Goal: Task Accomplishment & Management: Complete application form

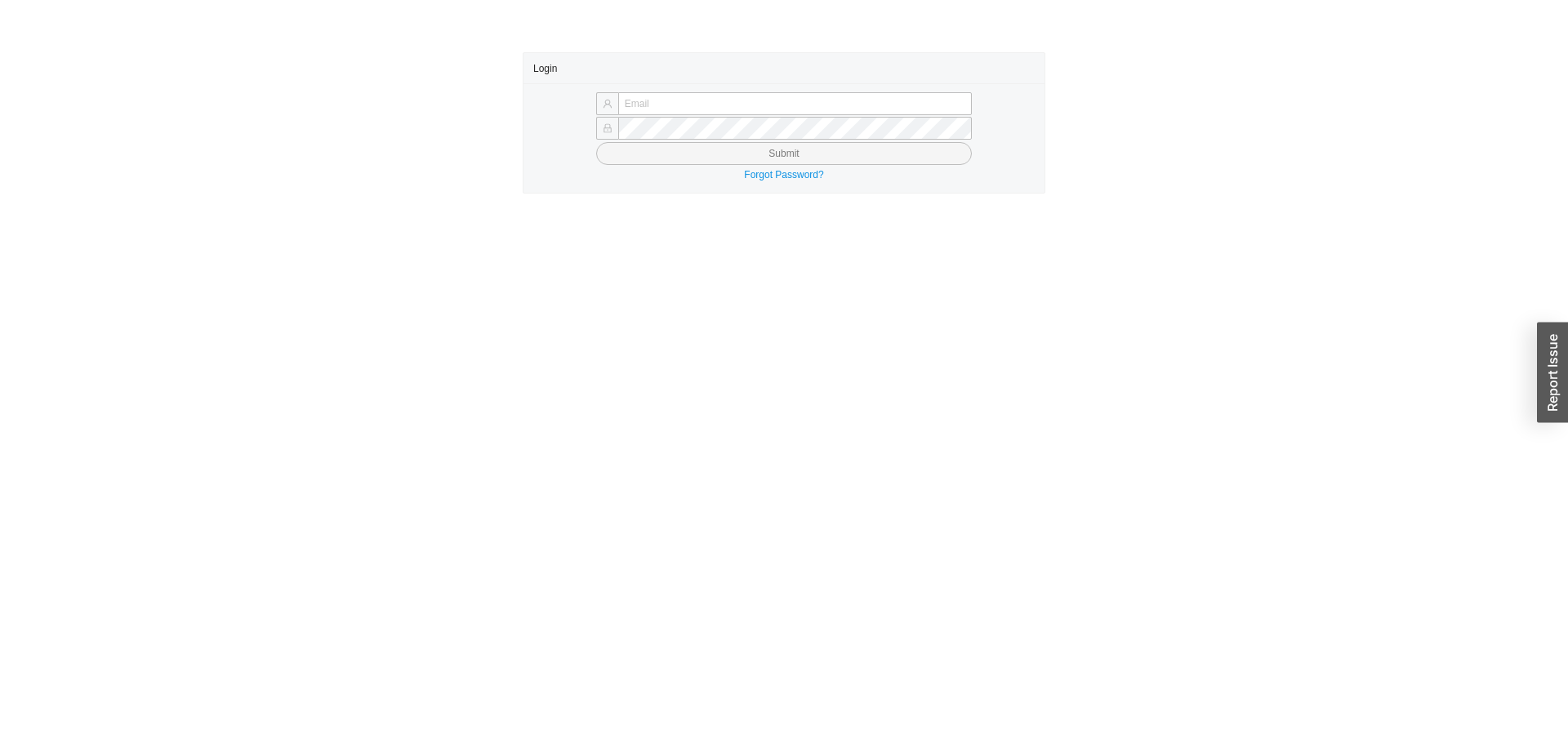
type input "butch@asbathnj.com"
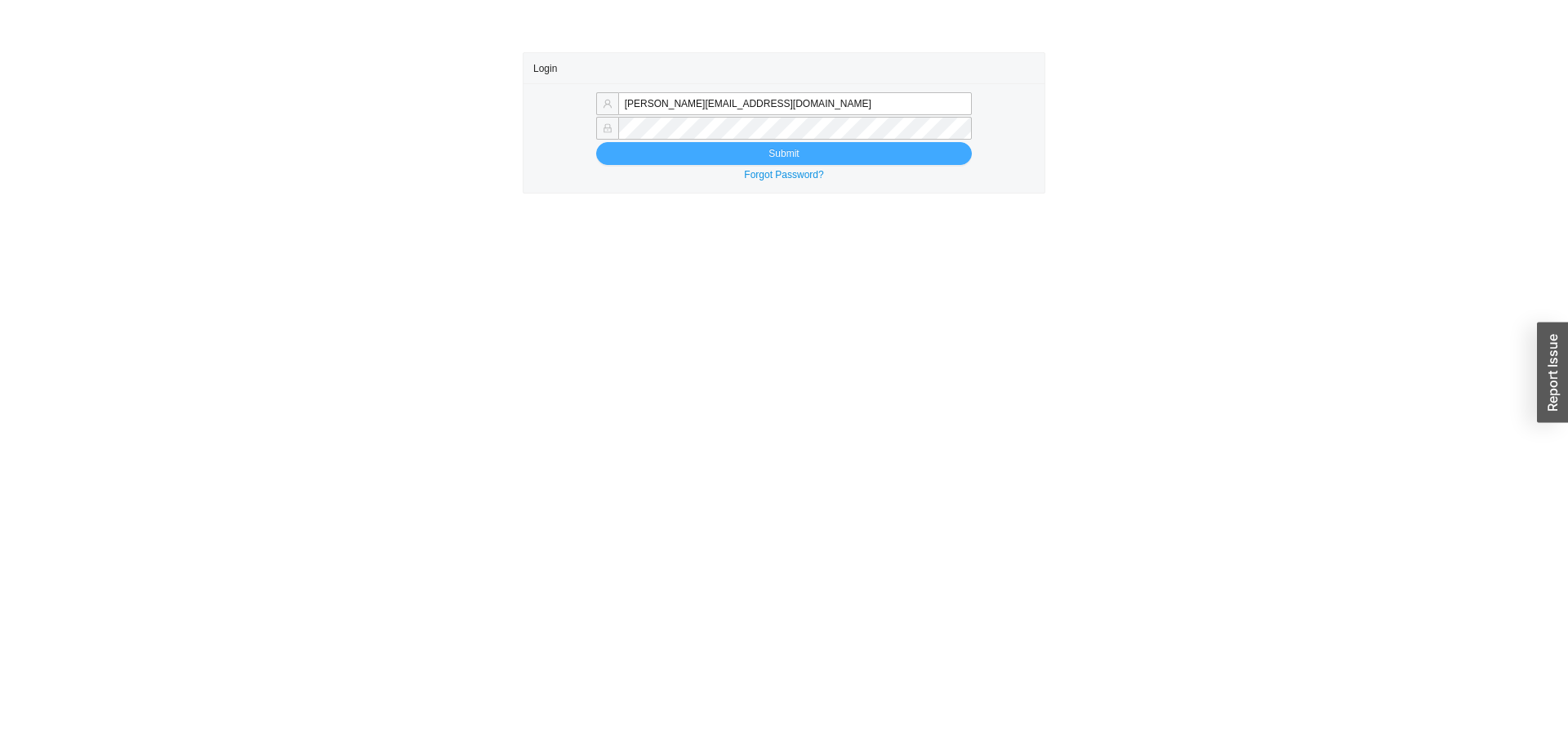
click at [650, 153] on button "Submit" at bounding box center [783, 154] width 376 height 22
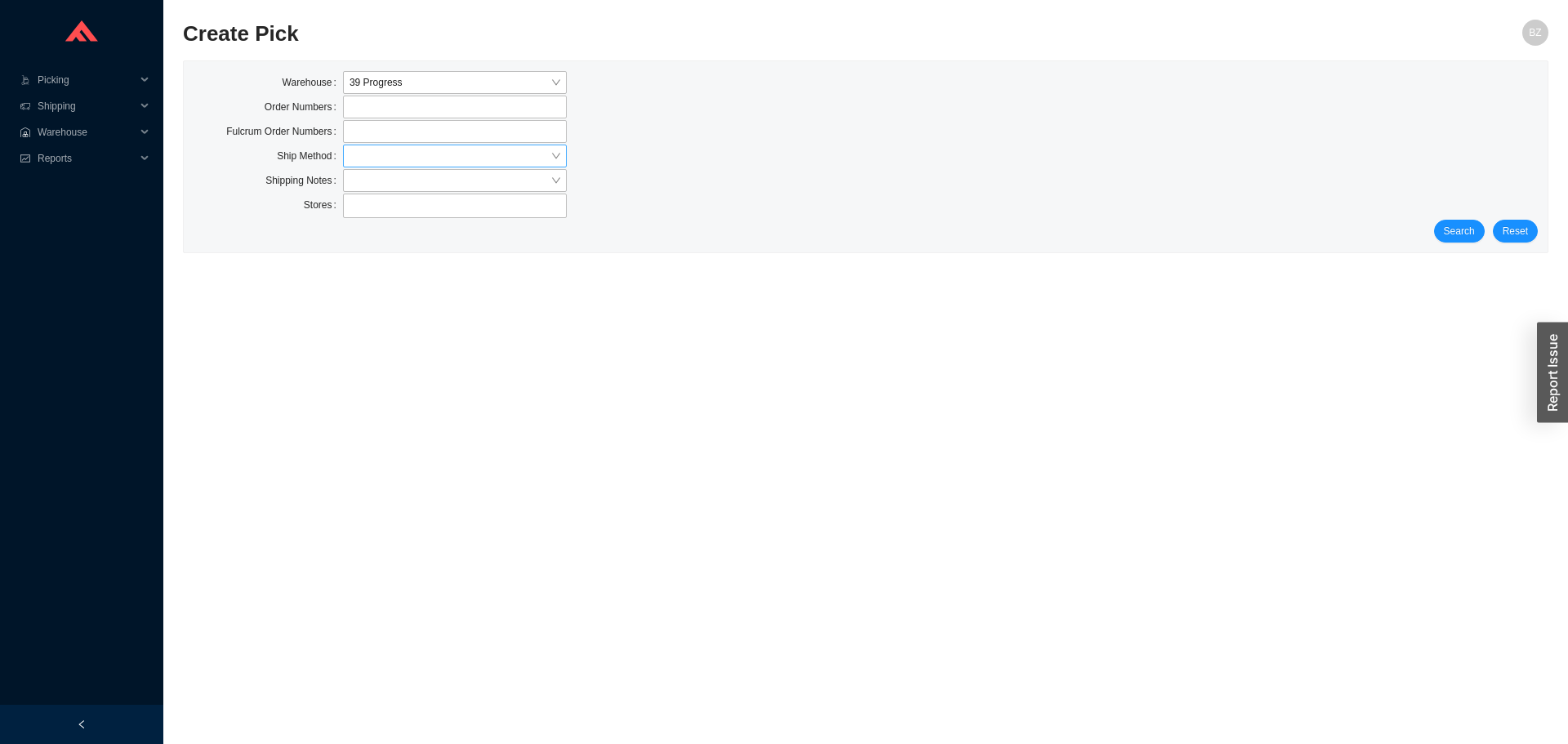
click at [368, 150] on input "search" at bounding box center [450, 156] width 200 height 22
click at [381, 256] on div "Our Truck" at bounding box center [454, 254] width 211 height 15
click at [1466, 216] on div "Stores" at bounding box center [865, 207] width 1344 height 26
click at [1455, 229] on span "Search" at bounding box center [1458, 231] width 31 height 16
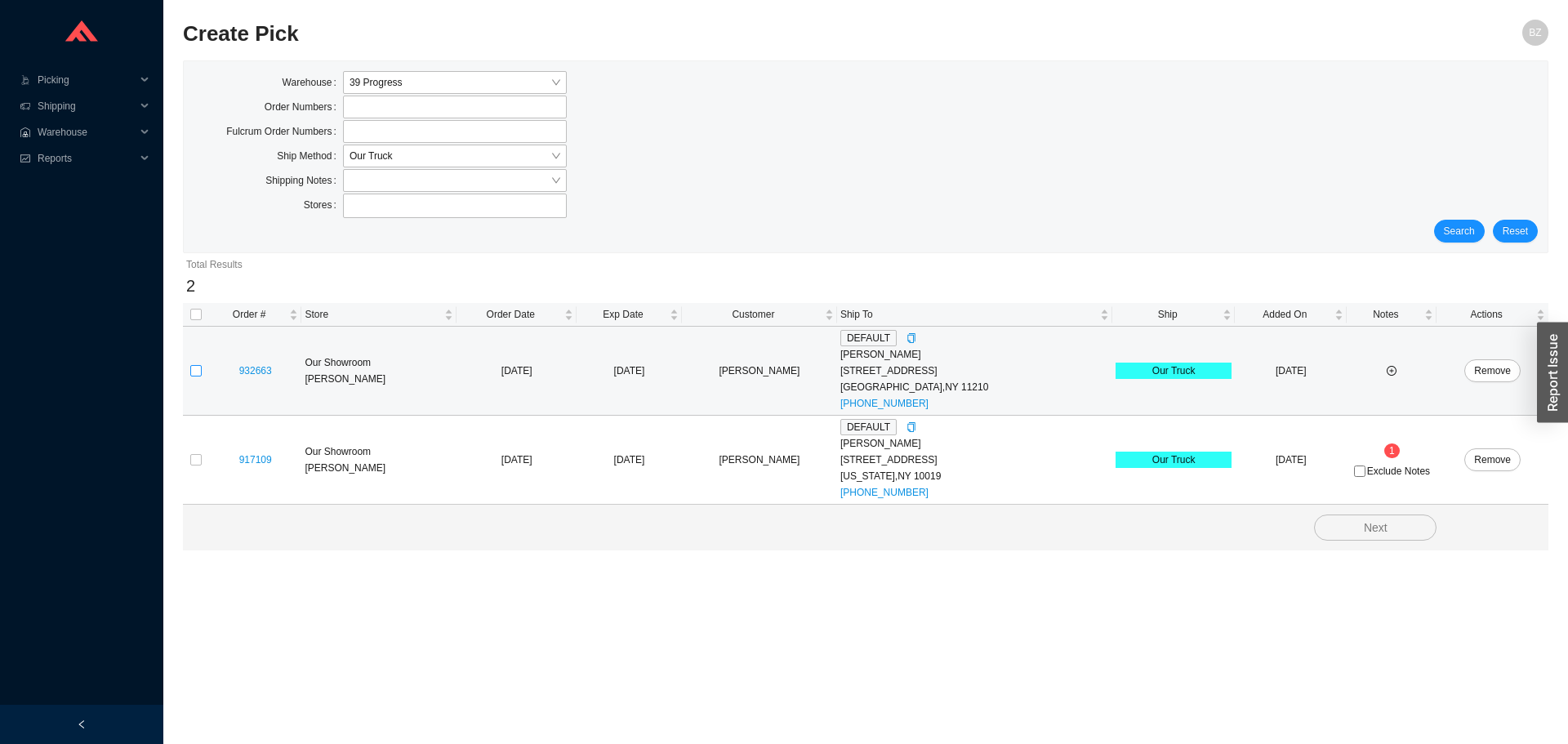
click at [194, 366] on input "checkbox" at bounding box center [196, 371] width 11 height 11
click at [198, 372] on input "checkbox" at bounding box center [196, 371] width 11 height 11
checkbox input "true"
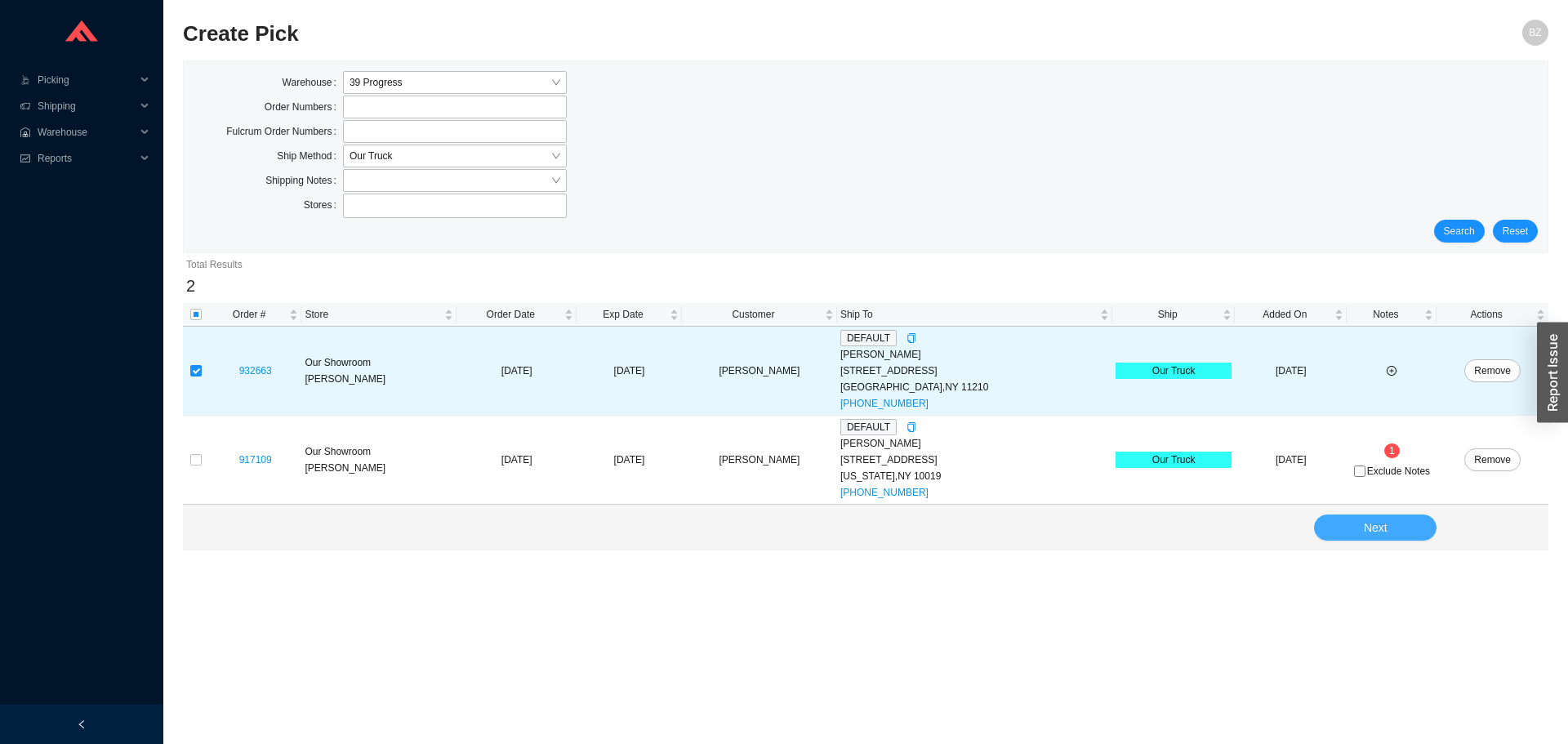
click at [1370, 536] on span "Next" at bounding box center [1375, 528] width 23 height 19
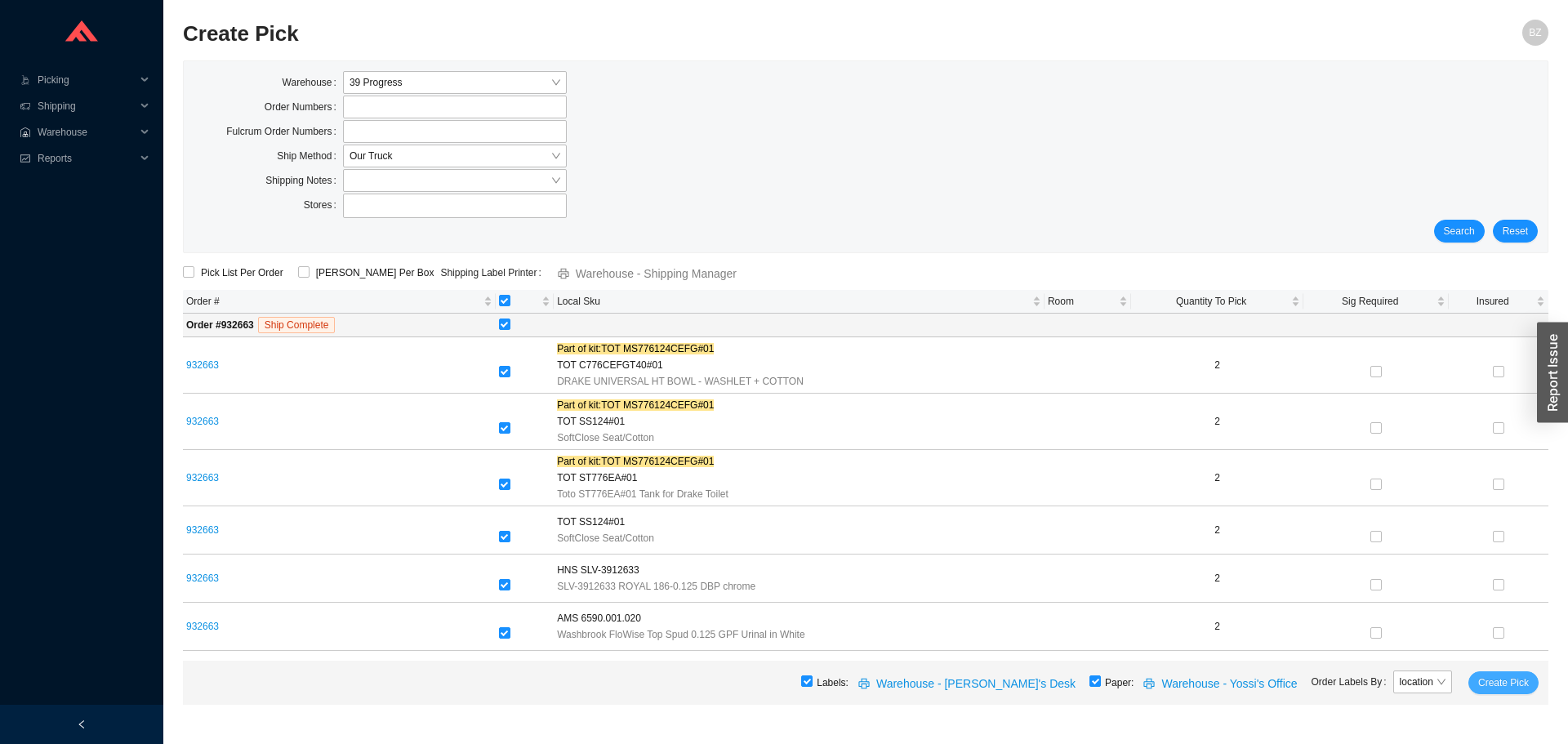
click at [1514, 684] on span "Create Pick" at bounding box center [1503, 682] width 51 height 16
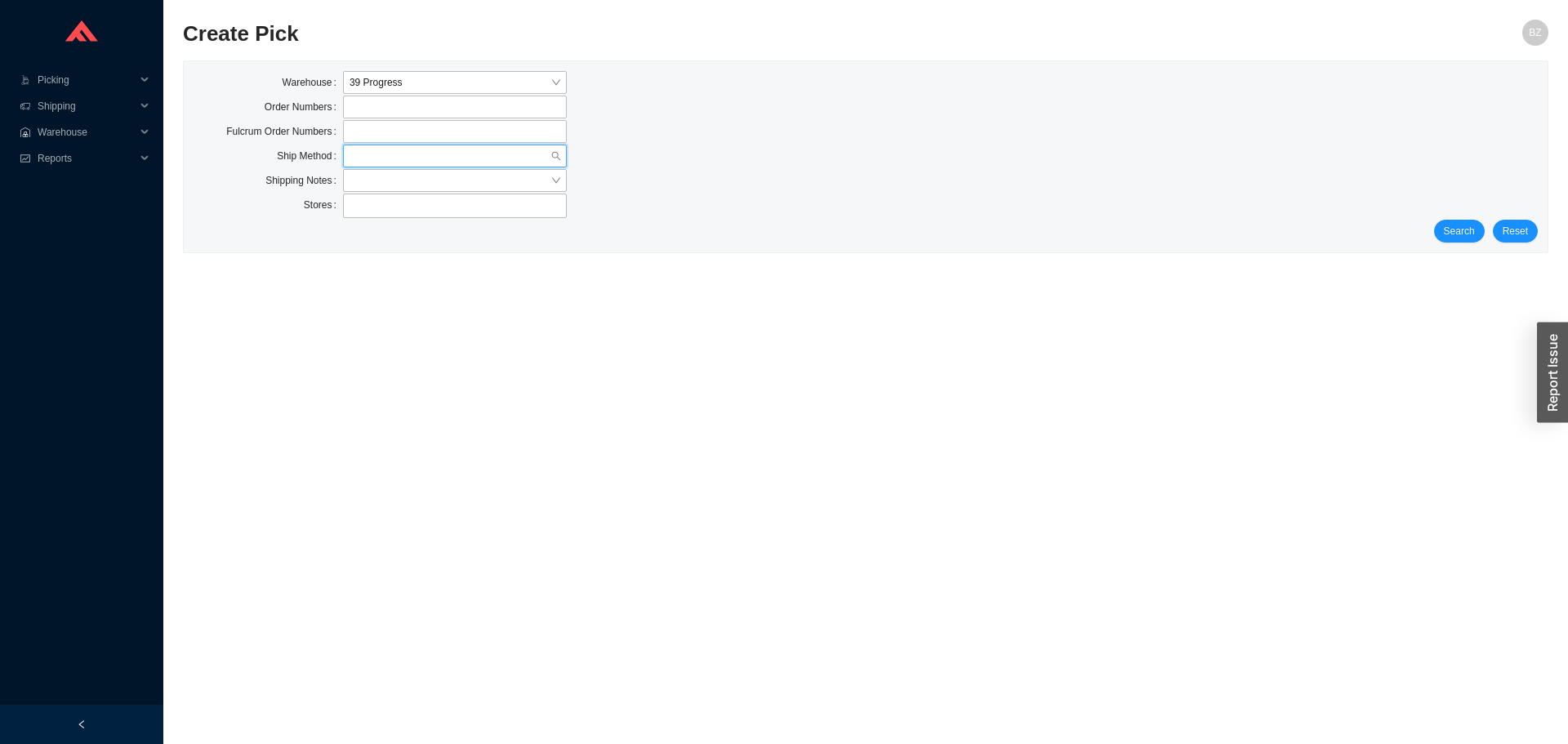
click at [462, 163] on input "search" at bounding box center [450, 156] width 200 height 22
click at [371, 234] on div "LTL" at bounding box center [454, 231] width 211 height 15
click at [1455, 226] on span "Search" at bounding box center [1458, 231] width 31 height 16
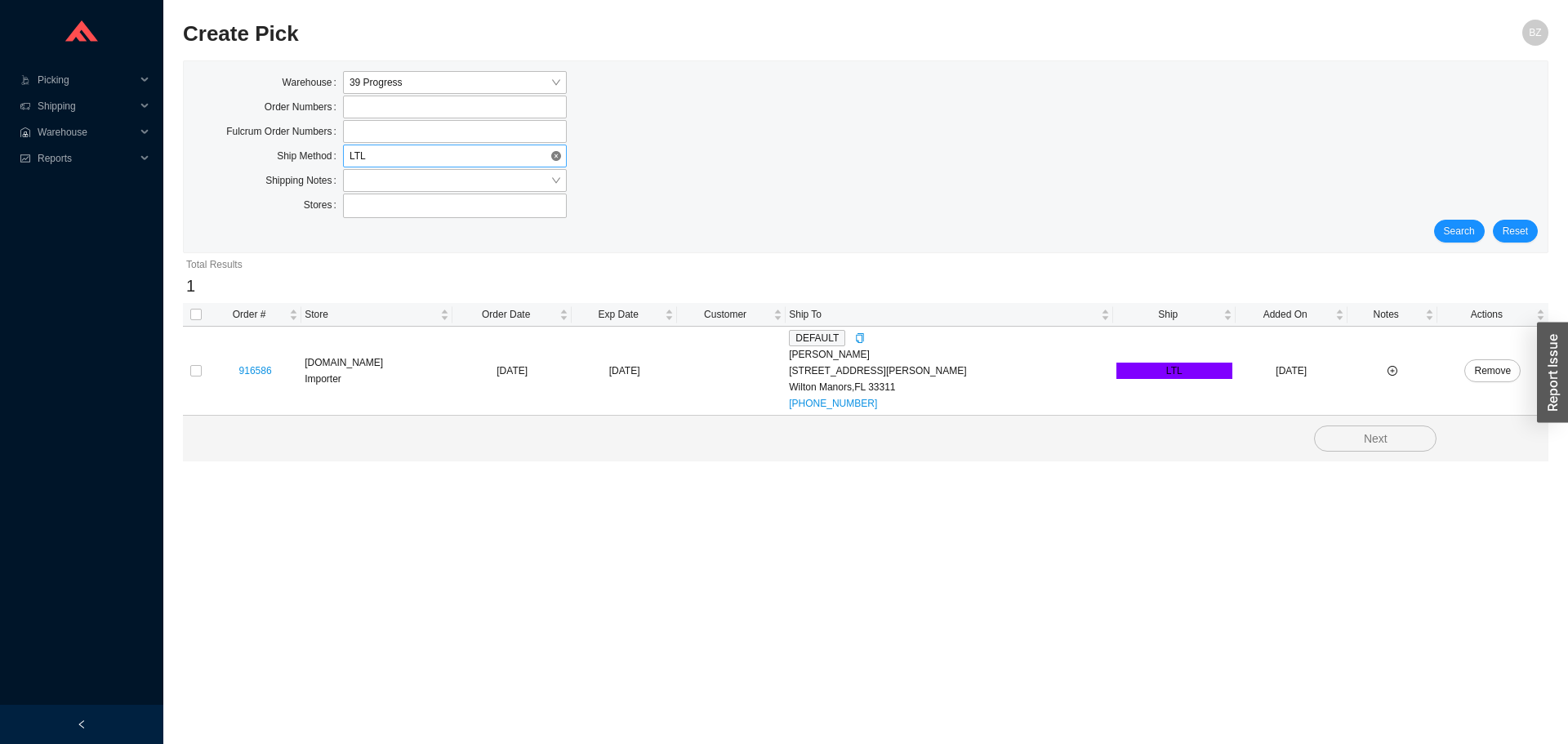
click at [381, 159] on span "LTL" at bounding box center [454, 156] width 211 height 22
click at [377, 254] on div "Our Truck" at bounding box center [454, 254] width 211 height 15
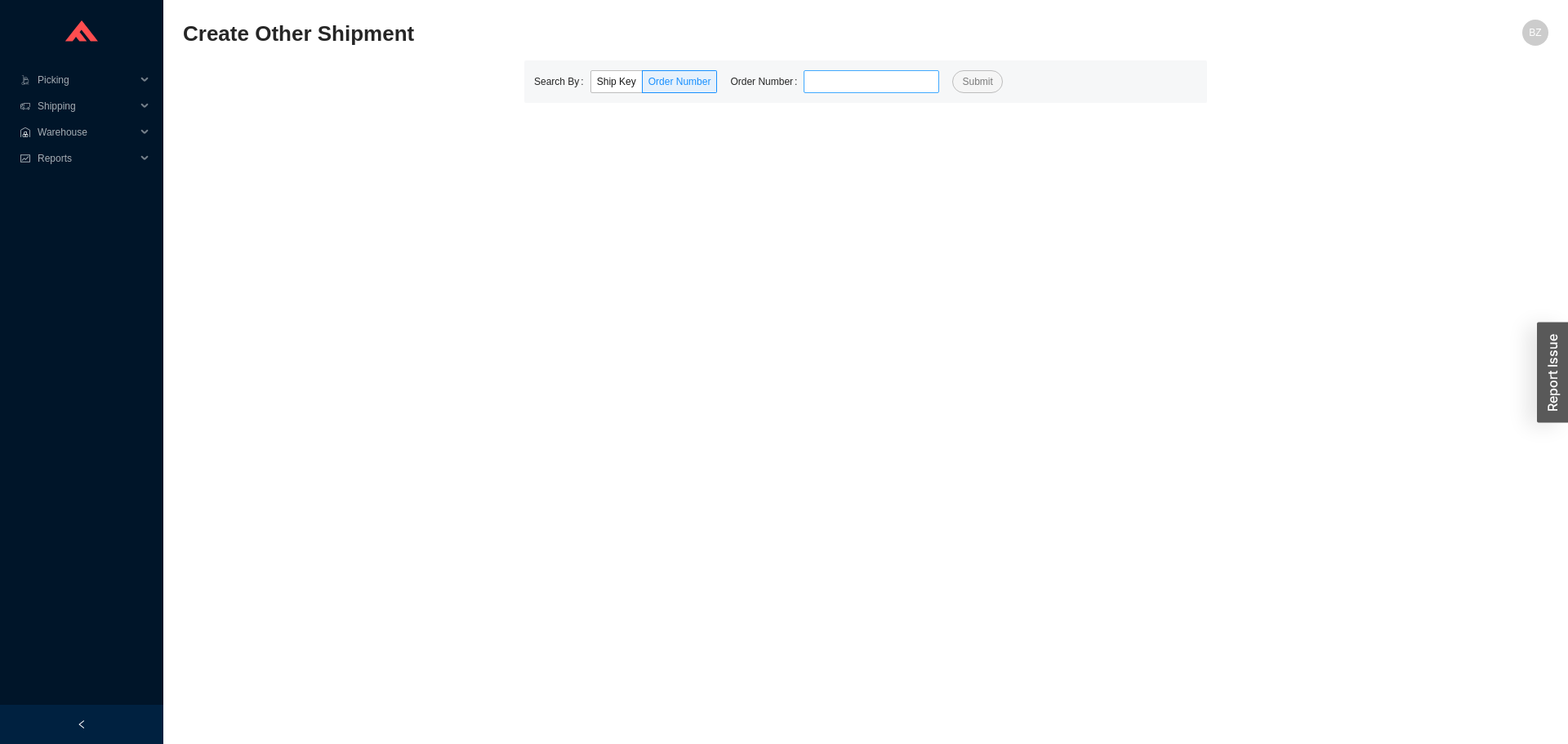
click at [835, 86] on input "tel" at bounding box center [871, 82] width 136 height 22
type input "929633"
click at [953, 70] on button "Submit" at bounding box center [977, 82] width 50 height 22
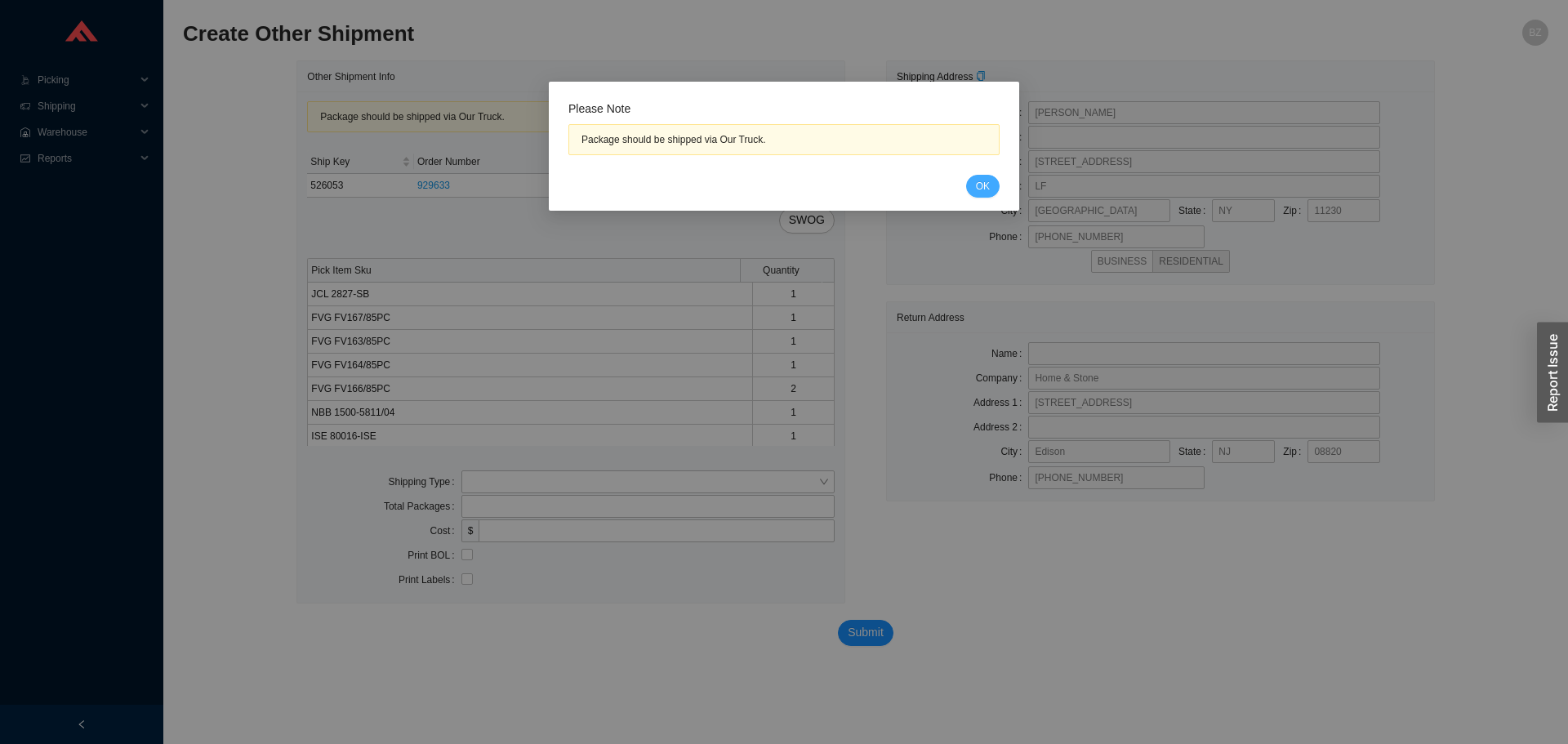
click at [984, 188] on span "OK" at bounding box center [983, 186] width 14 height 16
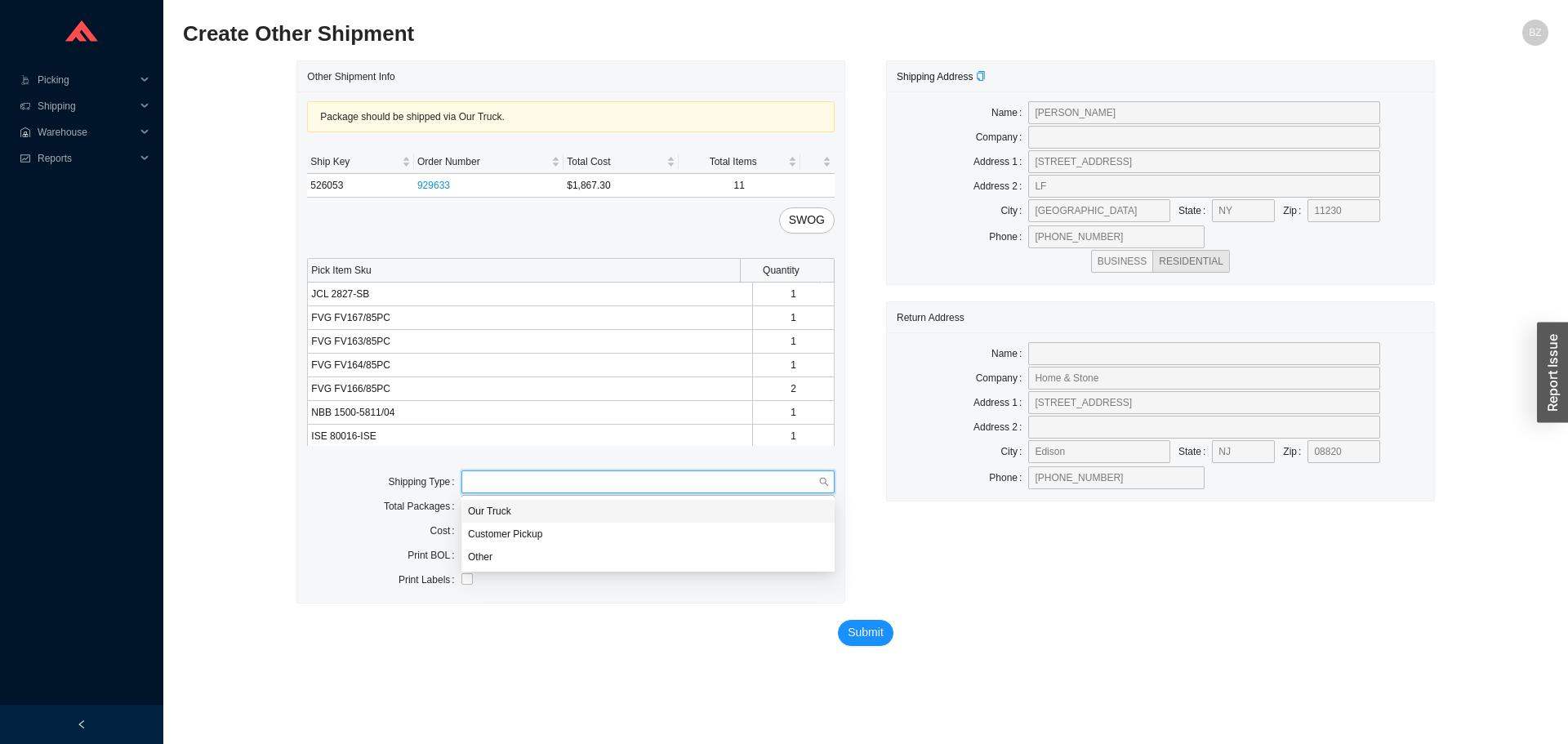
click at [554, 485] on input "search" at bounding box center [643, 482] width 350 height 22
click at [519, 511] on div "Our Truck" at bounding box center [648, 512] width 360 height 15
click at [527, 532] on input "text" at bounding box center [648, 531] width 373 height 22
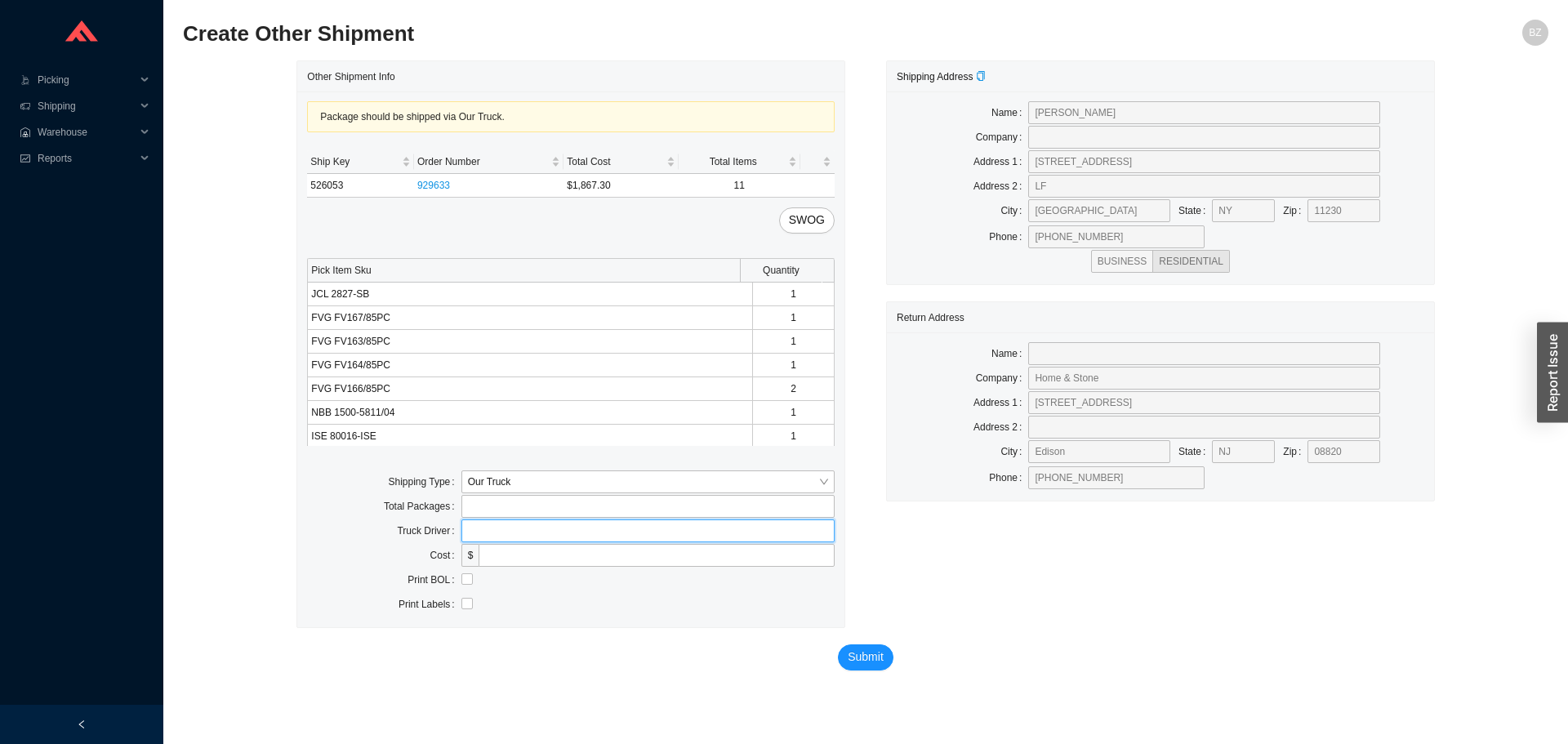
type input "bz"
click at [463, 583] on input "checkbox" at bounding box center [467, 579] width 11 height 11
checkbox input "true"
click at [862, 660] on span "Submit" at bounding box center [865, 657] width 36 height 19
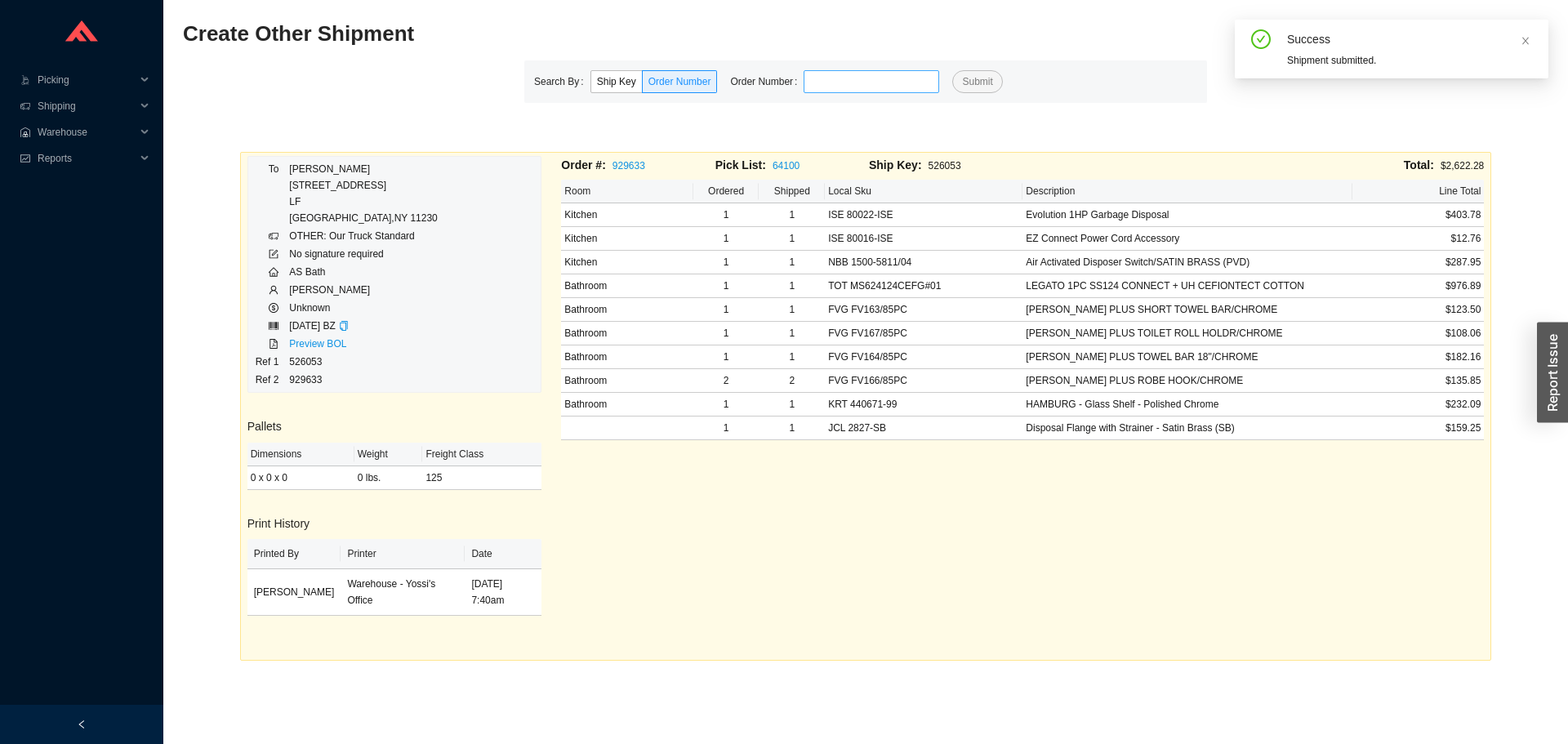
click at [820, 83] on input "tel" at bounding box center [871, 82] width 136 height 22
type input "788770"
click at [953, 70] on button "Submit" at bounding box center [977, 82] width 50 height 22
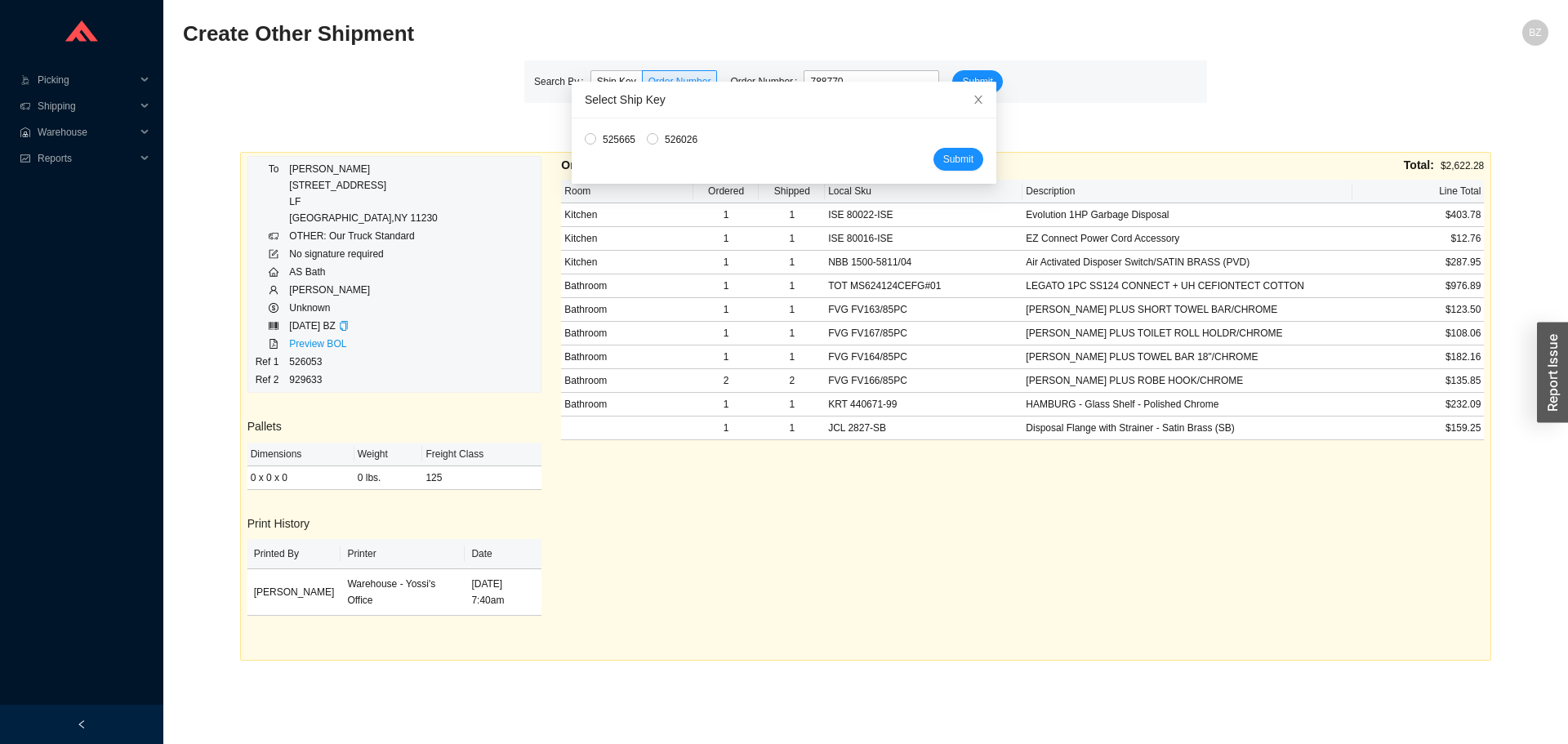
click at [658, 141] on span "526026" at bounding box center [681, 139] width 46 height 16
click at [656, 141] on input "526026" at bounding box center [653, 139] width 11 height 11
radio input "true"
click at [943, 156] on span "Submit" at bounding box center [958, 158] width 30 height 16
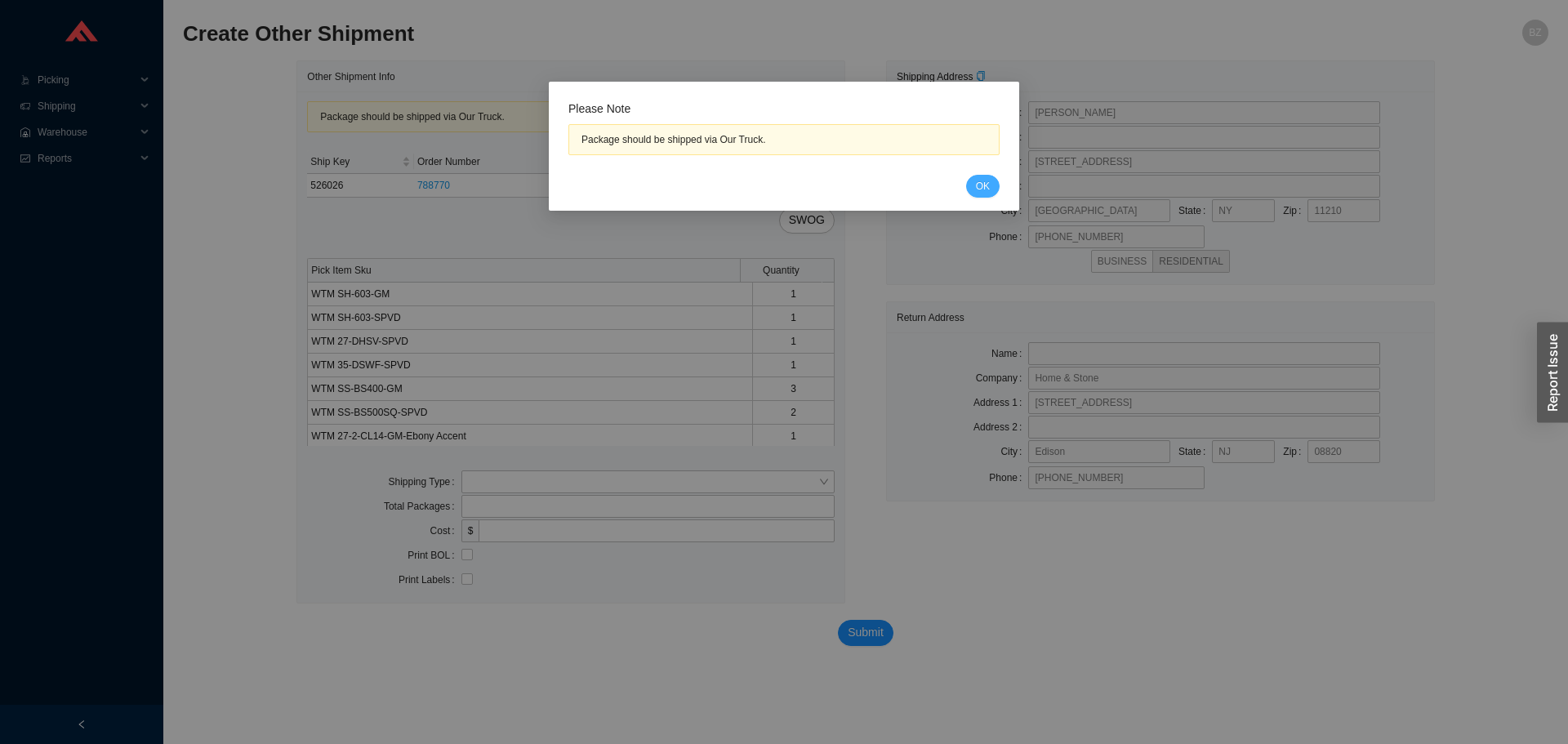
click at [984, 195] on button "OK" at bounding box center [983, 186] width 34 height 22
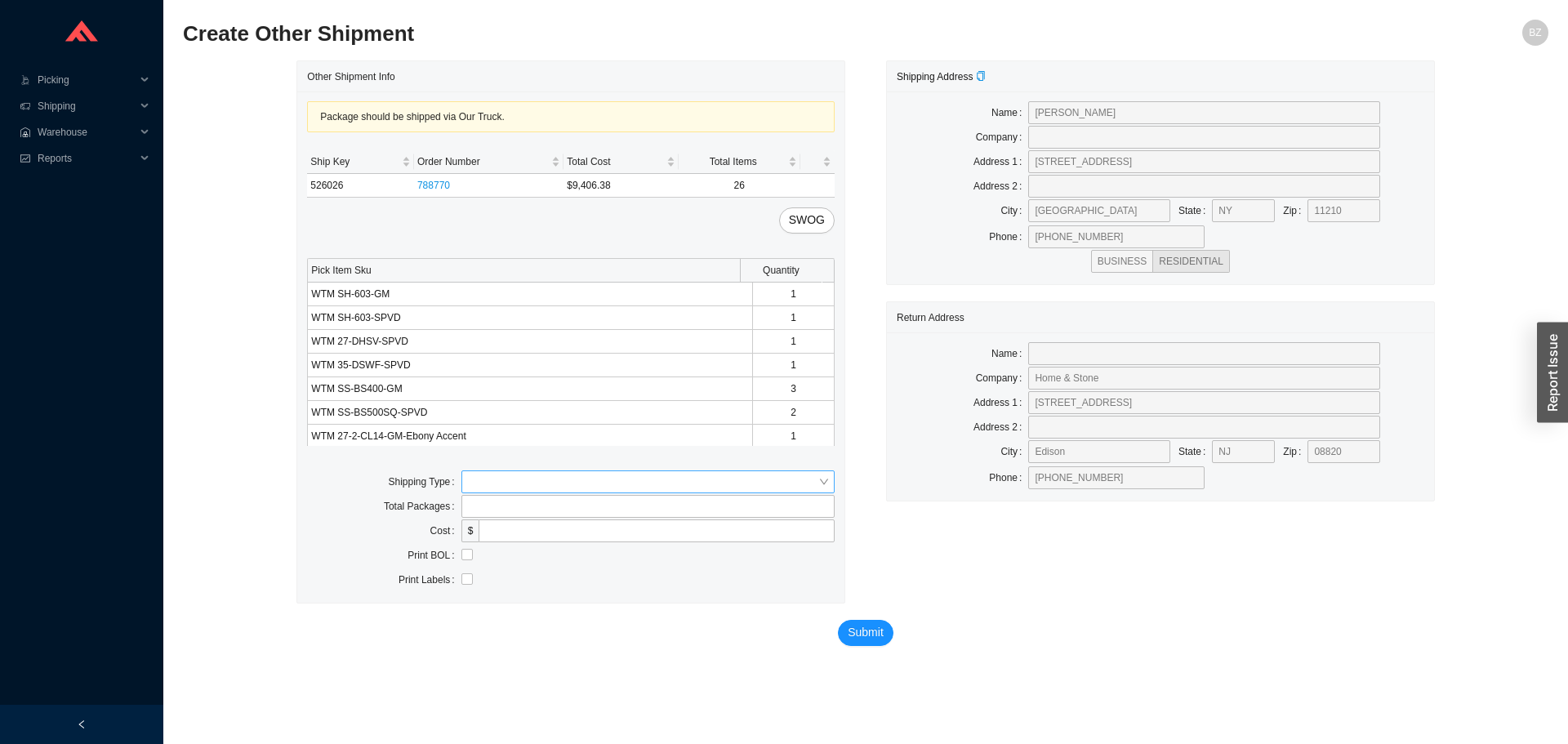
click at [520, 493] on input "search" at bounding box center [643, 482] width 350 height 22
click at [498, 511] on div "Our Truck" at bounding box center [648, 512] width 360 height 15
click at [518, 532] on input "text" at bounding box center [648, 531] width 373 height 22
type input "bz"
click at [472, 583] on input "checkbox" at bounding box center [467, 579] width 11 height 11
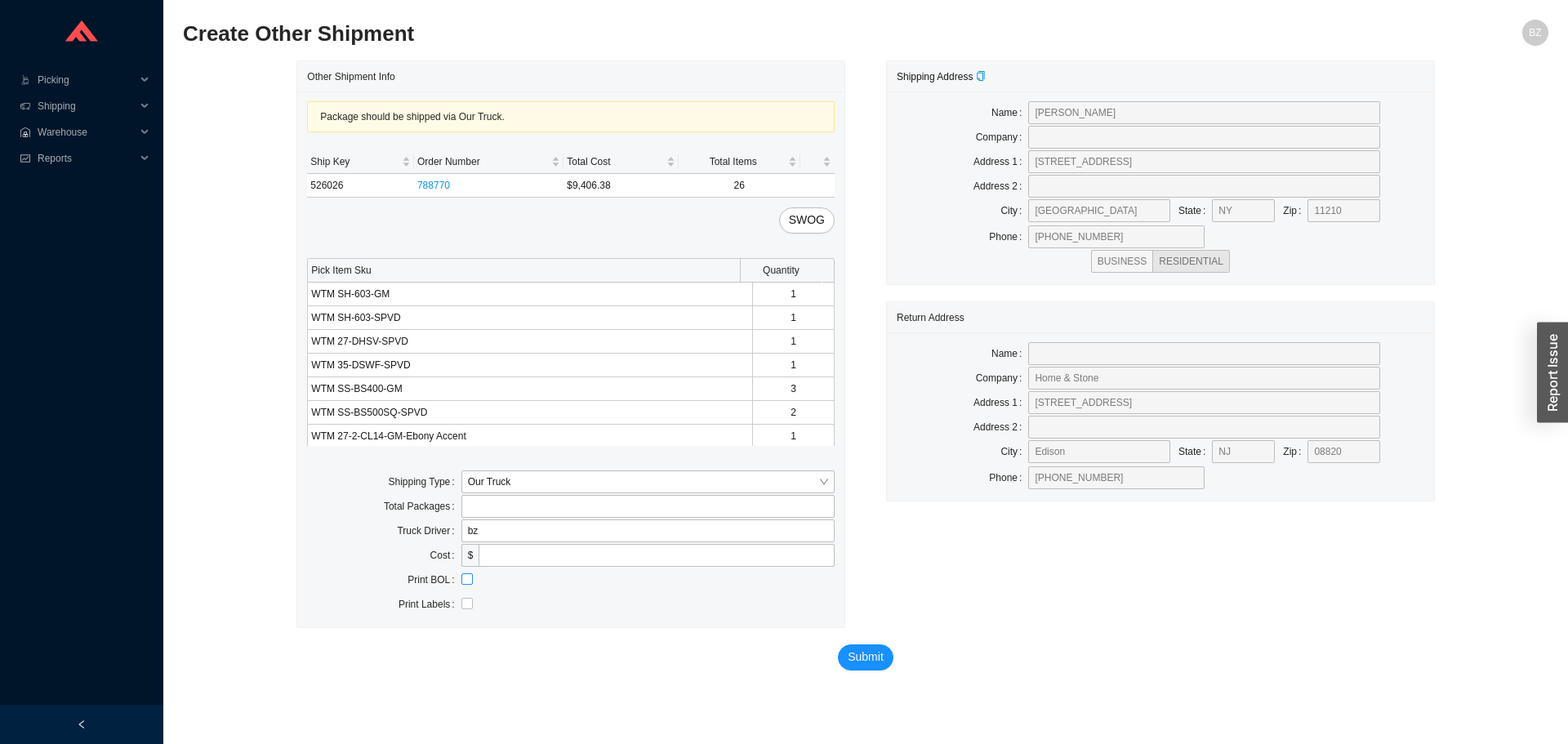
checkbox input "true"
click at [854, 661] on span "Submit" at bounding box center [865, 657] width 36 height 19
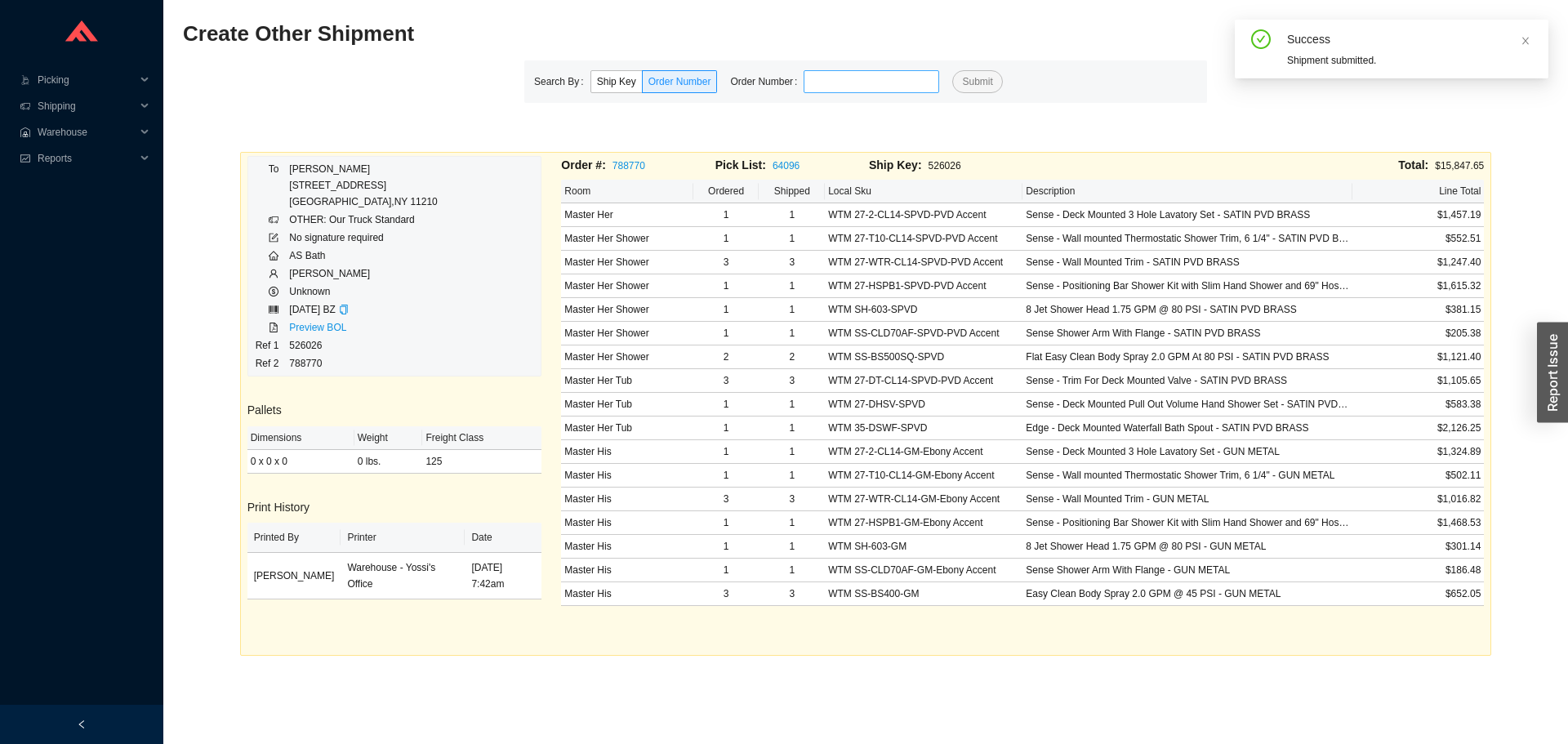
click at [869, 86] on input "tel" at bounding box center [871, 82] width 136 height 22
type input "934637"
click at [953, 70] on button "Submit" at bounding box center [977, 82] width 50 height 22
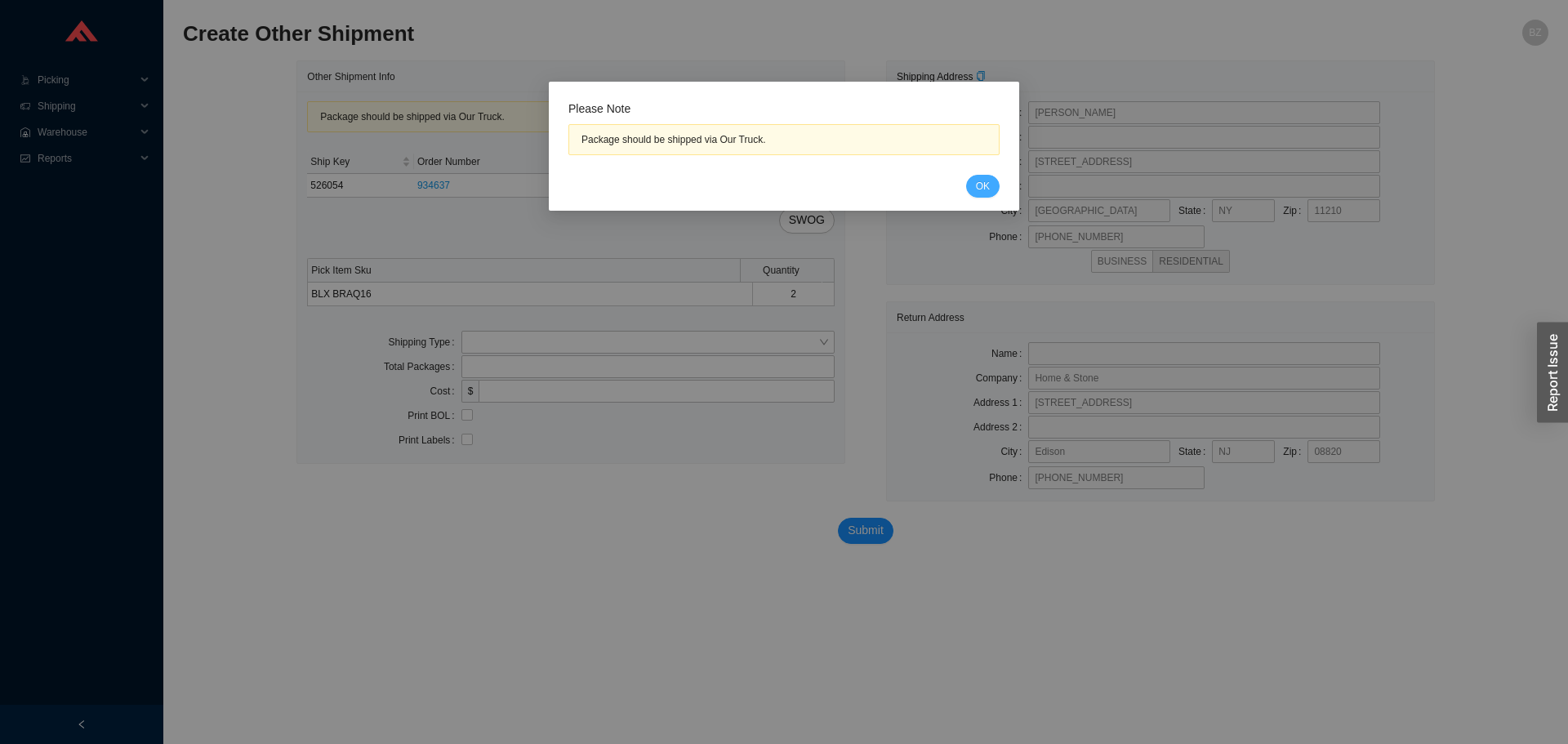
click at [975, 182] on button "OK" at bounding box center [983, 186] width 34 height 22
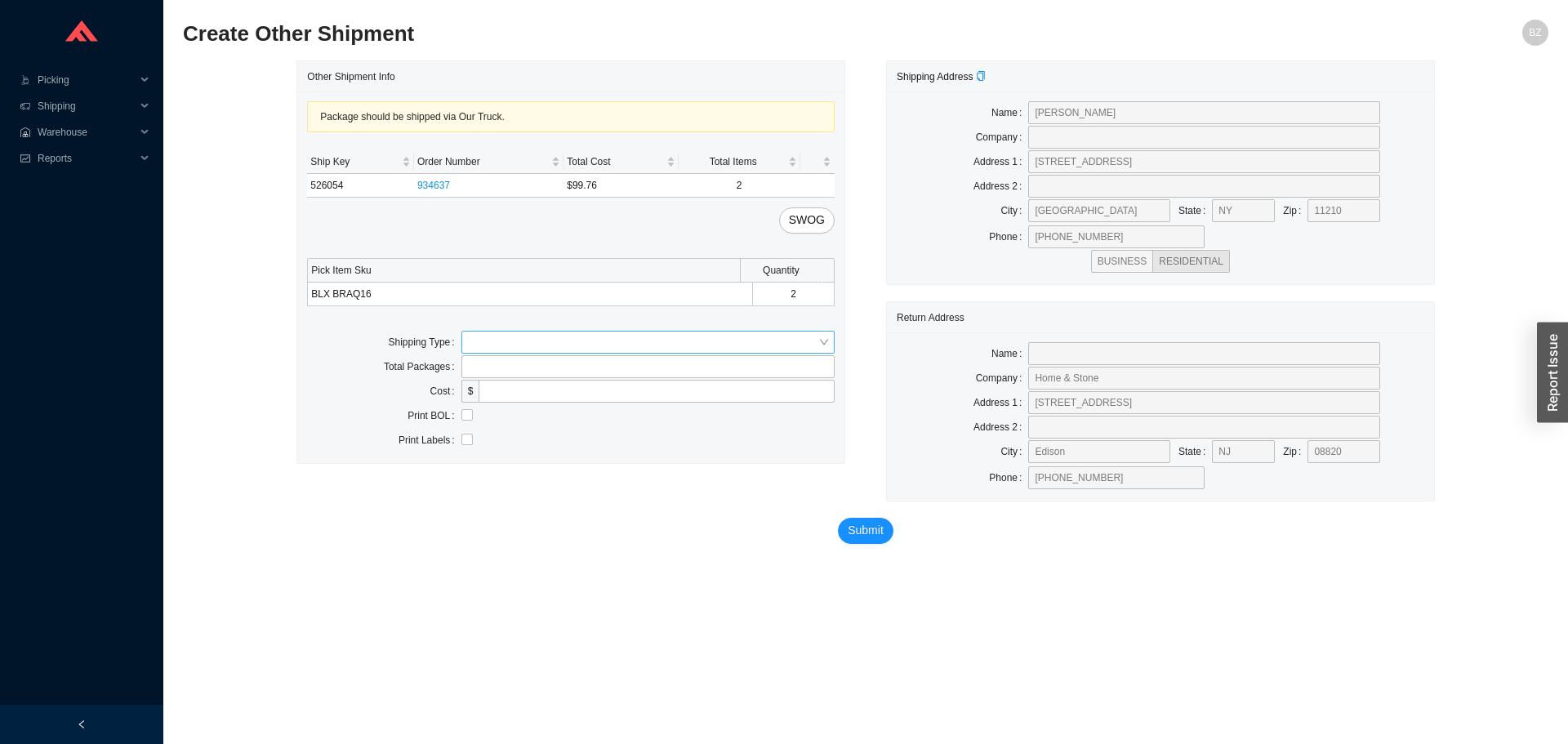
click at [546, 336] on input "search" at bounding box center [643, 342] width 350 height 22
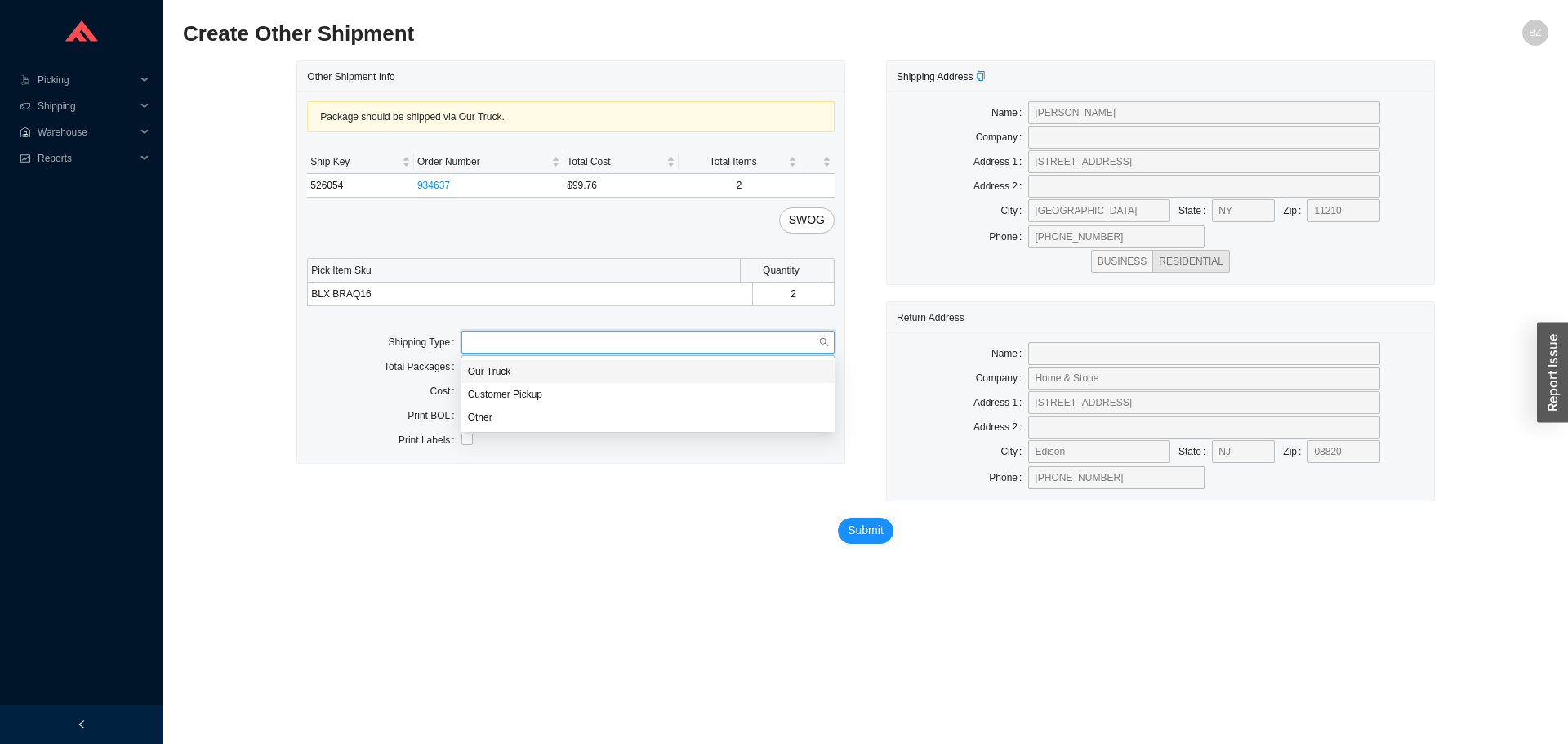
click at [531, 377] on div "Our Truck" at bounding box center [648, 372] width 360 height 15
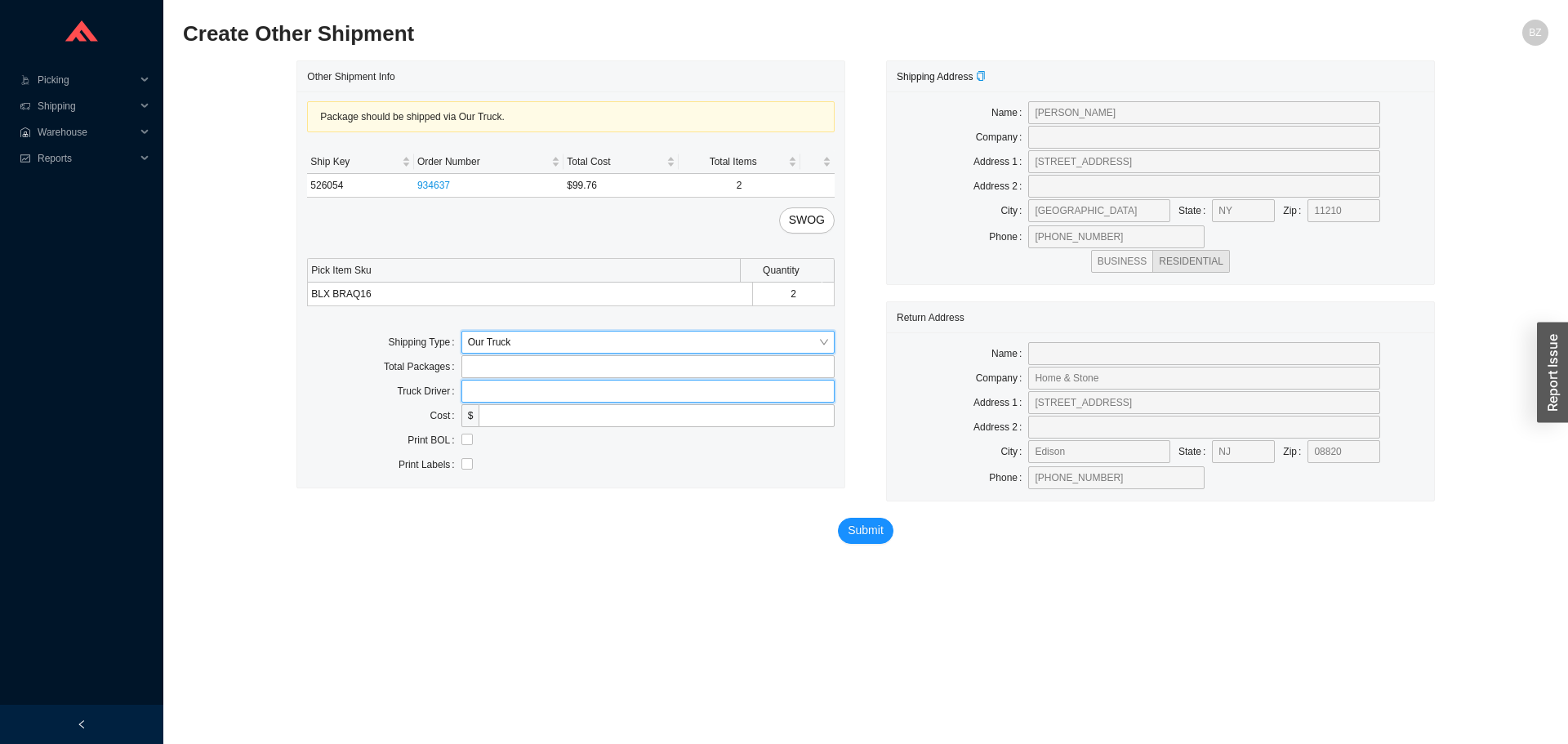
click at [528, 384] on input "text" at bounding box center [648, 391] width 373 height 22
type input "bz"
click at [471, 444] on input "checkbox" at bounding box center [467, 439] width 11 height 11
checkbox input "true"
click at [876, 538] on span "Submit" at bounding box center [865, 530] width 36 height 19
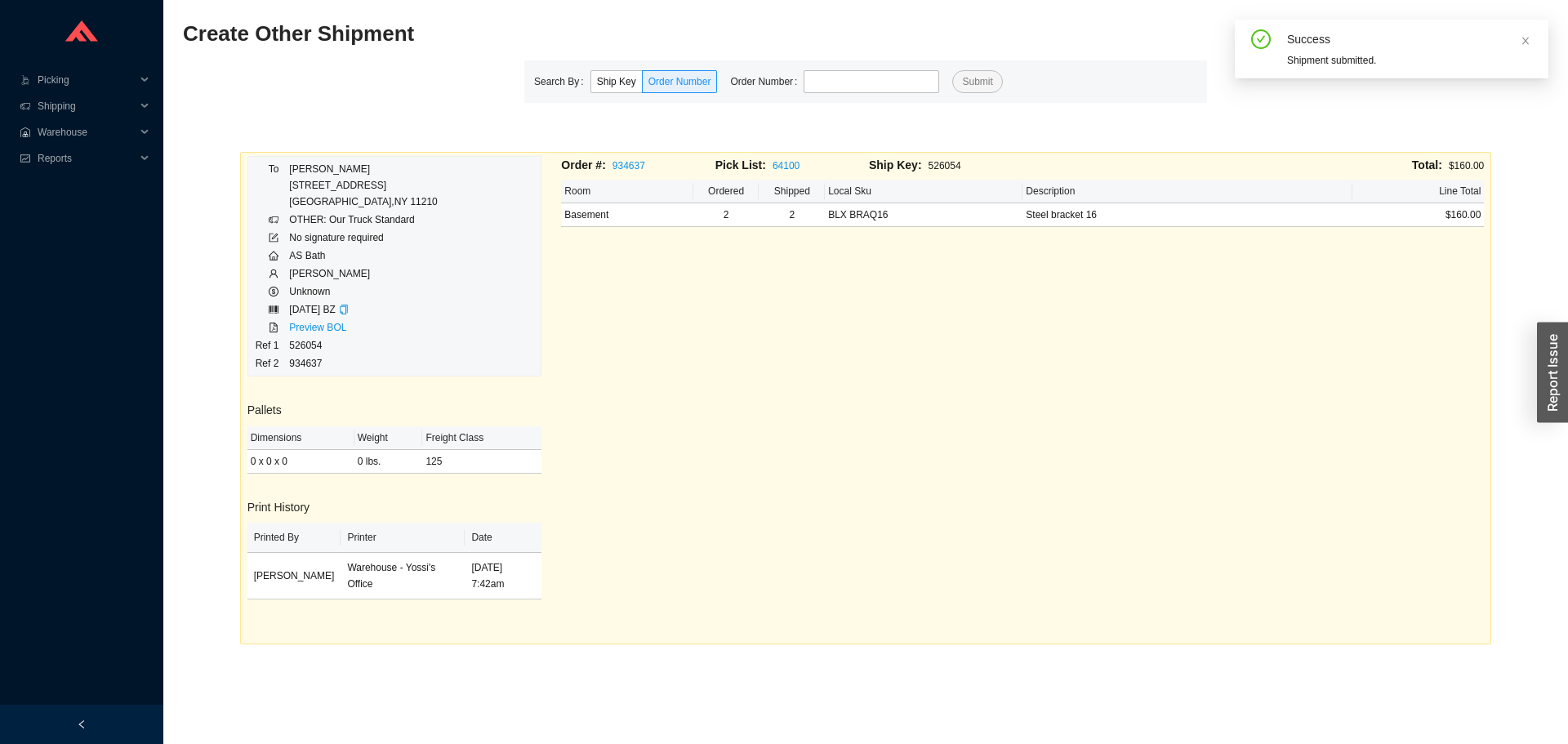
click at [865, 61] on div "Search By Ship Key Order Number Order Number Submit" at bounding box center [865, 82] width 683 height 42
click at [854, 82] on input "tel" at bounding box center [871, 82] width 136 height 22
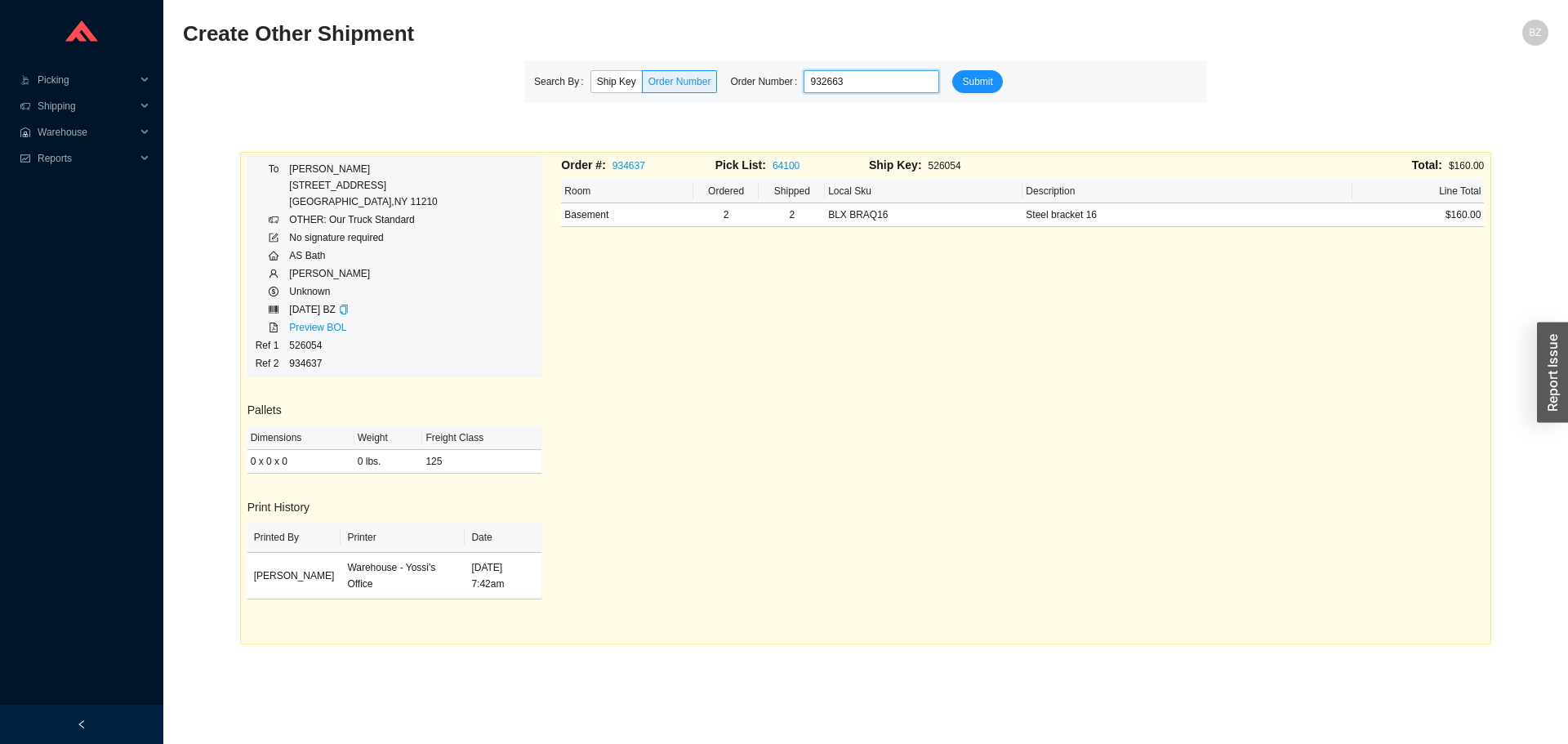
click at [953, 70] on button "Submit" at bounding box center [977, 82] width 50 height 22
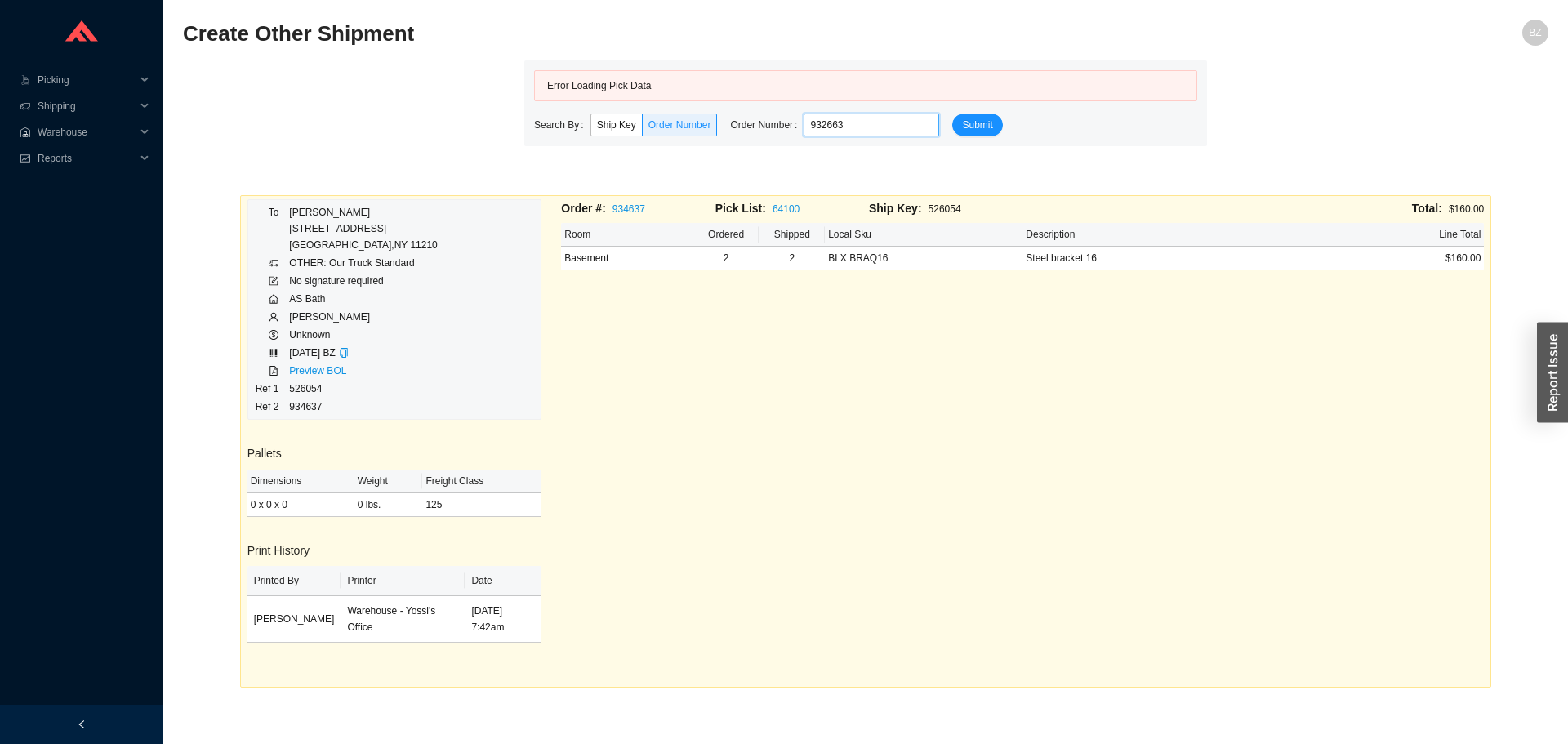
click at [847, 123] on input "932663" at bounding box center [871, 125] width 136 height 22
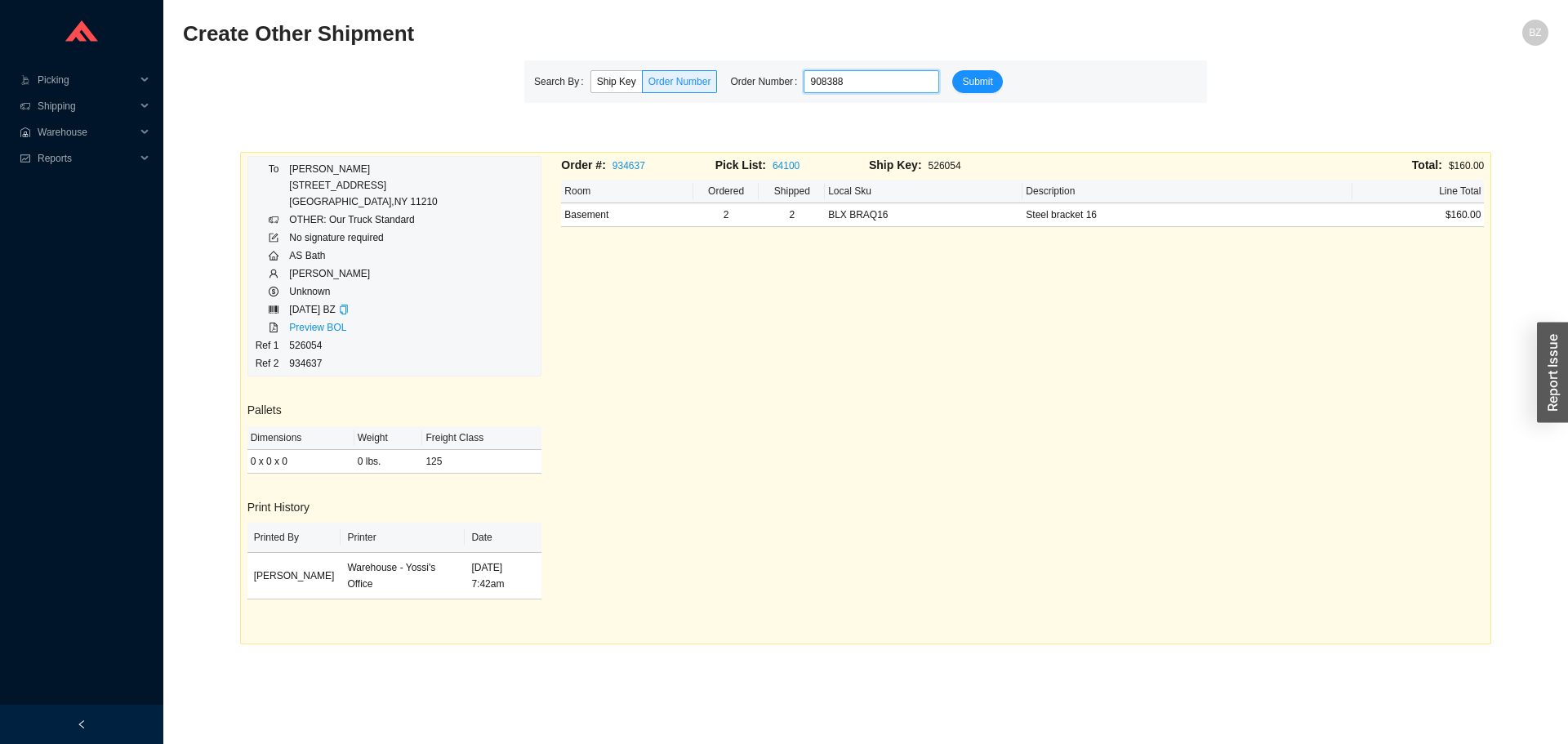
type input "908388"
click at [953, 70] on button "Submit" at bounding box center [977, 82] width 50 height 22
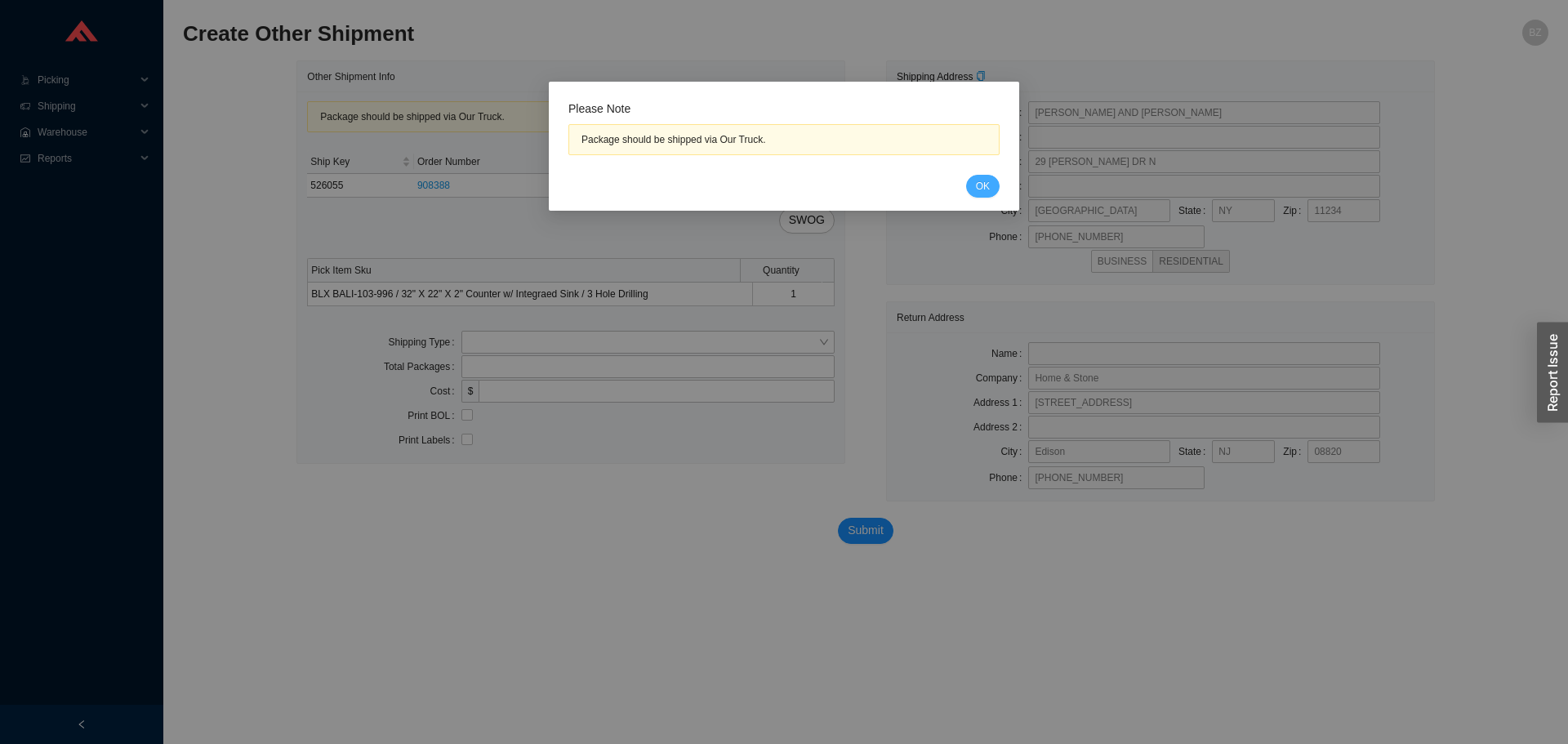
click at [973, 194] on button "OK" at bounding box center [983, 186] width 34 height 22
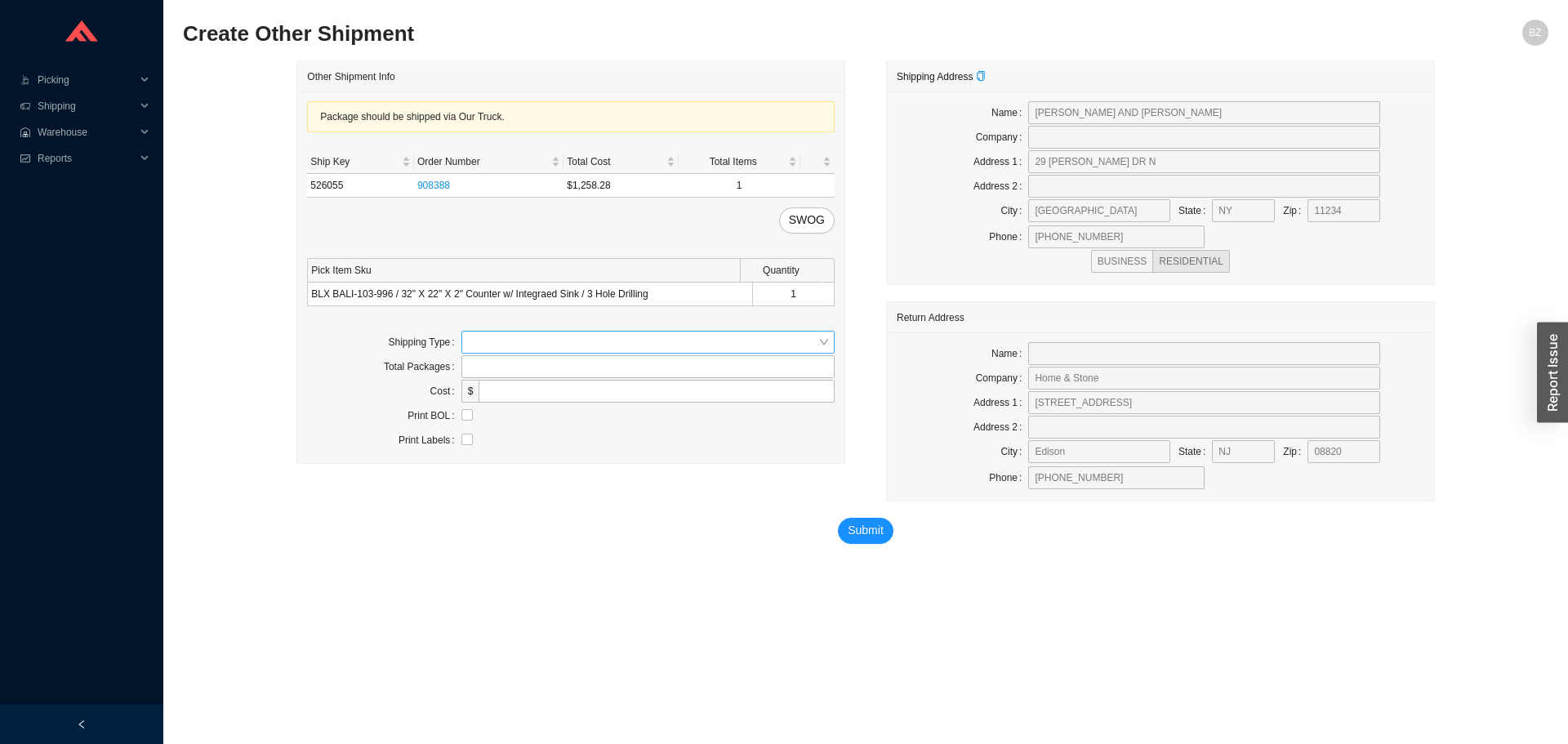
click at [562, 350] on input "search" at bounding box center [643, 342] width 350 height 22
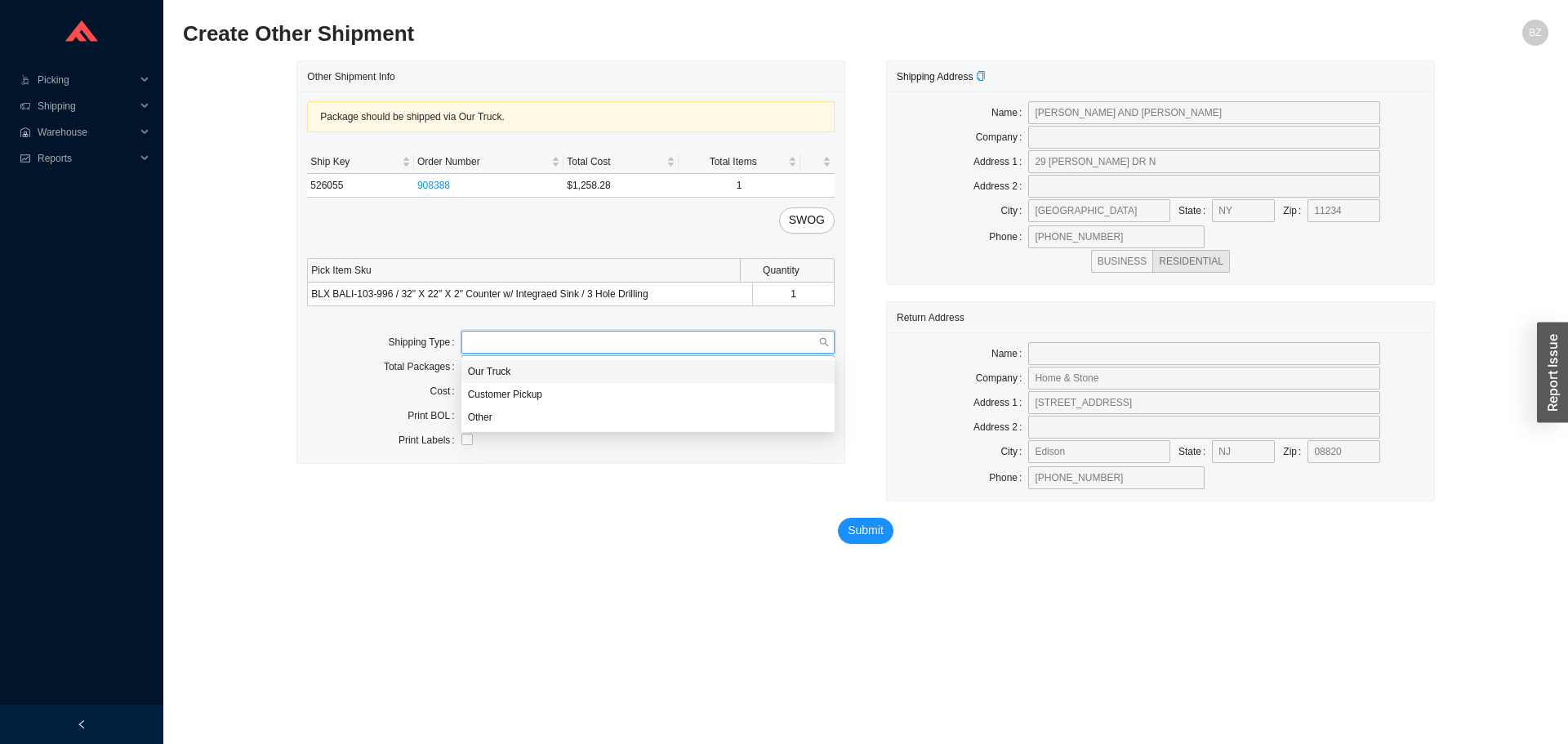
click at [499, 365] on div "Our Truck" at bounding box center [648, 372] width 360 height 15
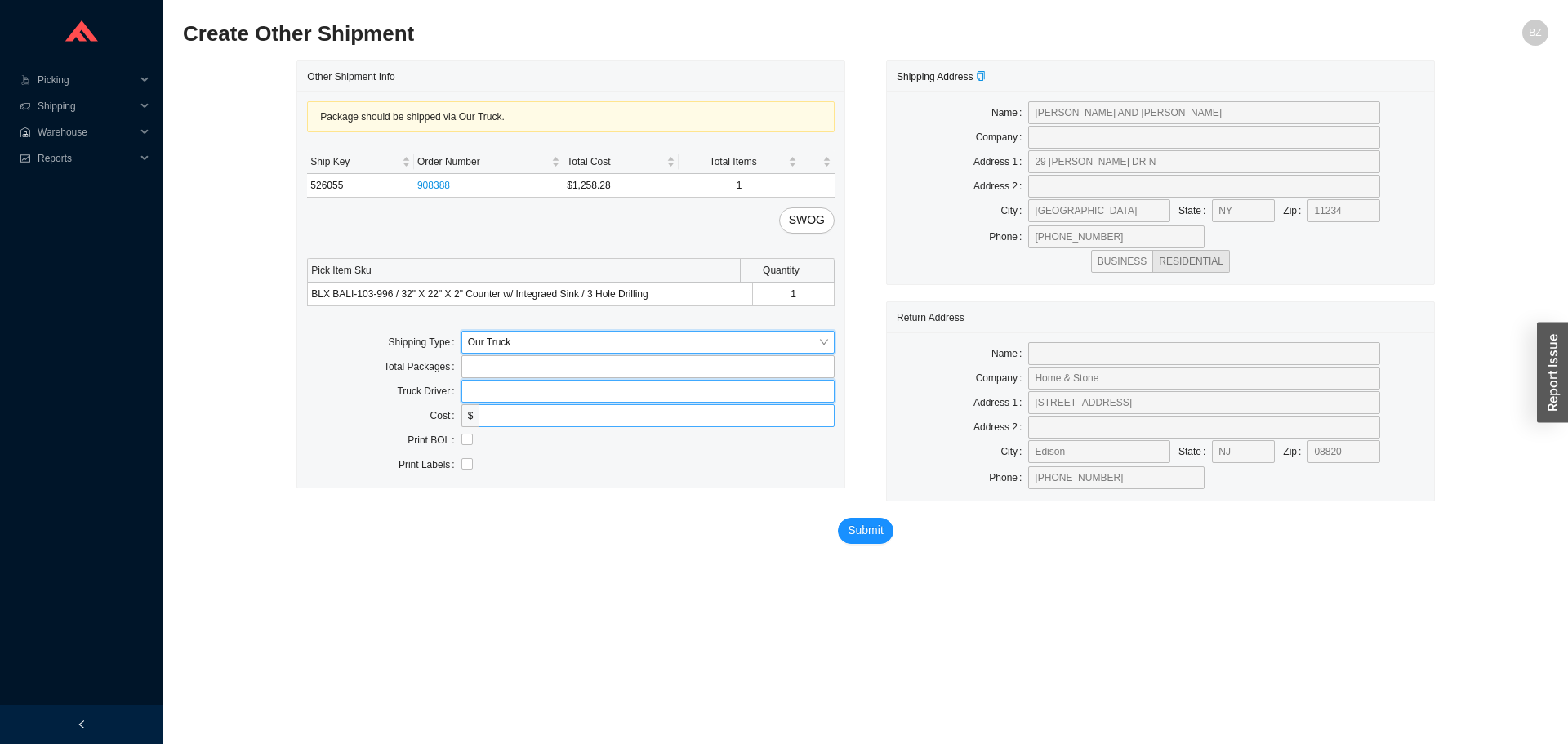
drag, startPoint x: 511, startPoint y: 391, endPoint x: 525, endPoint y: 409, distance: 22.8
click at [511, 391] on input "text" at bounding box center [648, 391] width 373 height 22
type input "bz"
click at [467, 443] on input "checkbox" at bounding box center [467, 439] width 11 height 11
checkbox input "true"
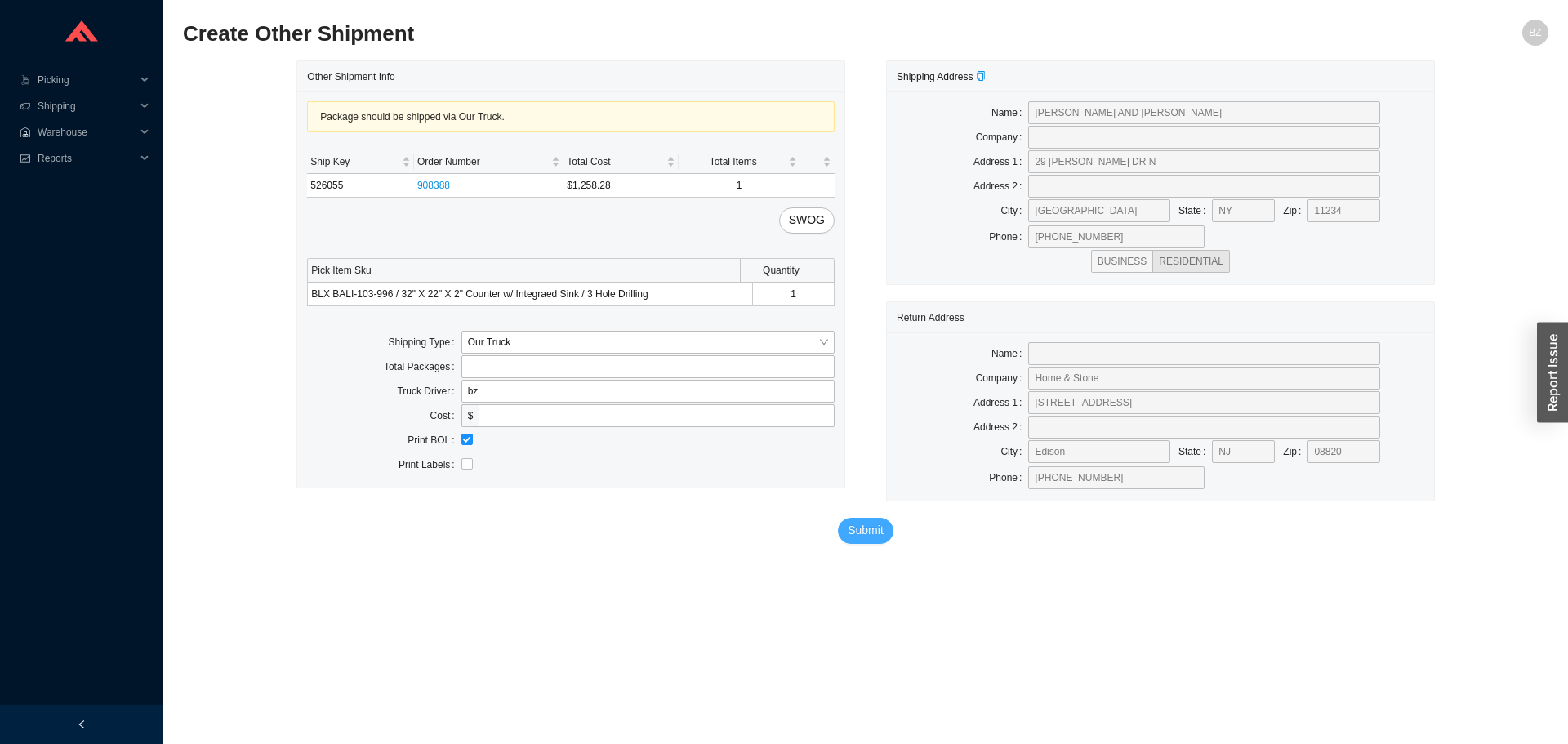
click at [873, 535] on span "Submit" at bounding box center [865, 530] width 36 height 19
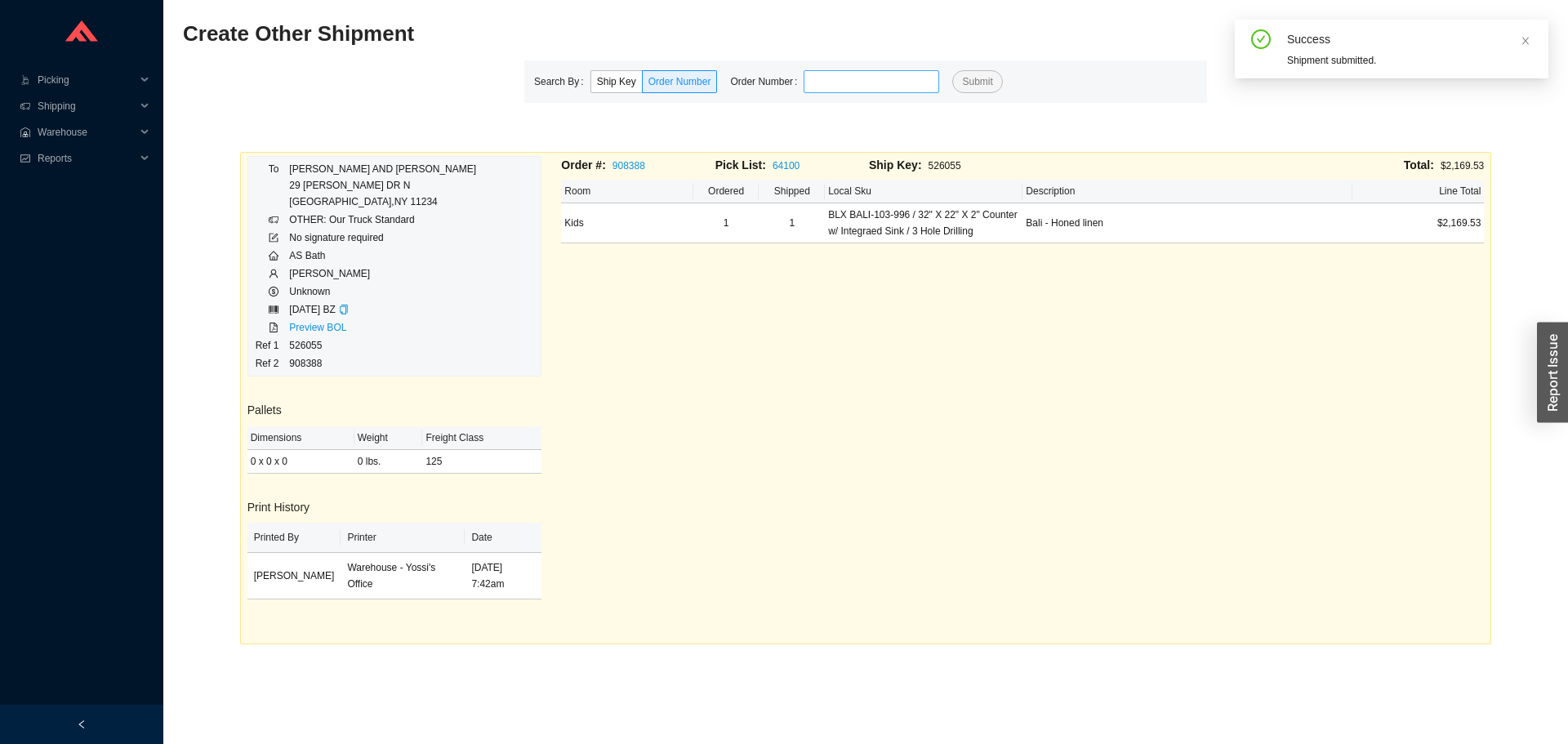
click at [814, 82] on input "tel" at bounding box center [871, 82] width 136 height 22
type input "921512"
click at [953, 70] on button "Submit" at bounding box center [977, 82] width 50 height 22
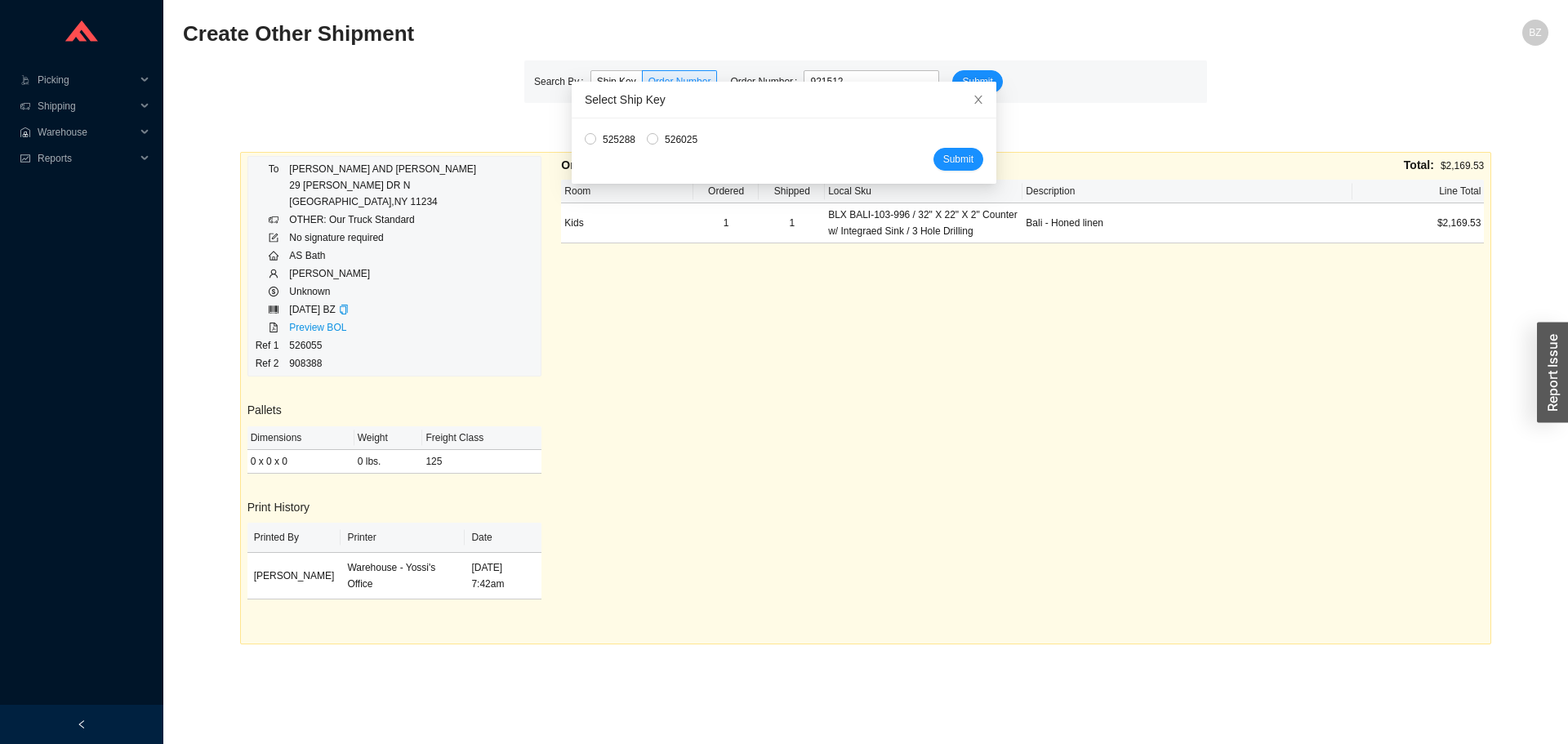
click at [668, 131] on span "526025" at bounding box center [681, 139] width 46 height 16
click at [658, 133] on input "526025" at bounding box center [653, 139] width 11 height 11
radio input "true"
click at [944, 162] on span "Submit" at bounding box center [958, 158] width 30 height 16
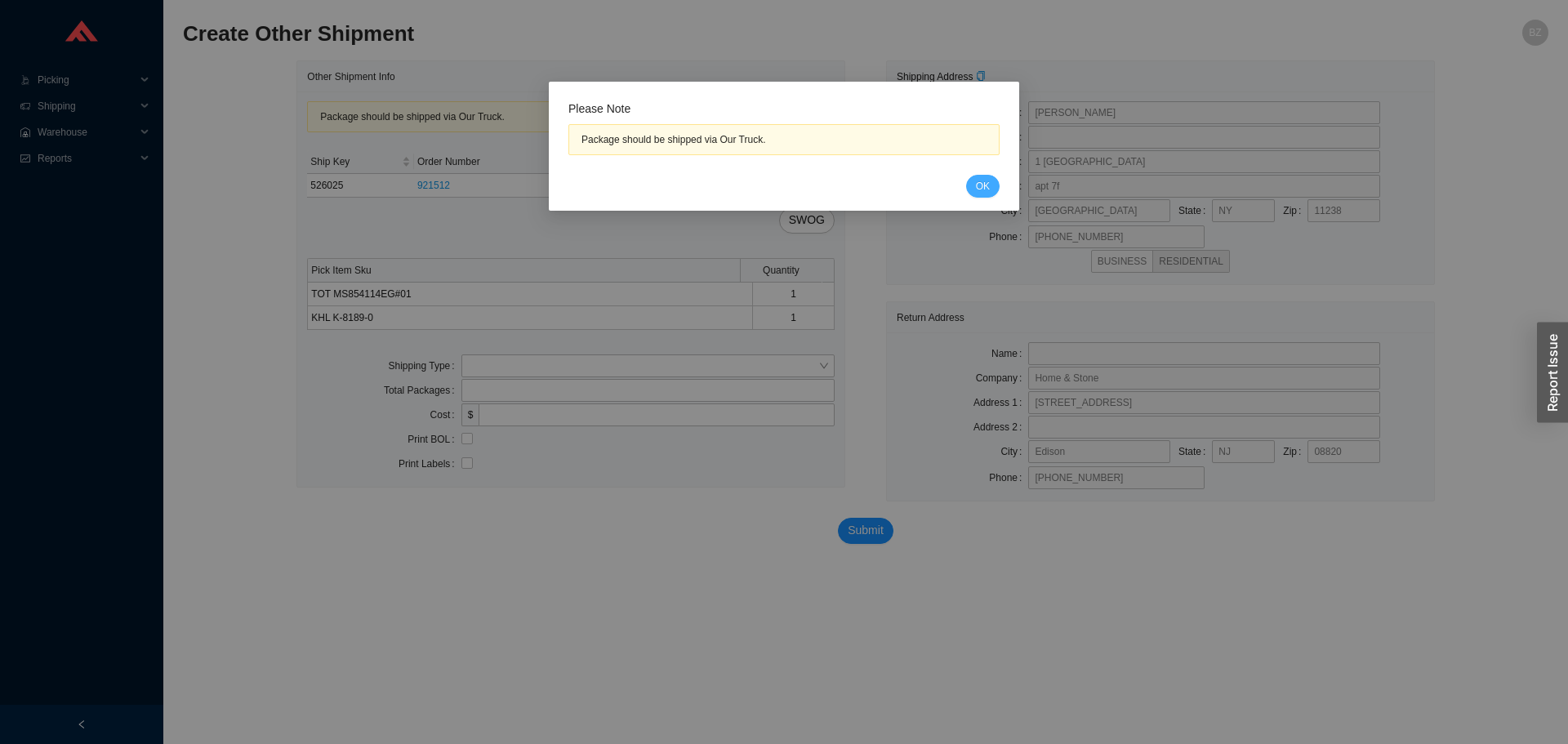
click at [981, 188] on span "OK" at bounding box center [983, 186] width 14 height 16
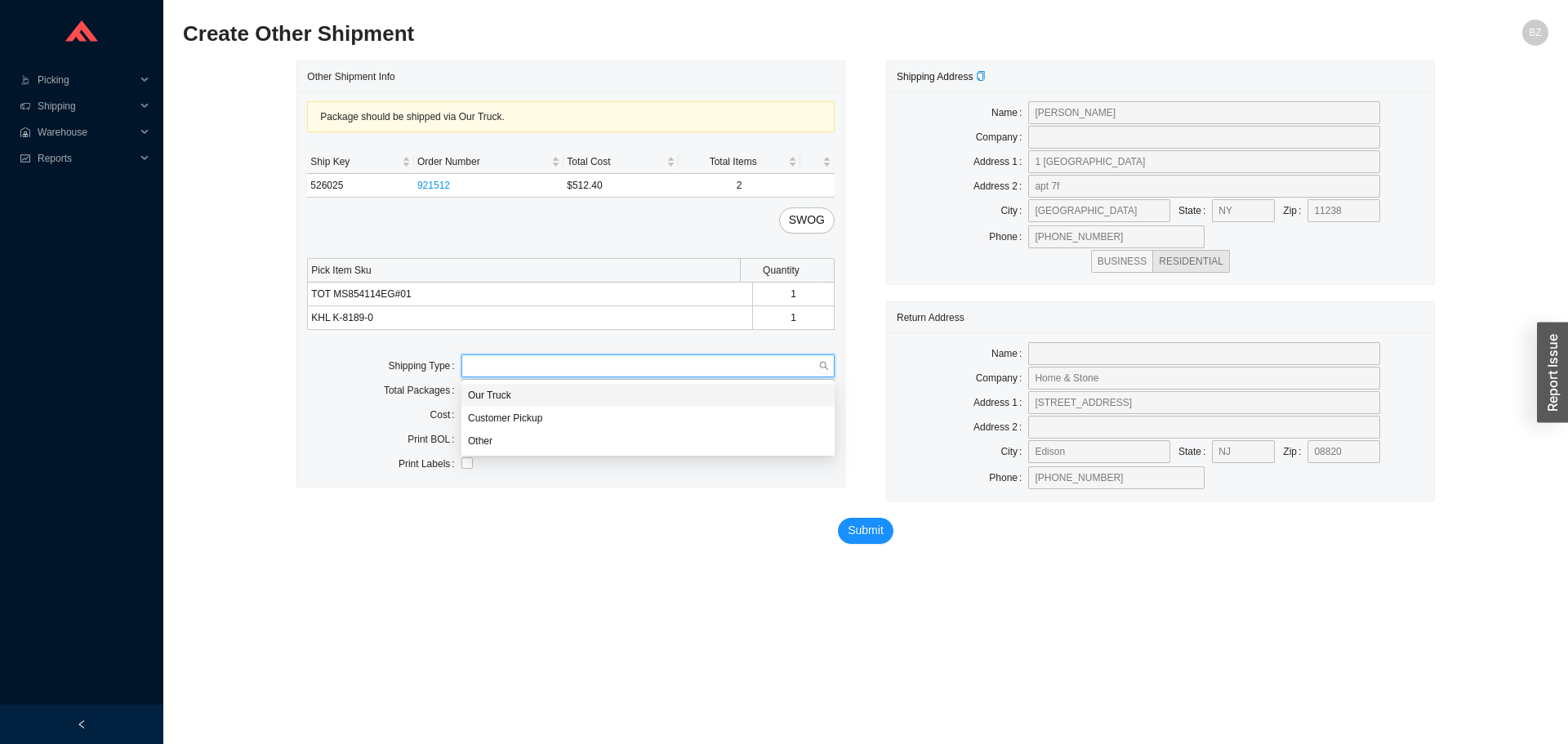
click at [489, 373] on input "search" at bounding box center [643, 365] width 350 height 22
click at [492, 386] on div "Our Truck" at bounding box center [648, 395] width 373 height 22
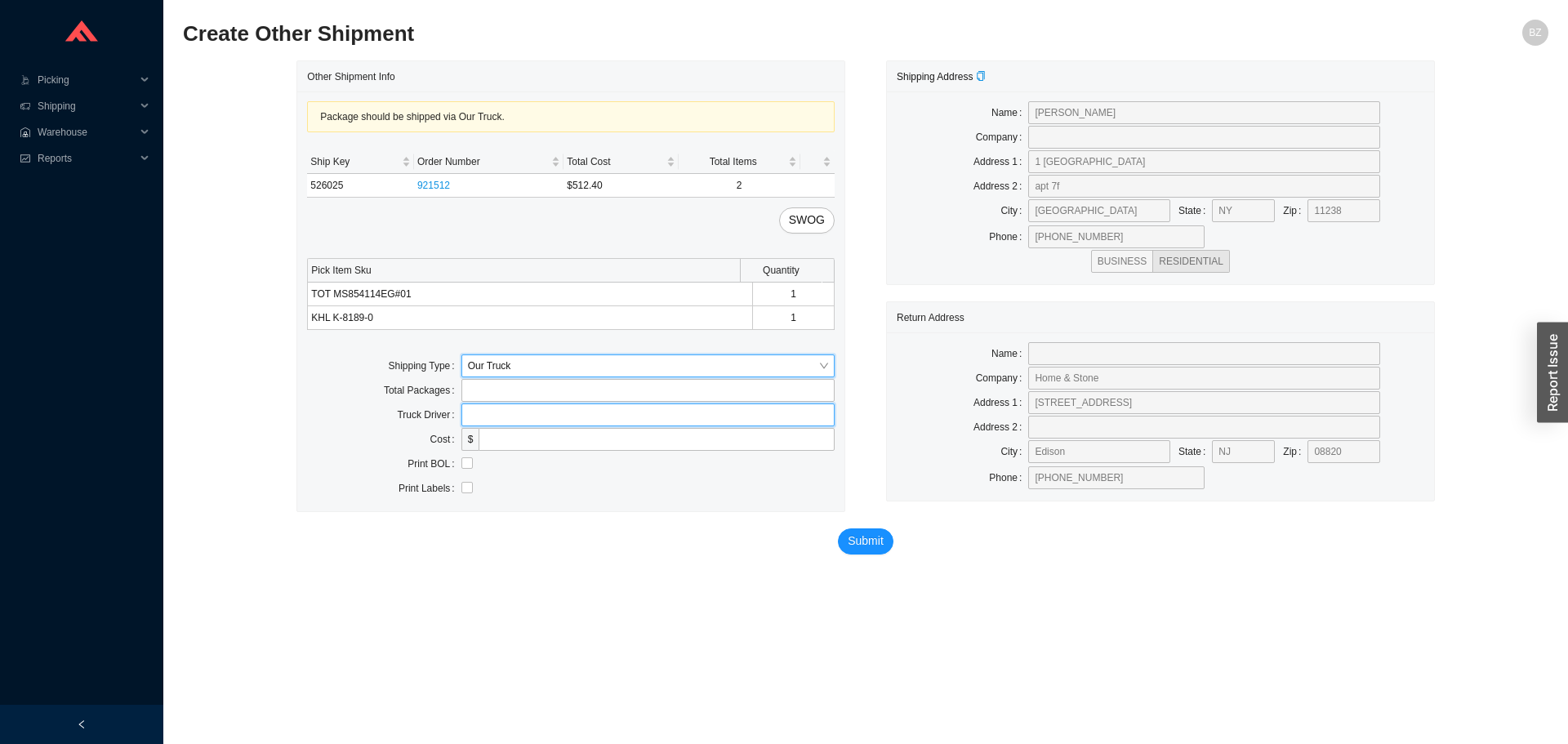
click at [495, 407] on input "text" at bounding box center [648, 415] width 373 height 22
type input "bz"
click at [467, 466] on input "checkbox" at bounding box center [467, 463] width 11 height 11
checkbox input "true"
click at [815, 228] on span "SWOG" at bounding box center [806, 220] width 36 height 19
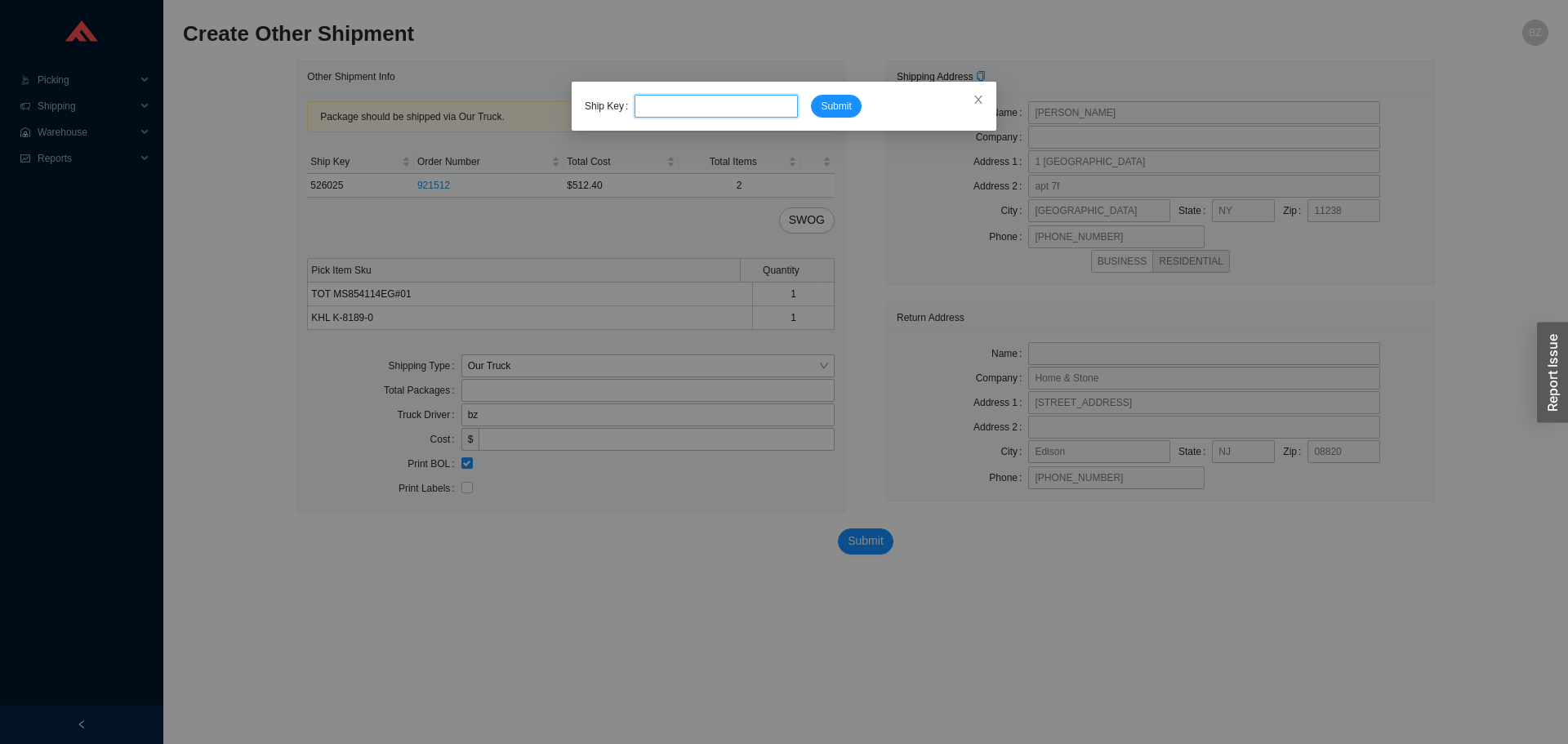
click at [661, 109] on input "tel" at bounding box center [716, 106] width 163 height 22
type input "525288"
click at [811, 95] on button "Submit" at bounding box center [836, 106] width 50 height 22
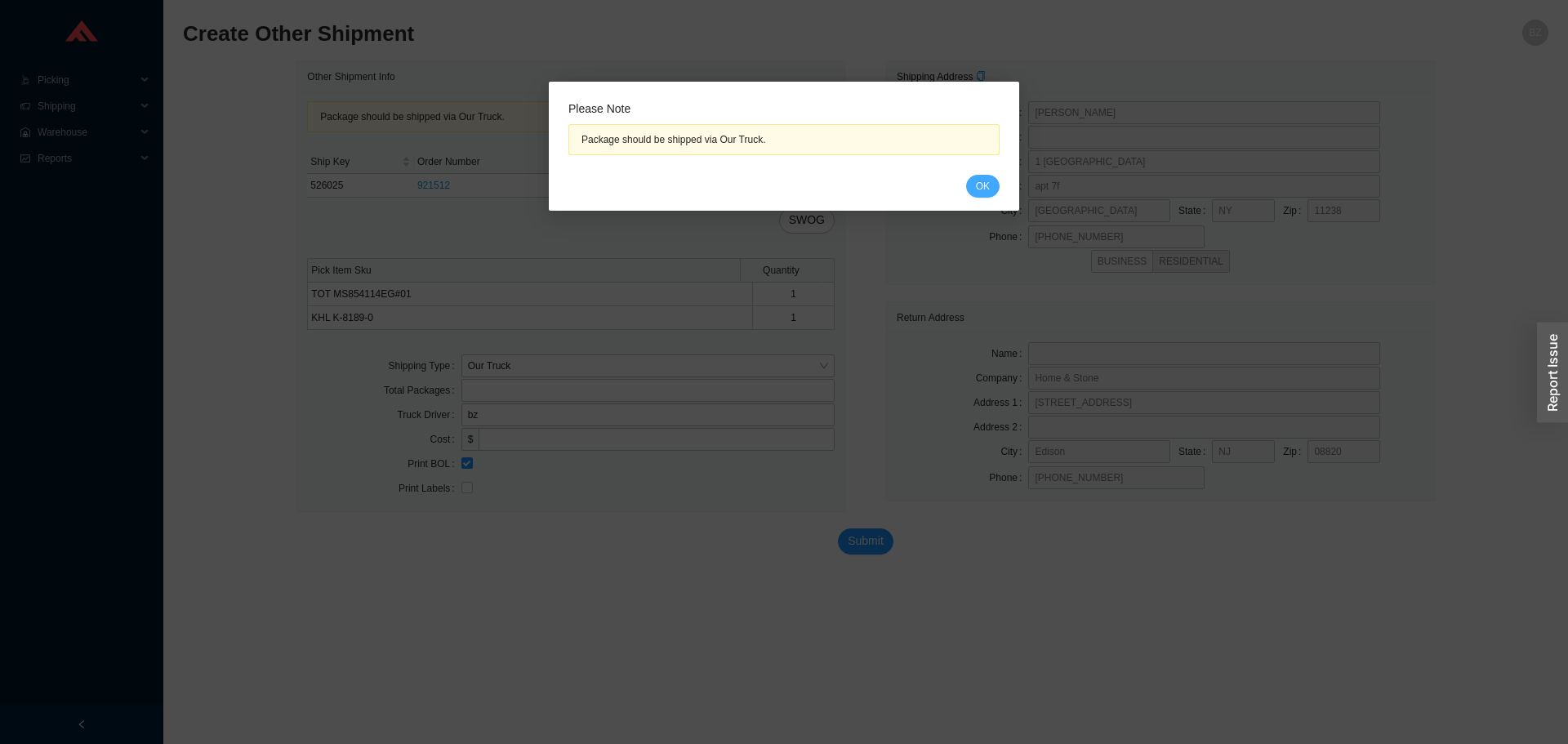
click at [981, 183] on span "OK" at bounding box center [983, 186] width 14 height 16
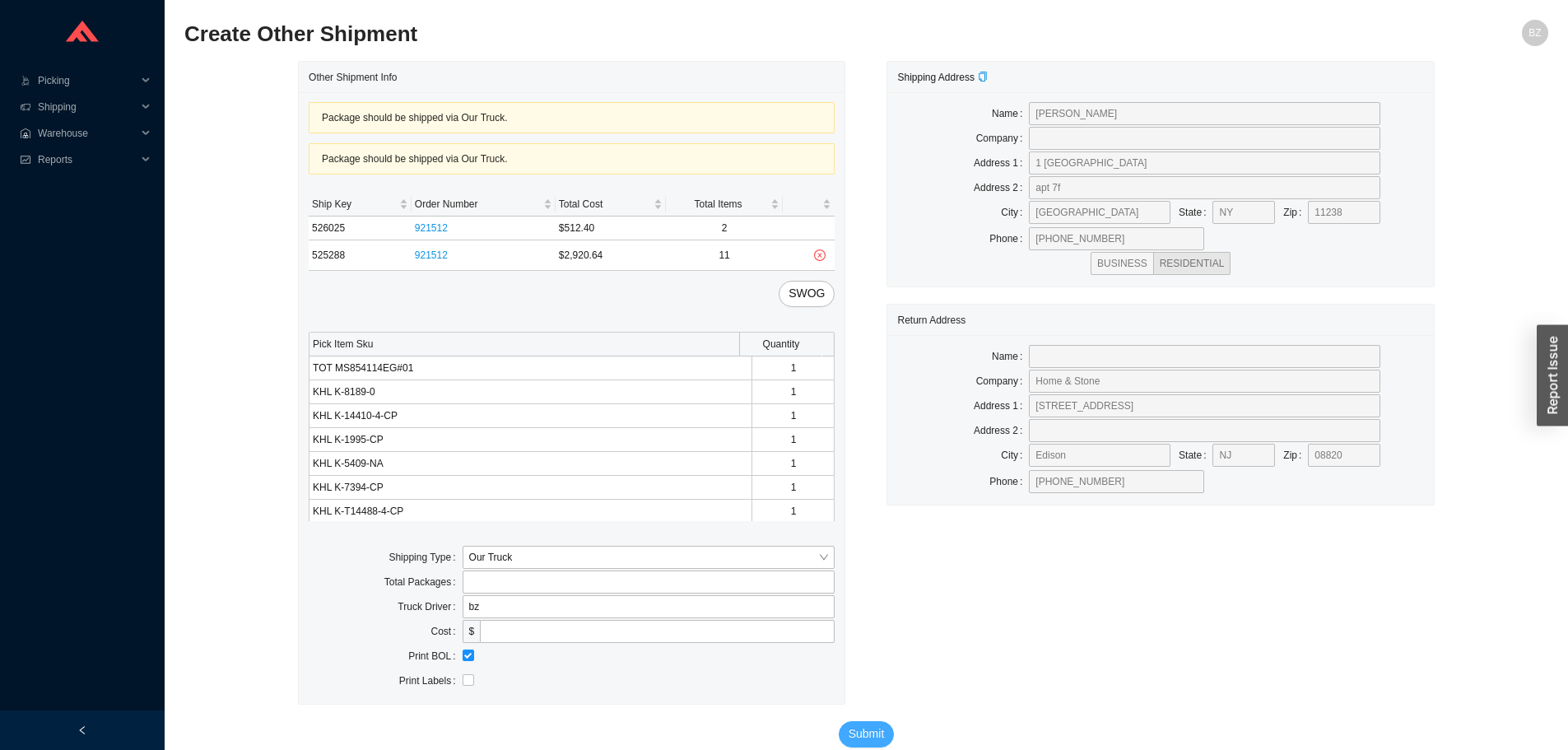
click at [868, 735] on span "Submit" at bounding box center [867, 734] width 36 height 19
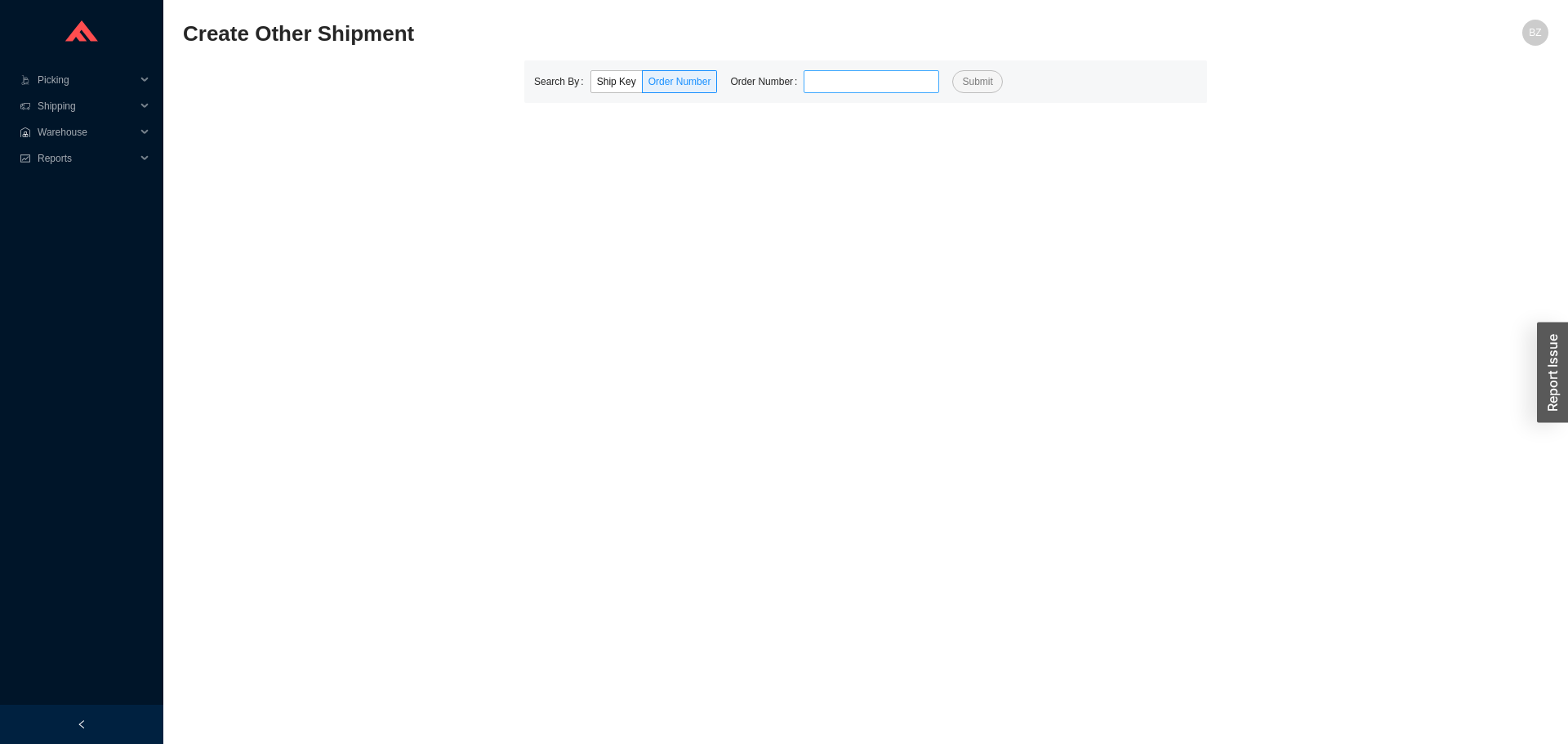
click at [871, 73] on input "tel" at bounding box center [871, 82] width 136 height 22
type input "921512"
click at [953, 70] on button "Submit" at bounding box center [977, 82] width 50 height 22
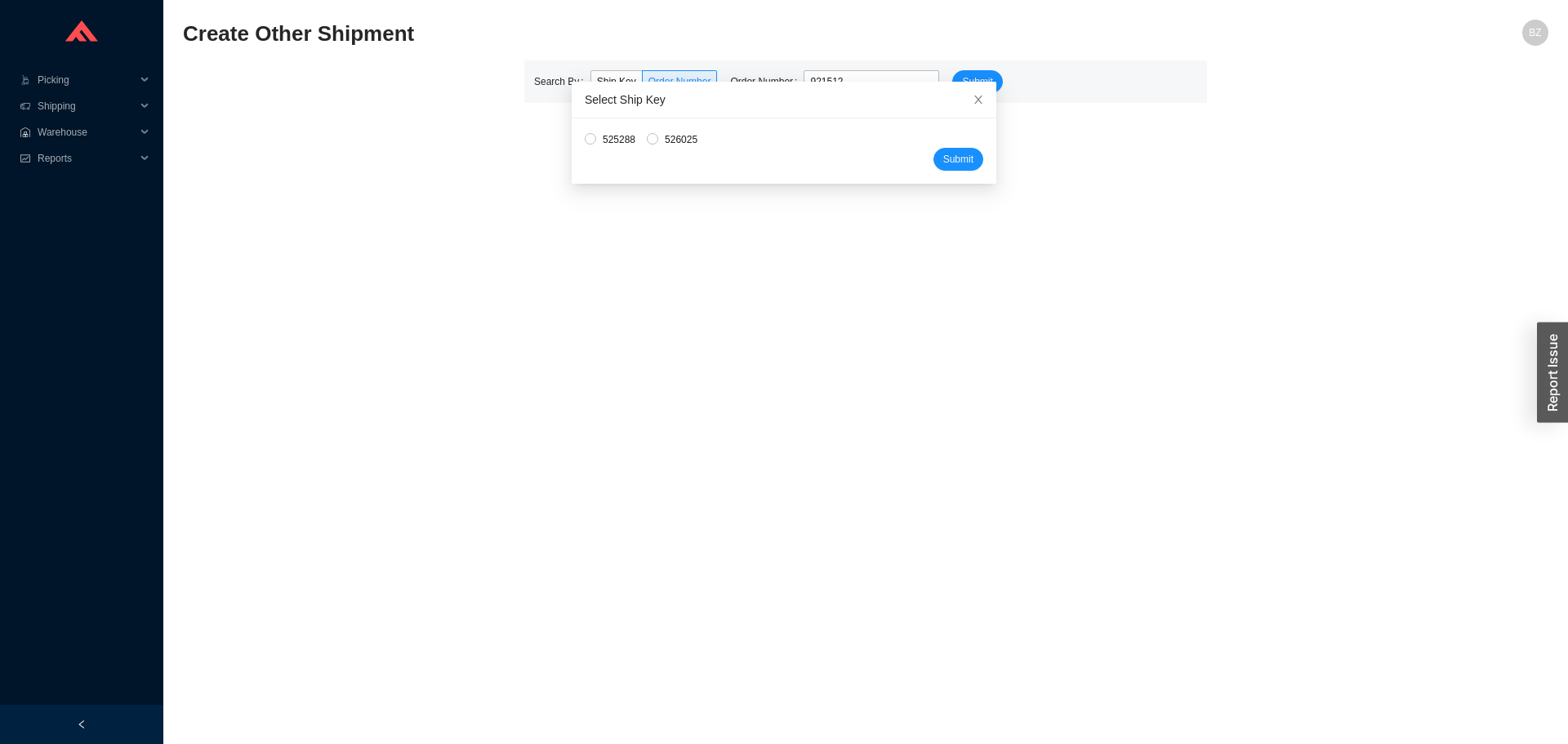
click at [668, 143] on span "526025" at bounding box center [681, 139] width 46 height 16
click at [658, 143] on input "526025" at bounding box center [653, 139] width 11 height 11
radio input "true"
click at [943, 166] on span "Submit" at bounding box center [958, 158] width 30 height 16
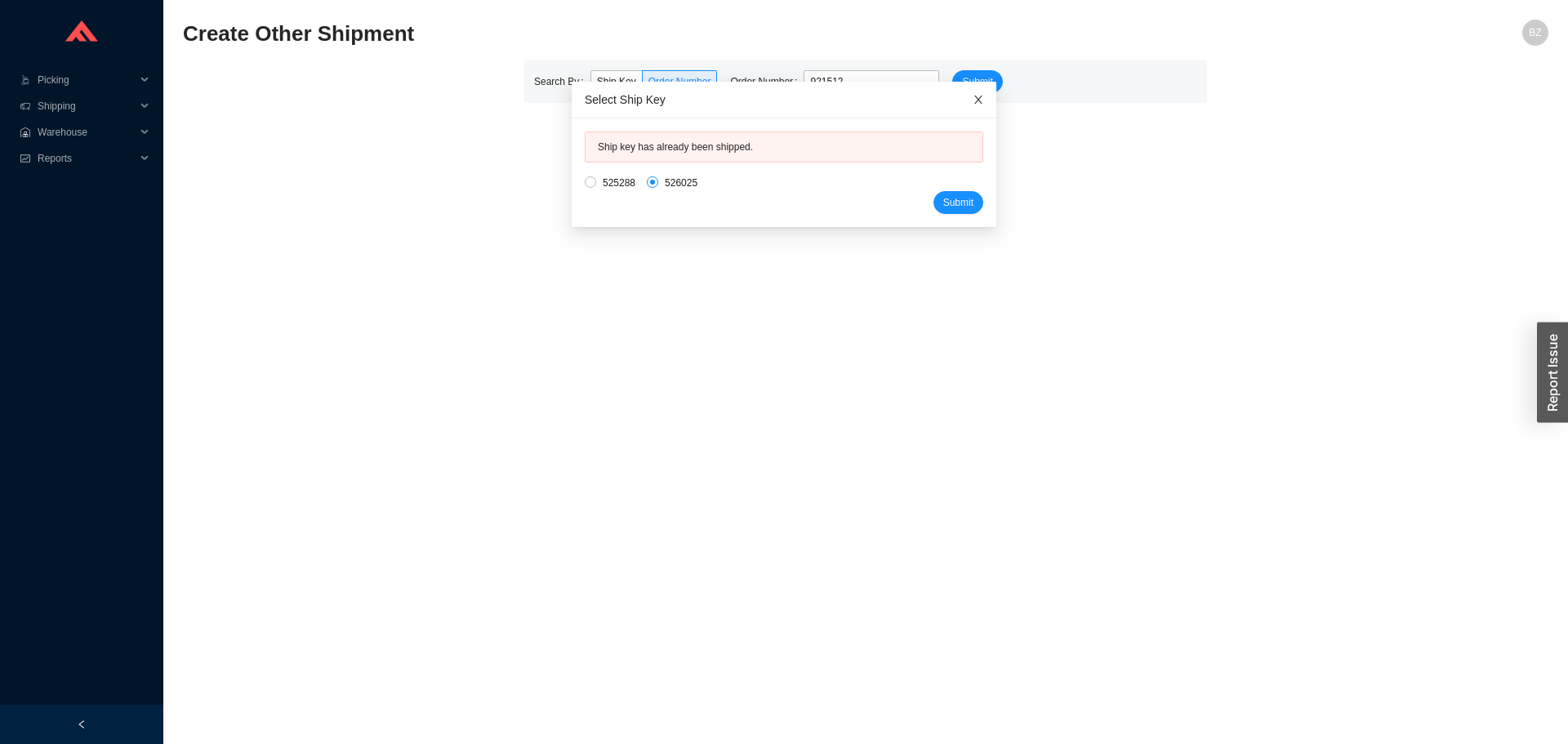
click at [972, 98] on icon "close" at bounding box center [978, 99] width 11 height 11
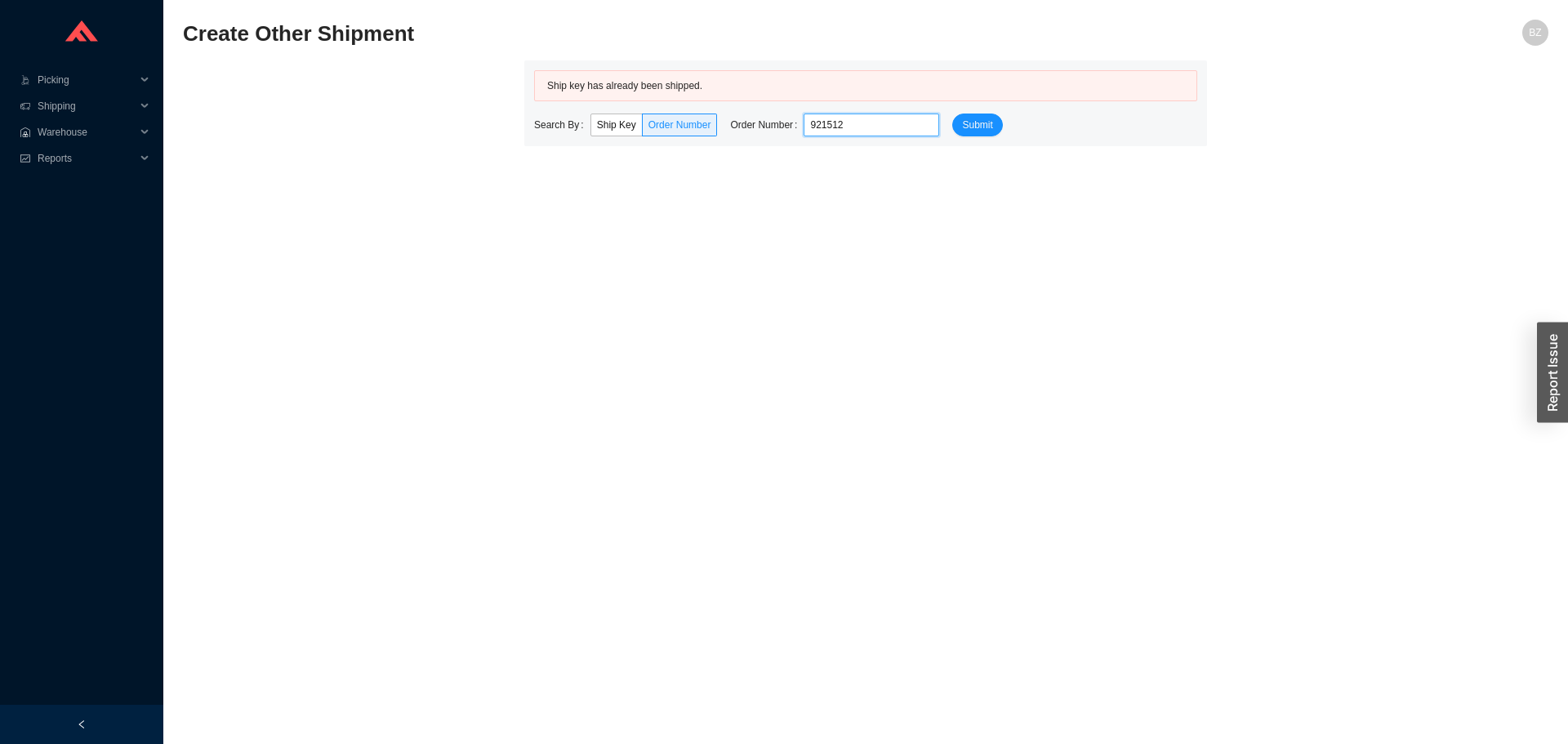
click at [836, 125] on input "921512" at bounding box center [871, 125] width 136 height 22
type input "852259"
click at [953, 113] on button "Submit" at bounding box center [977, 125] width 50 height 22
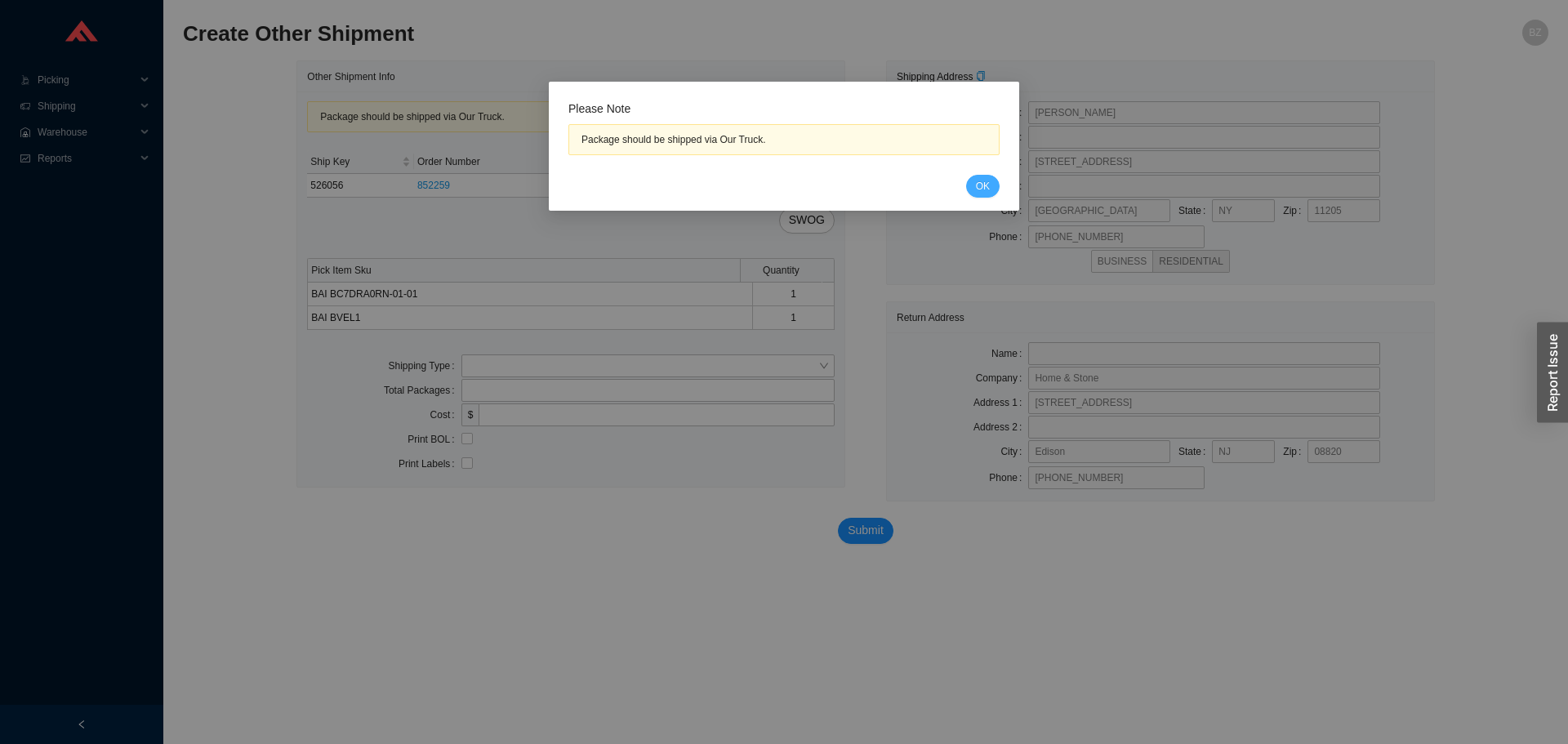
click at [985, 184] on span "OK" at bounding box center [983, 186] width 14 height 16
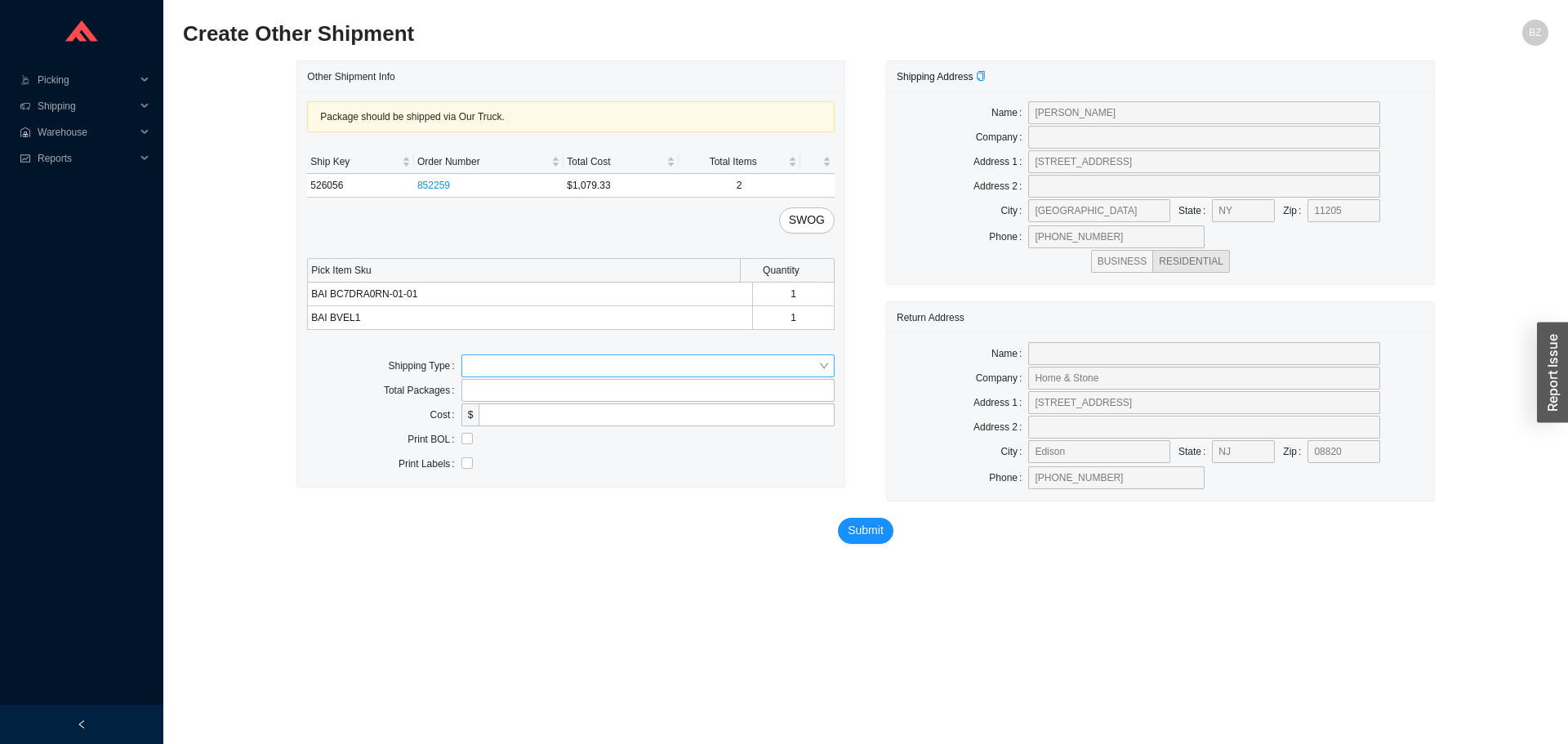
click at [500, 370] on input "search" at bounding box center [643, 365] width 350 height 22
click at [489, 390] on div "Our Truck" at bounding box center [648, 395] width 360 height 15
drag, startPoint x: 520, startPoint y: 415, endPoint x: 535, endPoint y: 424, distance: 17.5
click at [520, 415] on input "text" at bounding box center [648, 415] width 373 height 22
type input "bz"
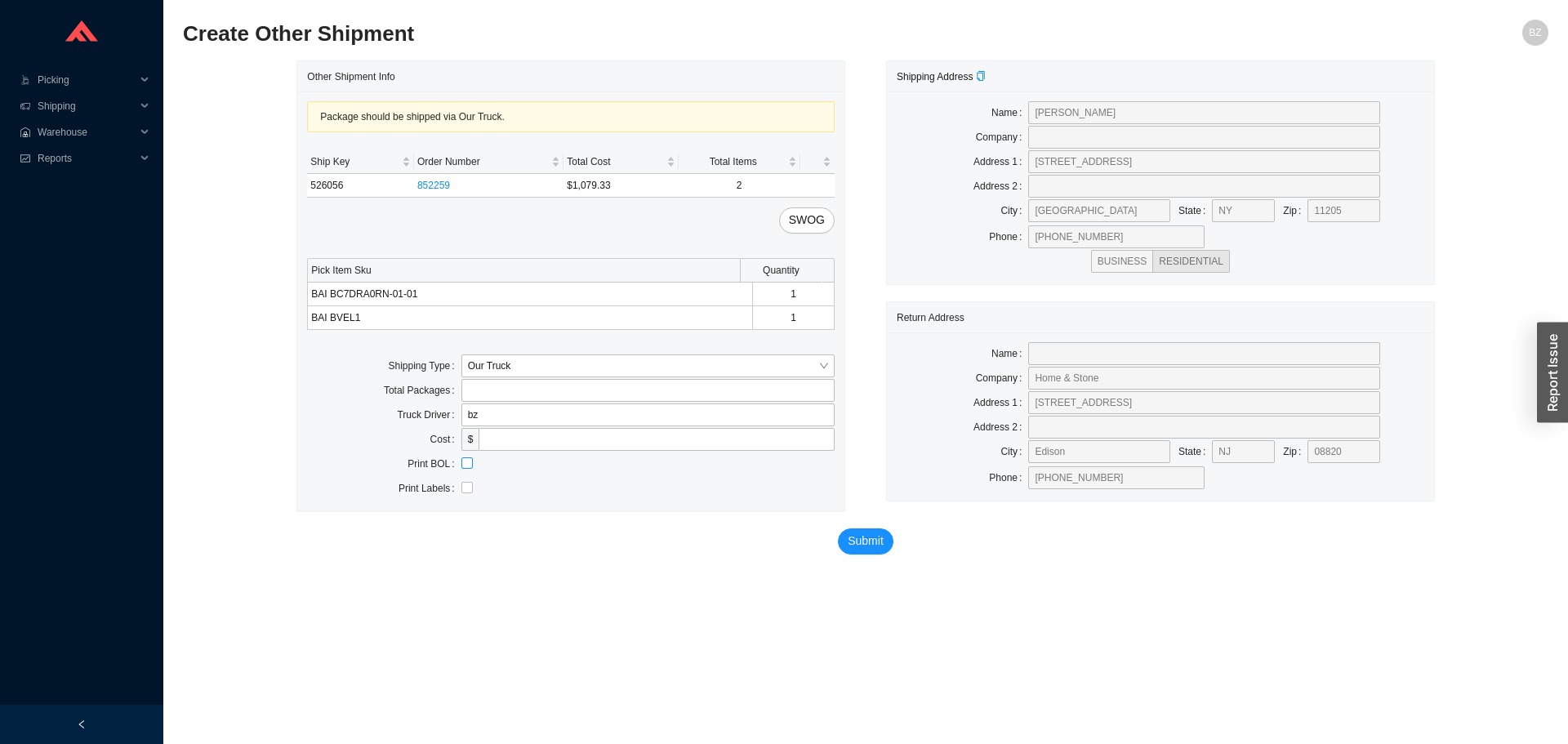
click at [471, 464] on input "checkbox" at bounding box center [467, 463] width 11 height 11
checkbox input "true"
click at [862, 543] on span "Submit" at bounding box center [865, 542] width 36 height 19
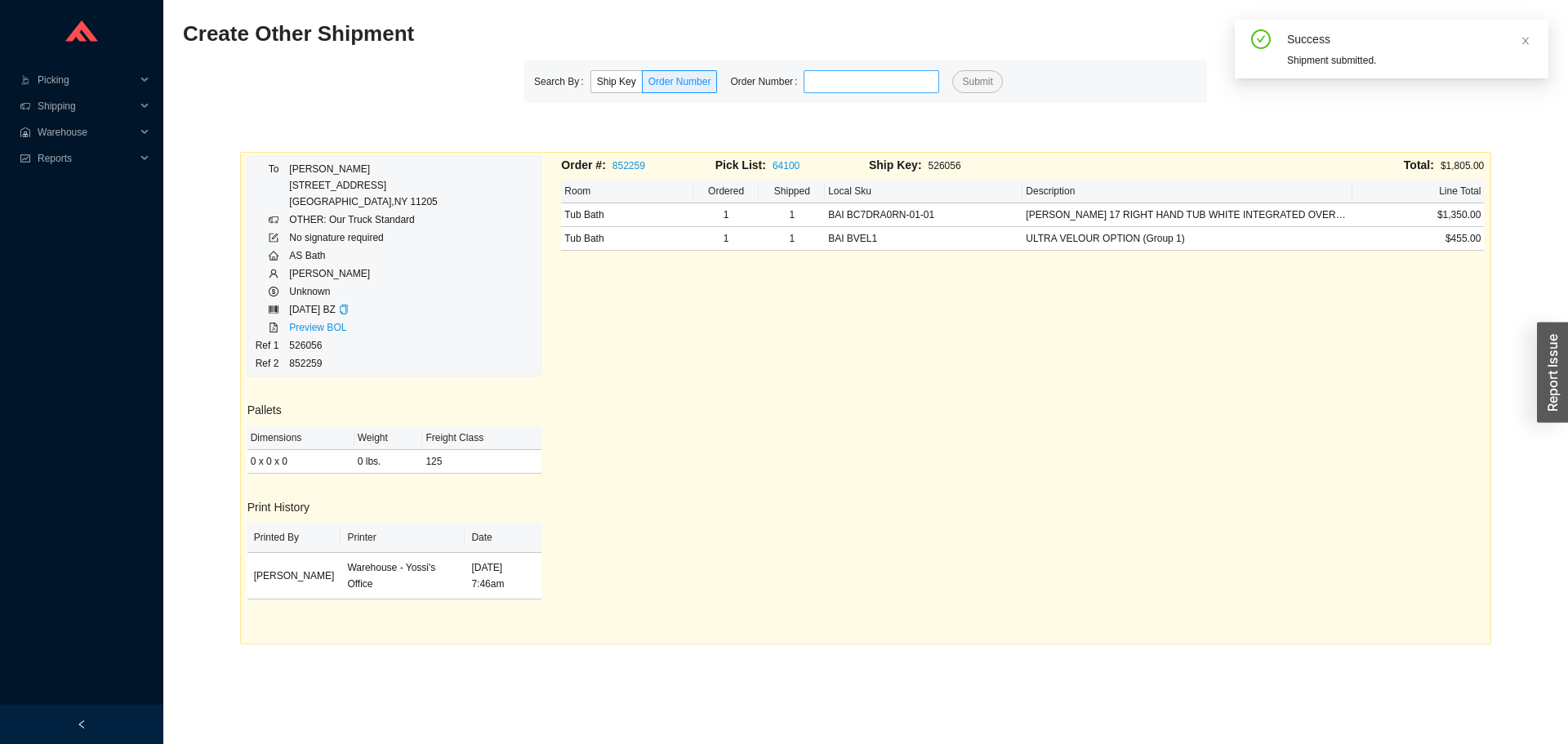
click at [823, 86] on input "tel" at bounding box center [871, 82] width 136 height 22
type input "913581"
click at [953, 70] on button "Submit" at bounding box center [977, 82] width 50 height 22
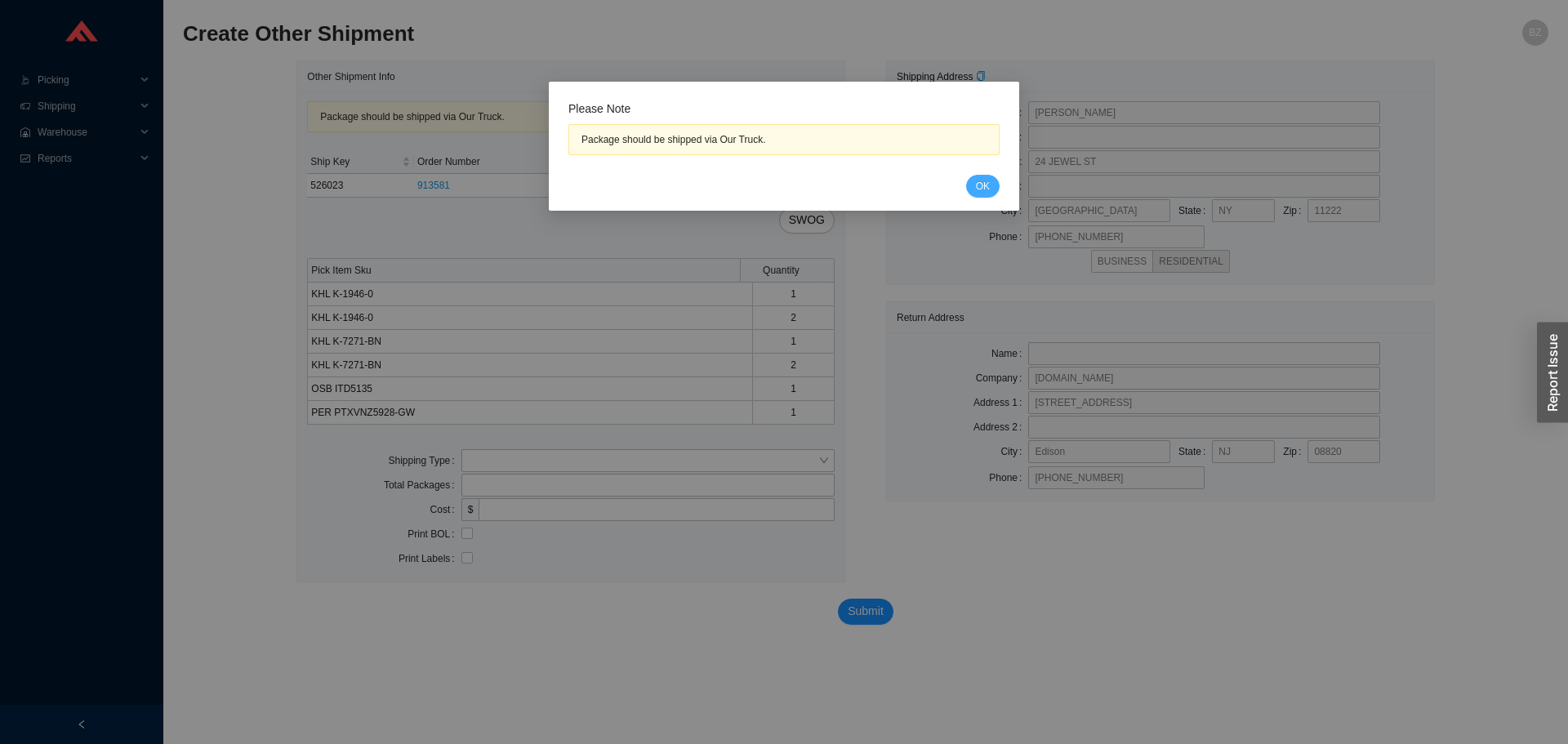
click at [974, 190] on button "OK" at bounding box center [983, 186] width 34 height 22
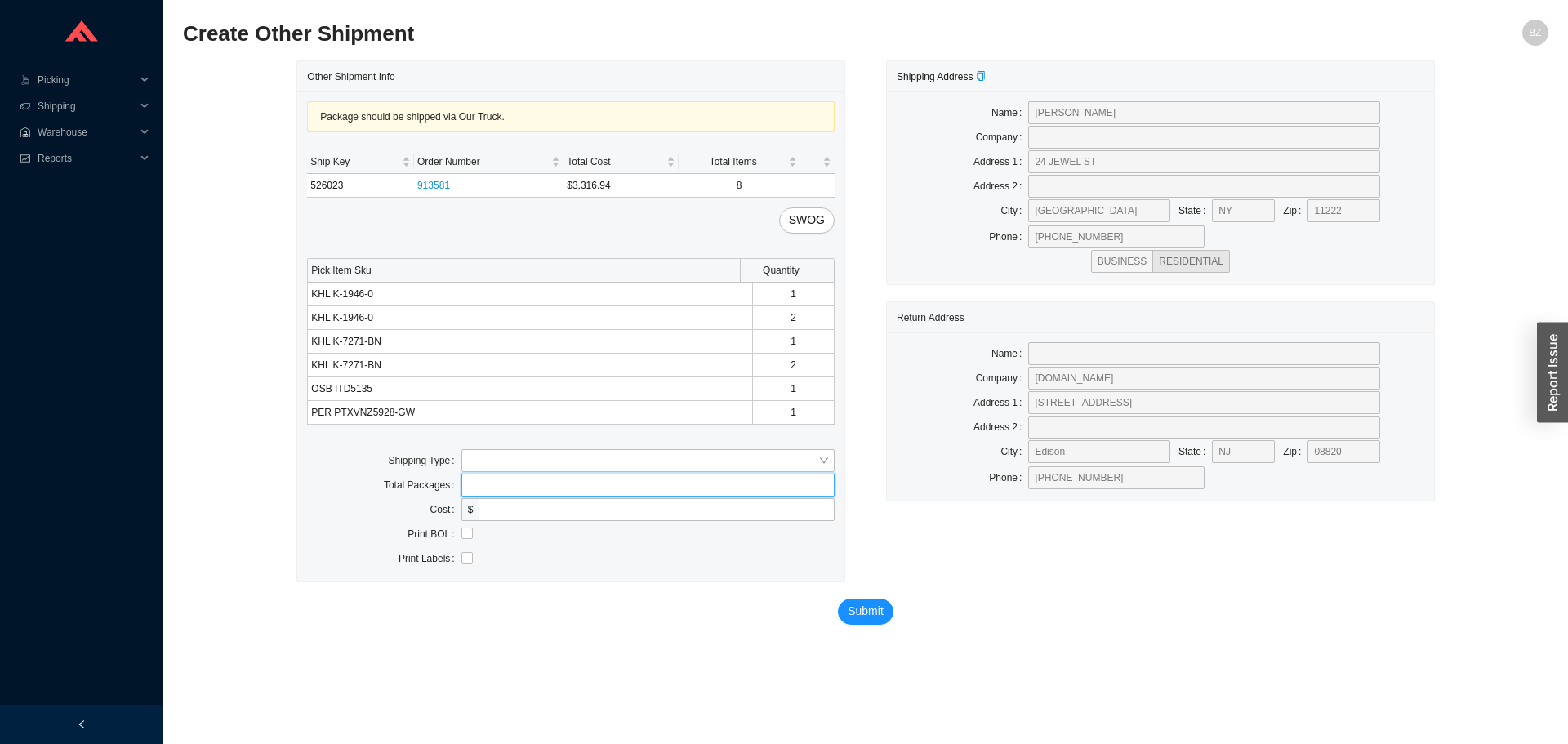
click at [486, 474] on input "tel" at bounding box center [648, 485] width 373 height 22
click at [478, 443] on div "Package should be shipped via Our Truck. Ship Key Order Number Total Cost Total…" at bounding box center [570, 336] width 547 height 490
click at [483, 460] on input "search" at bounding box center [643, 460] width 350 height 22
click at [510, 481] on div "Our Truck" at bounding box center [648, 490] width 373 height 22
click at [502, 503] on input "text" at bounding box center [648, 510] width 373 height 22
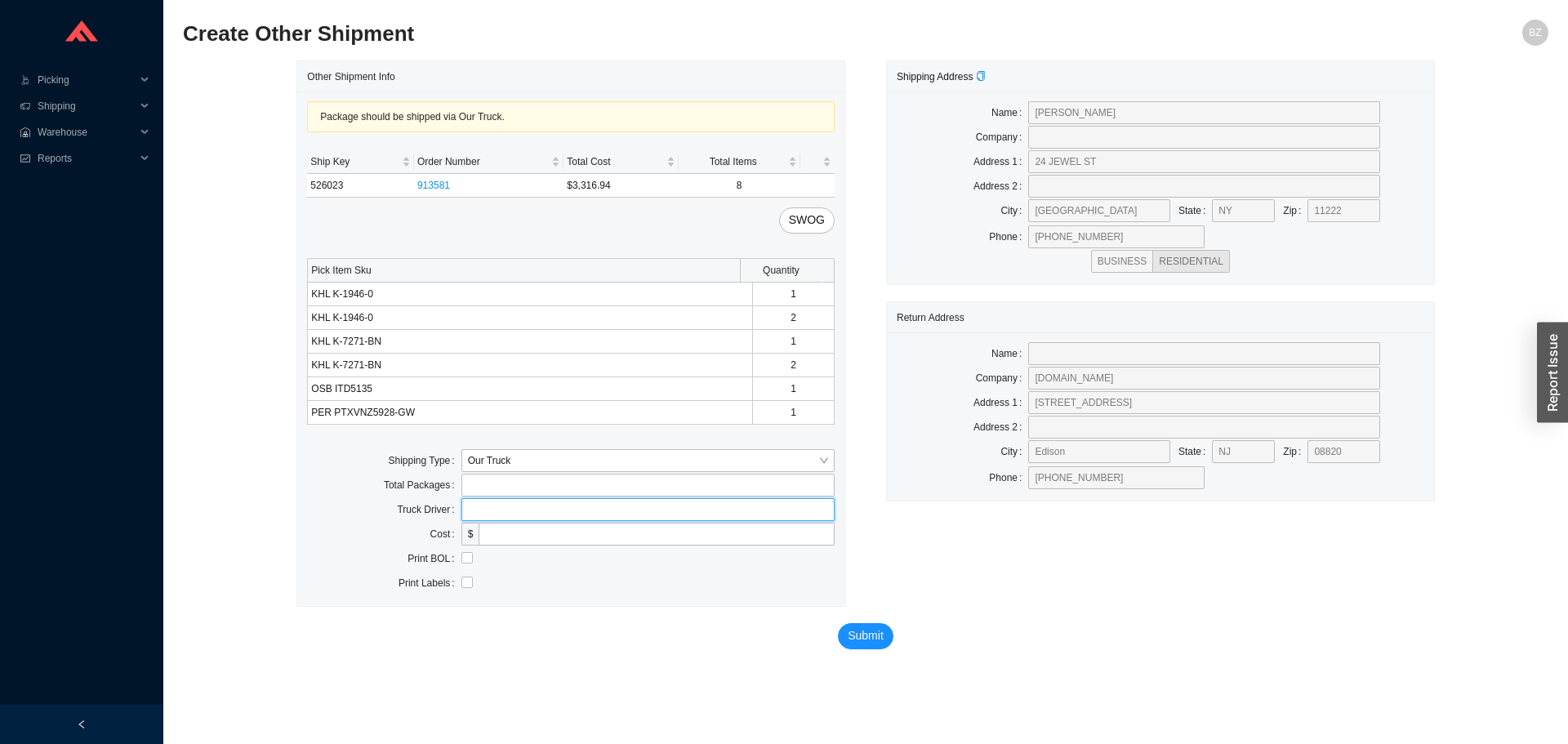
type input "bz"
click at [466, 558] on input "checkbox" at bounding box center [467, 558] width 11 height 11
checkbox input "true"
click at [860, 639] on span "Submit" at bounding box center [865, 636] width 36 height 19
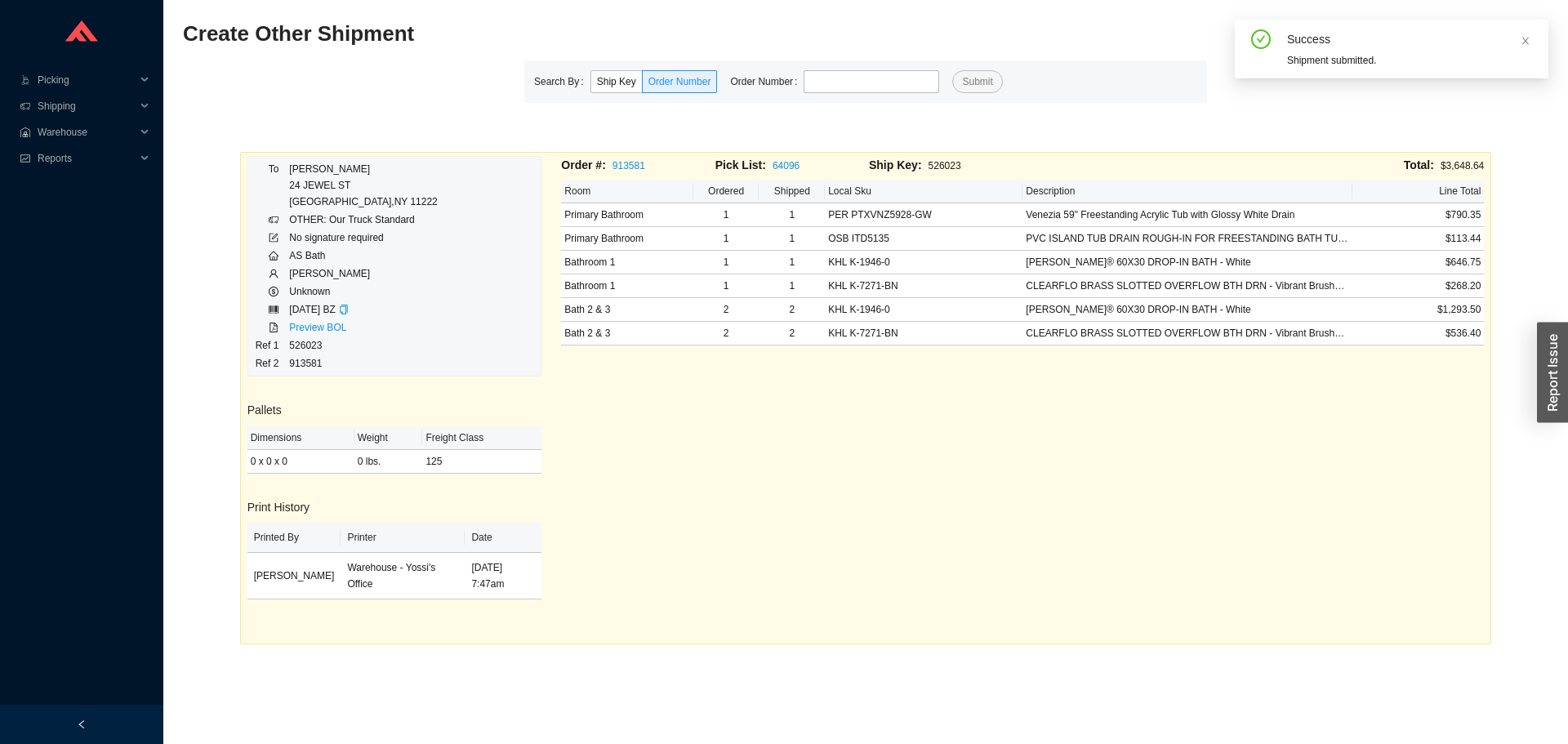
click at [866, 67] on div "Search By Ship Key Order Number Order Number Submit" at bounding box center [865, 82] width 683 height 42
click at [865, 88] on input "tel" at bounding box center [871, 82] width 136 height 22
type input "934242"
click at [953, 70] on button "Submit" at bounding box center [977, 82] width 50 height 22
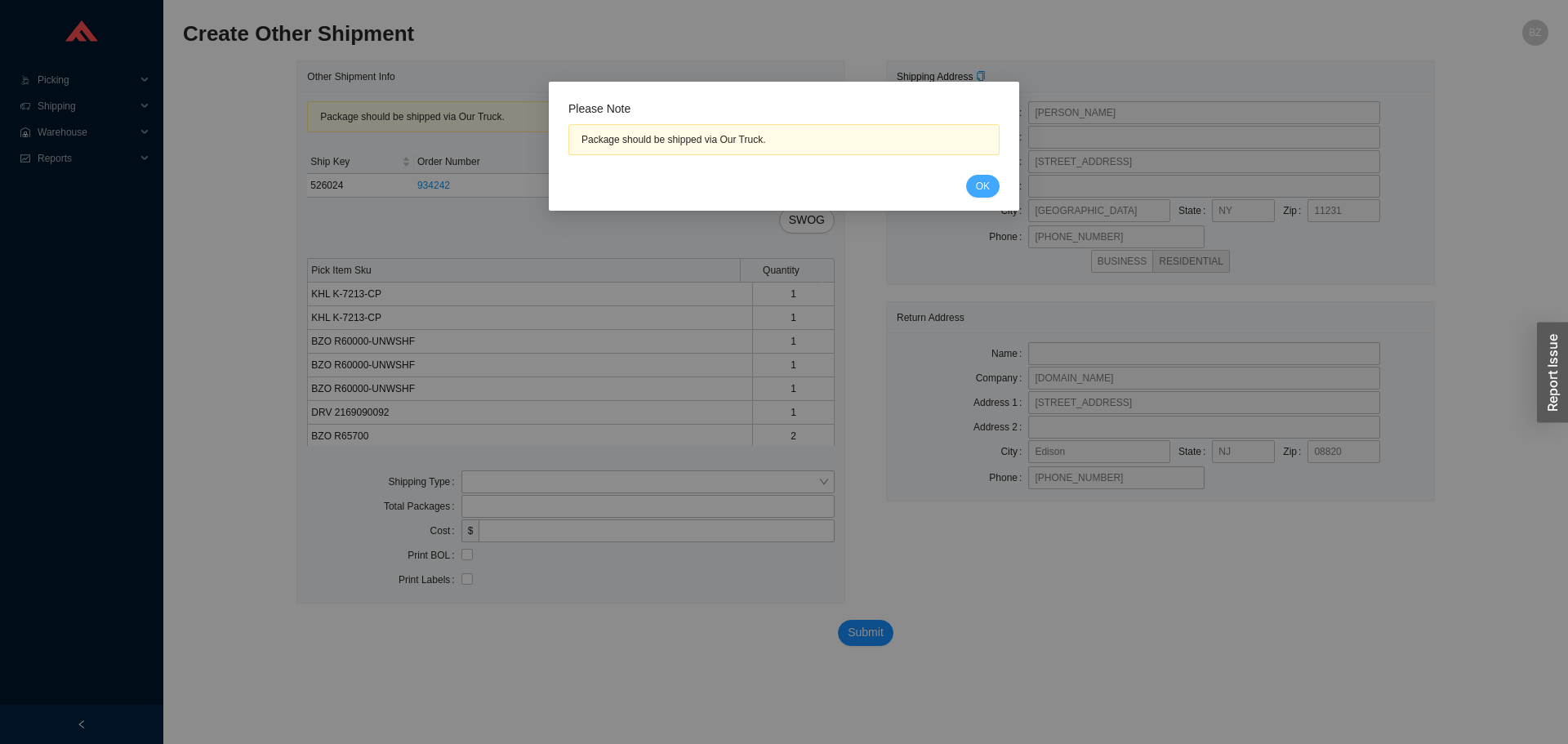
click at [985, 188] on span "OK" at bounding box center [983, 186] width 14 height 16
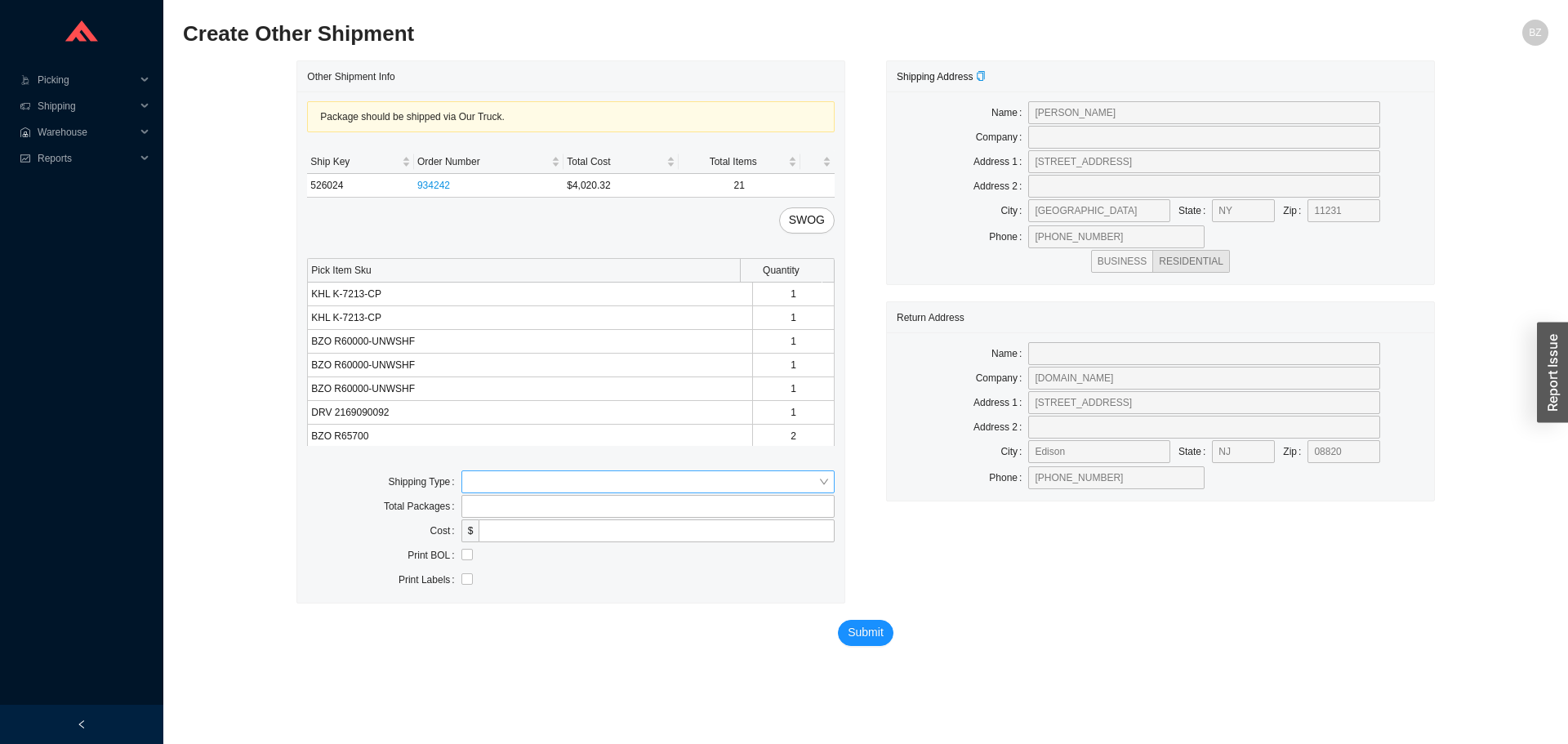
click at [533, 479] on input "search" at bounding box center [643, 482] width 350 height 22
click at [503, 504] on div "Our Truck" at bounding box center [648, 512] width 360 height 15
drag, startPoint x: 540, startPoint y: 526, endPoint x: 548, endPoint y: 539, distance: 15.3
click at [540, 526] on input "text" at bounding box center [648, 531] width 373 height 22
type input "bz"
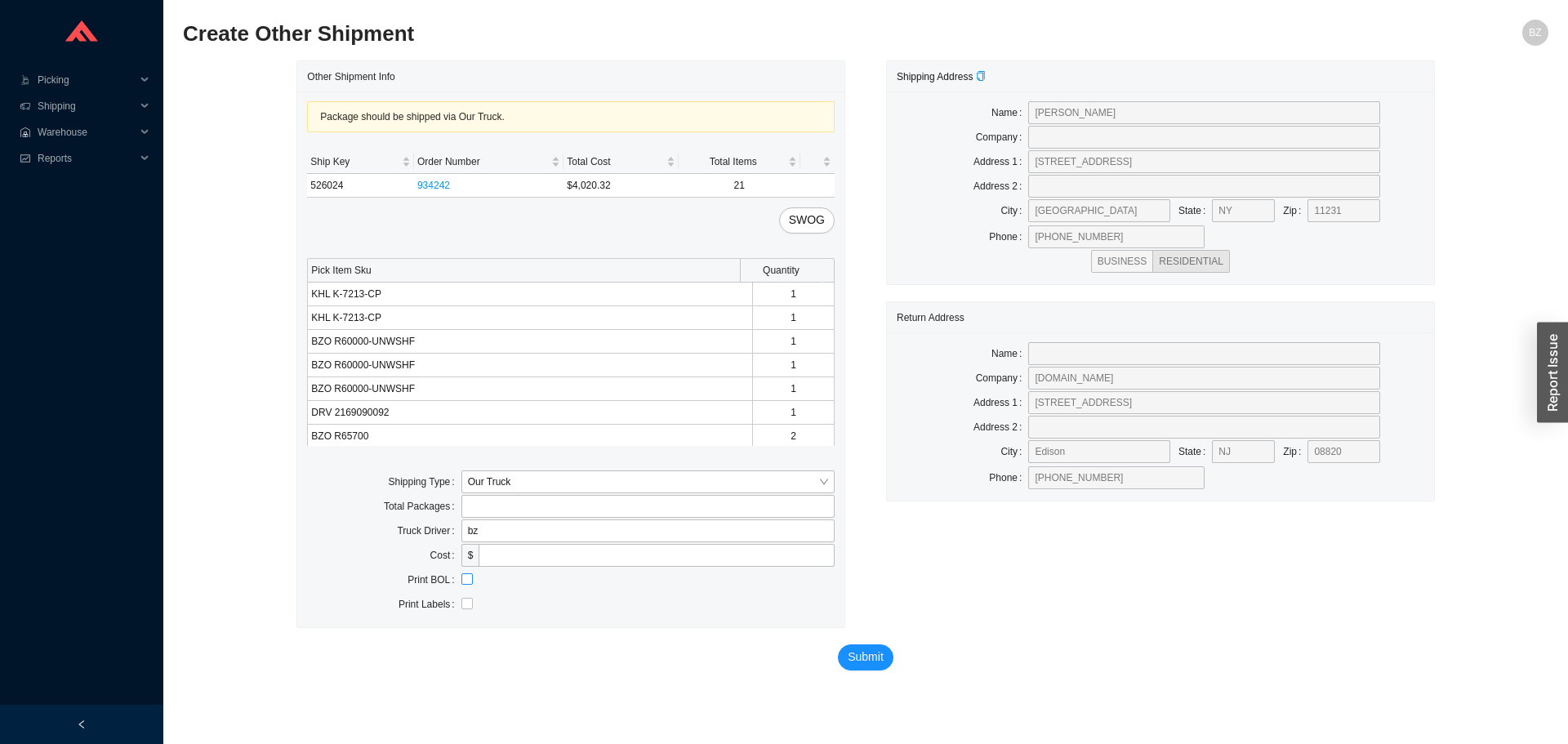
click at [466, 583] on input "checkbox" at bounding box center [467, 579] width 11 height 11
checkbox input "true"
click at [852, 662] on span "Submit" at bounding box center [865, 657] width 36 height 19
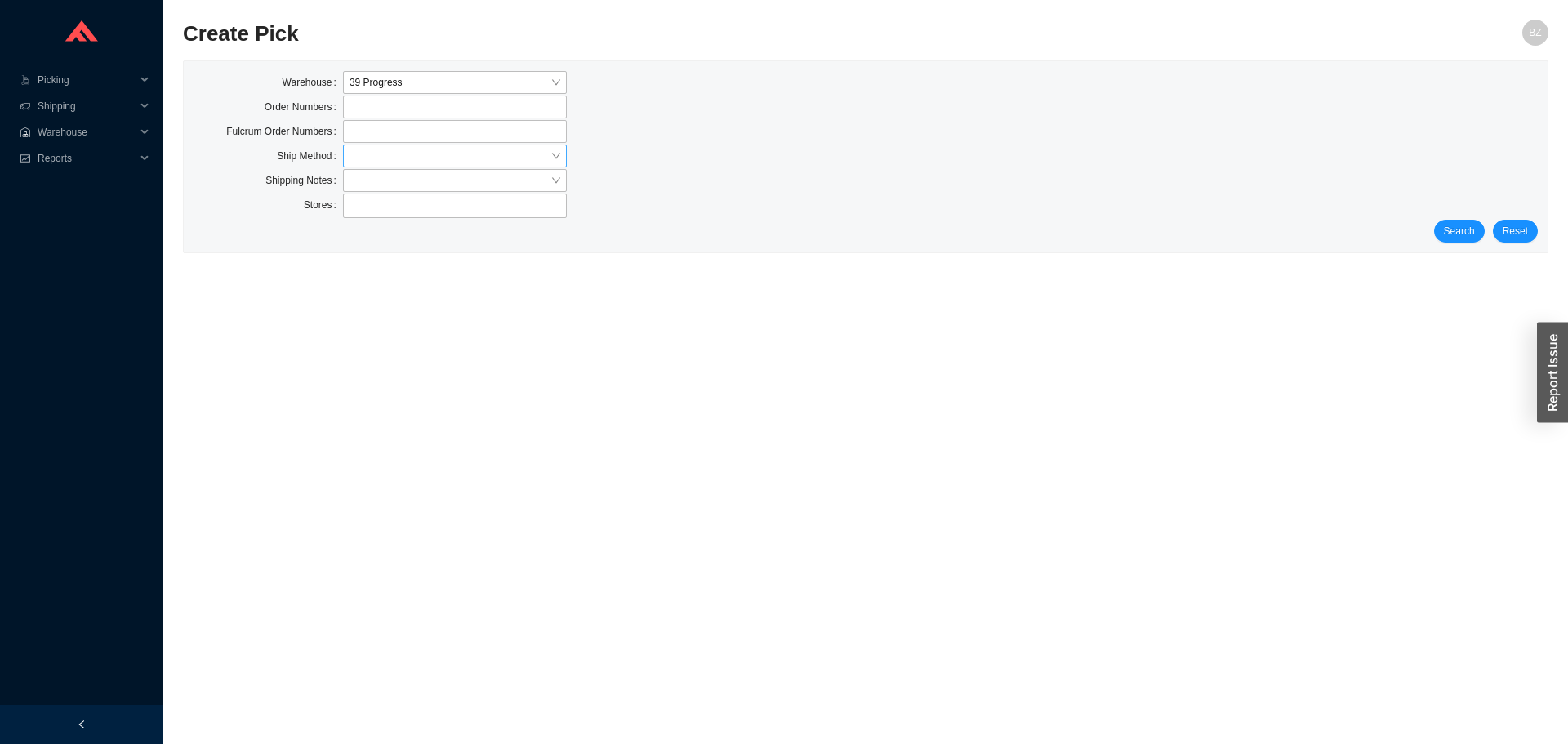
click at [379, 156] on input "search" at bounding box center [450, 156] width 200 height 22
click at [392, 252] on div "Our Truck" at bounding box center [454, 254] width 211 height 15
click at [419, 152] on span "Our Truck" at bounding box center [454, 156] width 211 height 22
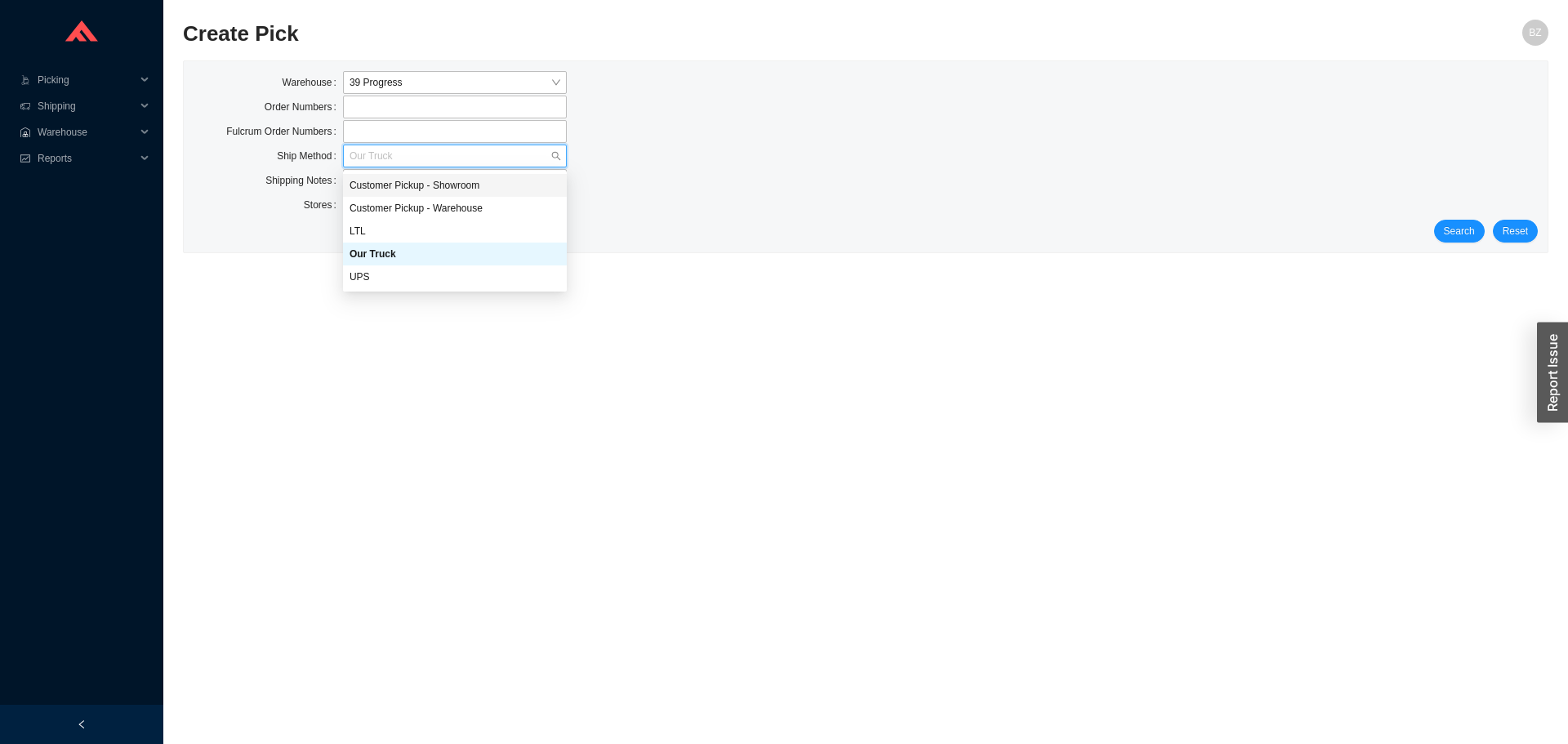
click at [432, 174] on div "Customer Pickup - Showroom" at bounding box center [454, 186] width 224 height 22
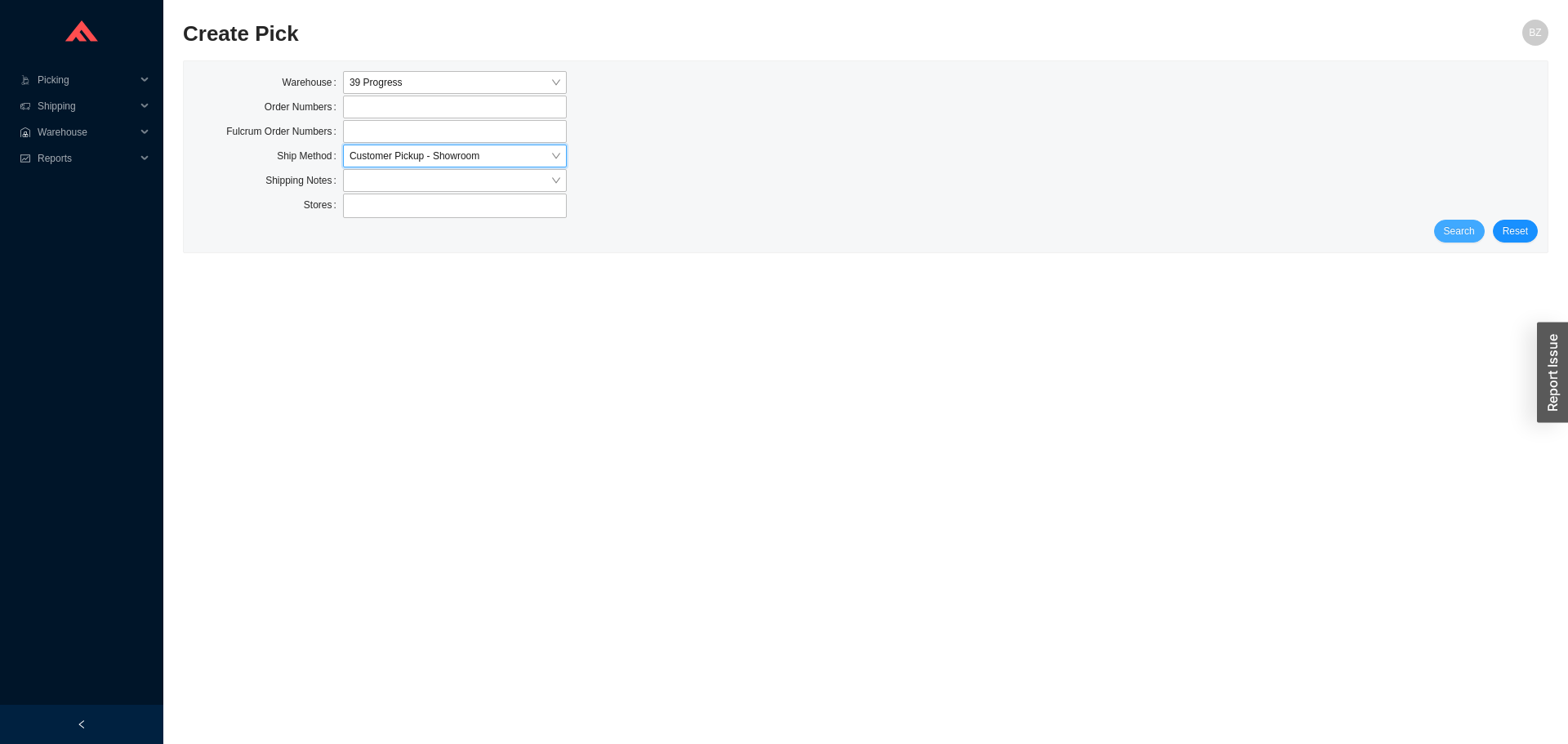
click at [1467, 231] on span "Search" at bounding box center [1458, 231] width 31 height 16
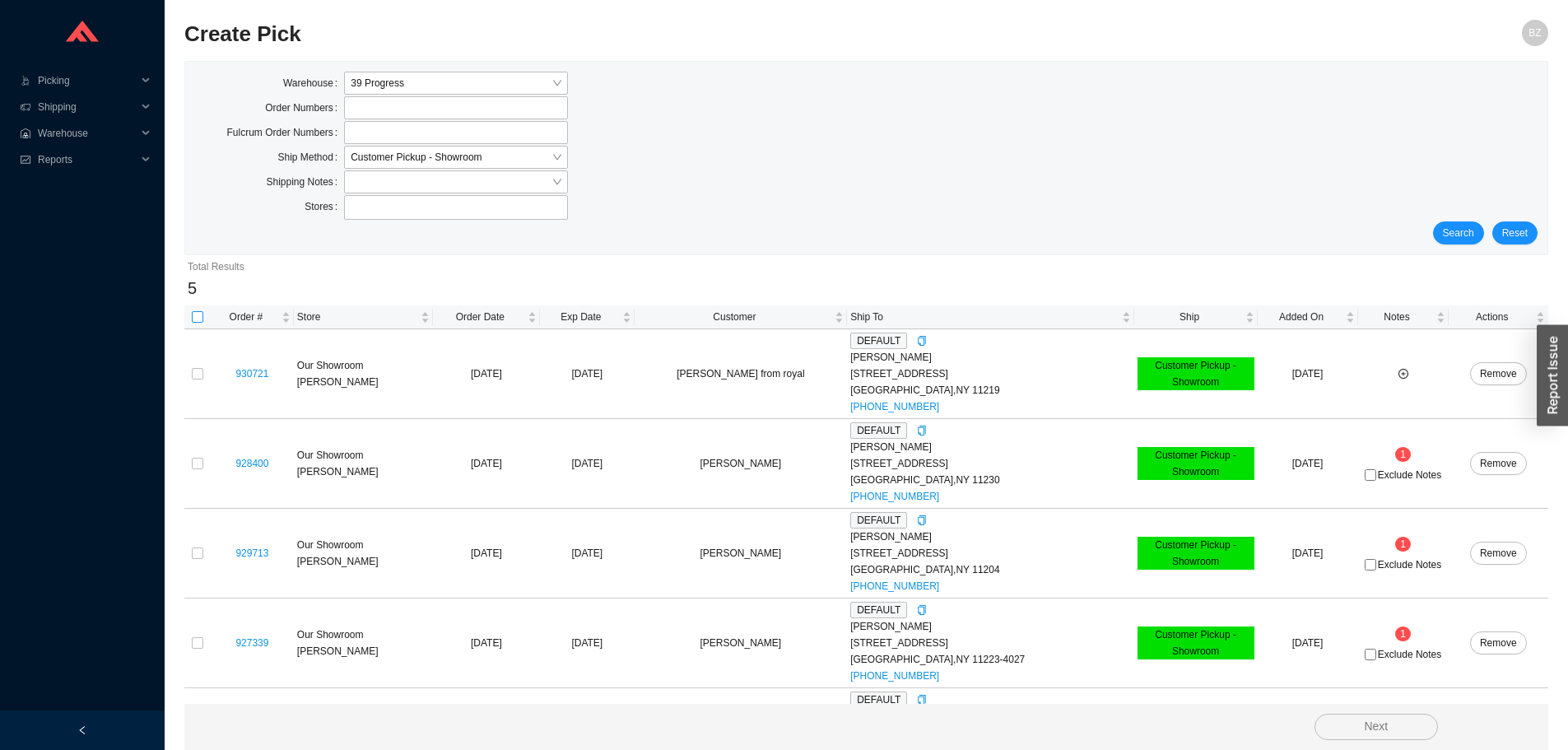
click at [196, 315] on input "checkbox" at bounding box center [197, 317] width 11 height 11
checkbox input "true"
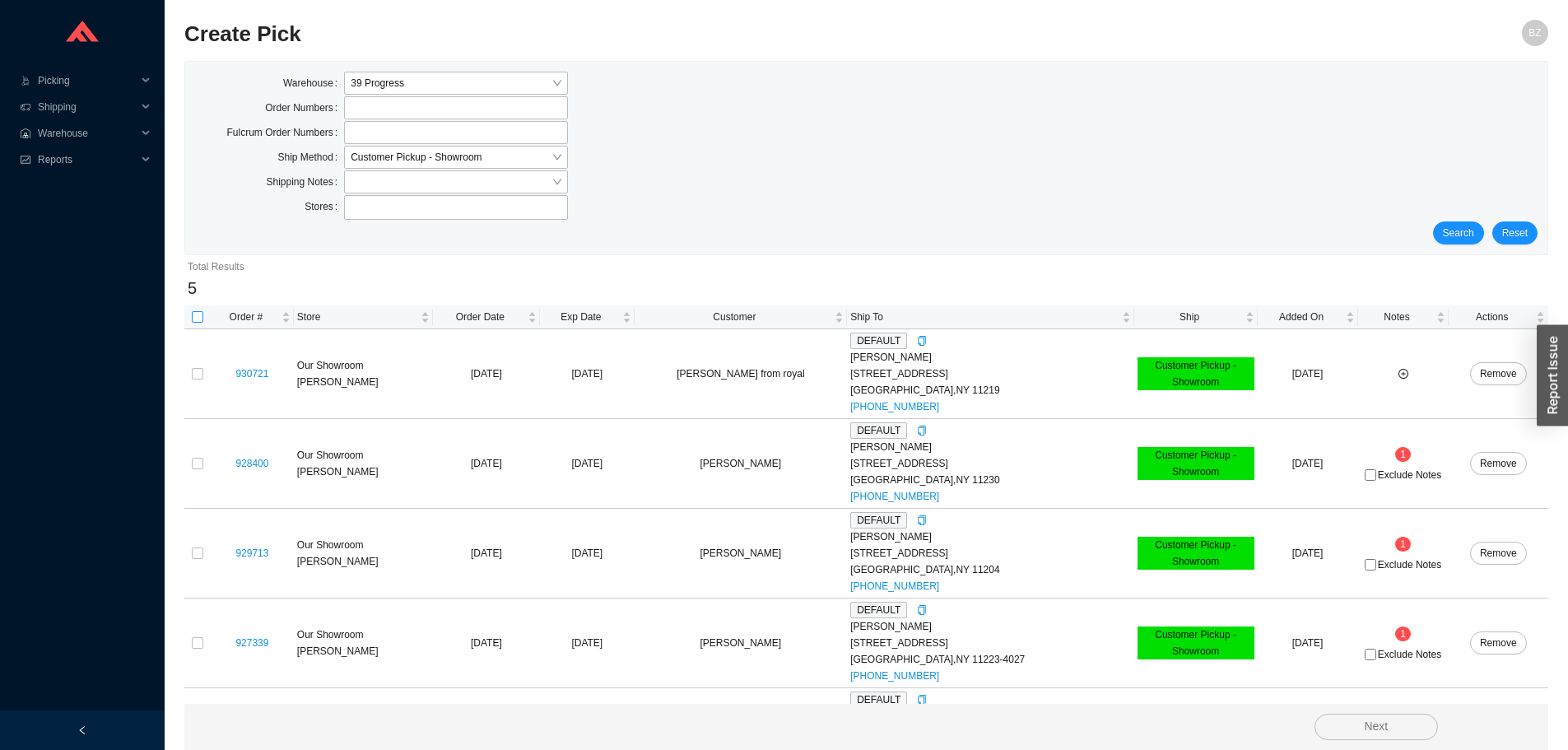
checkbox input "true"
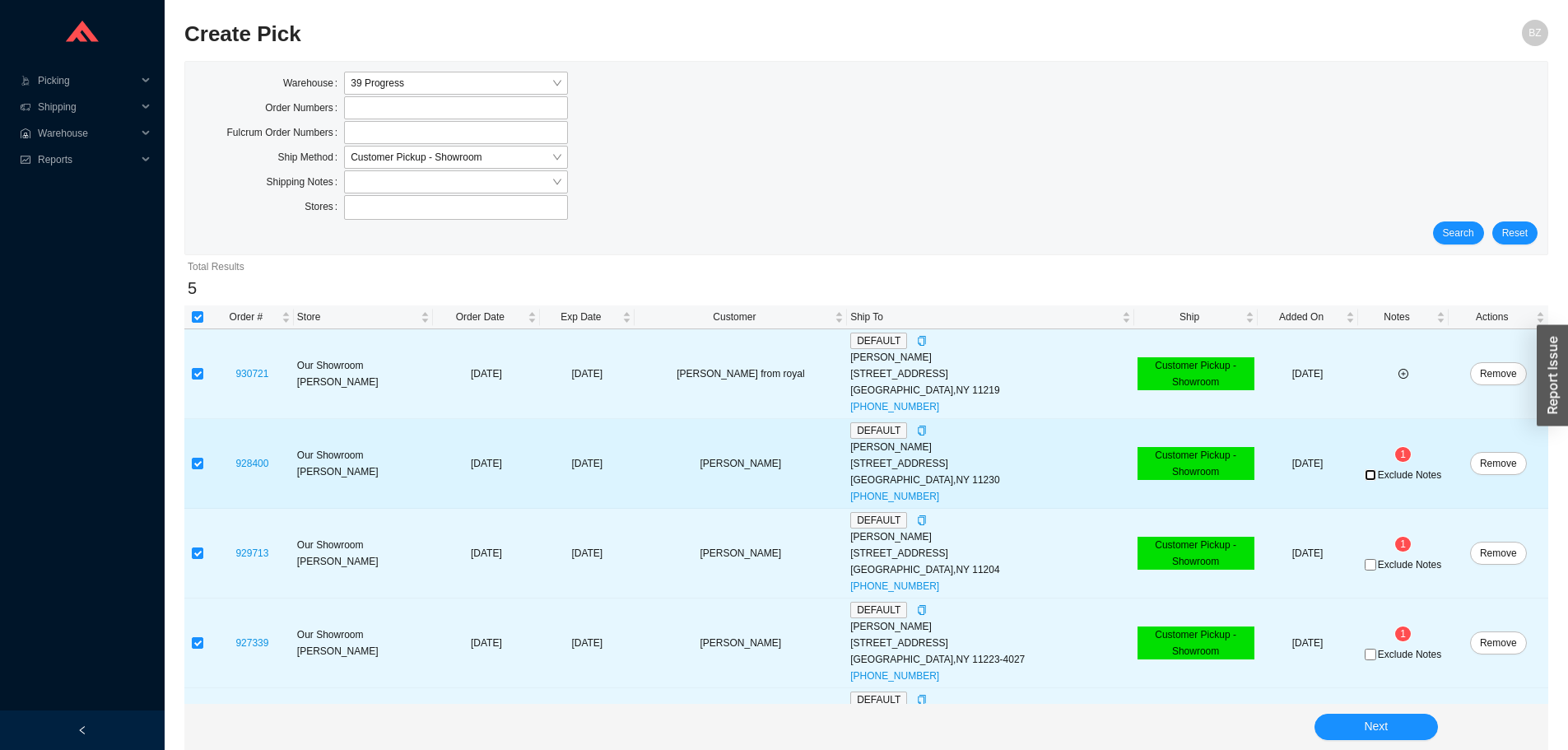
click at [1365, 476] on input "Exclude Notes" at bounding box center [1371, 475] width 11 height 11
checkbox input "true"
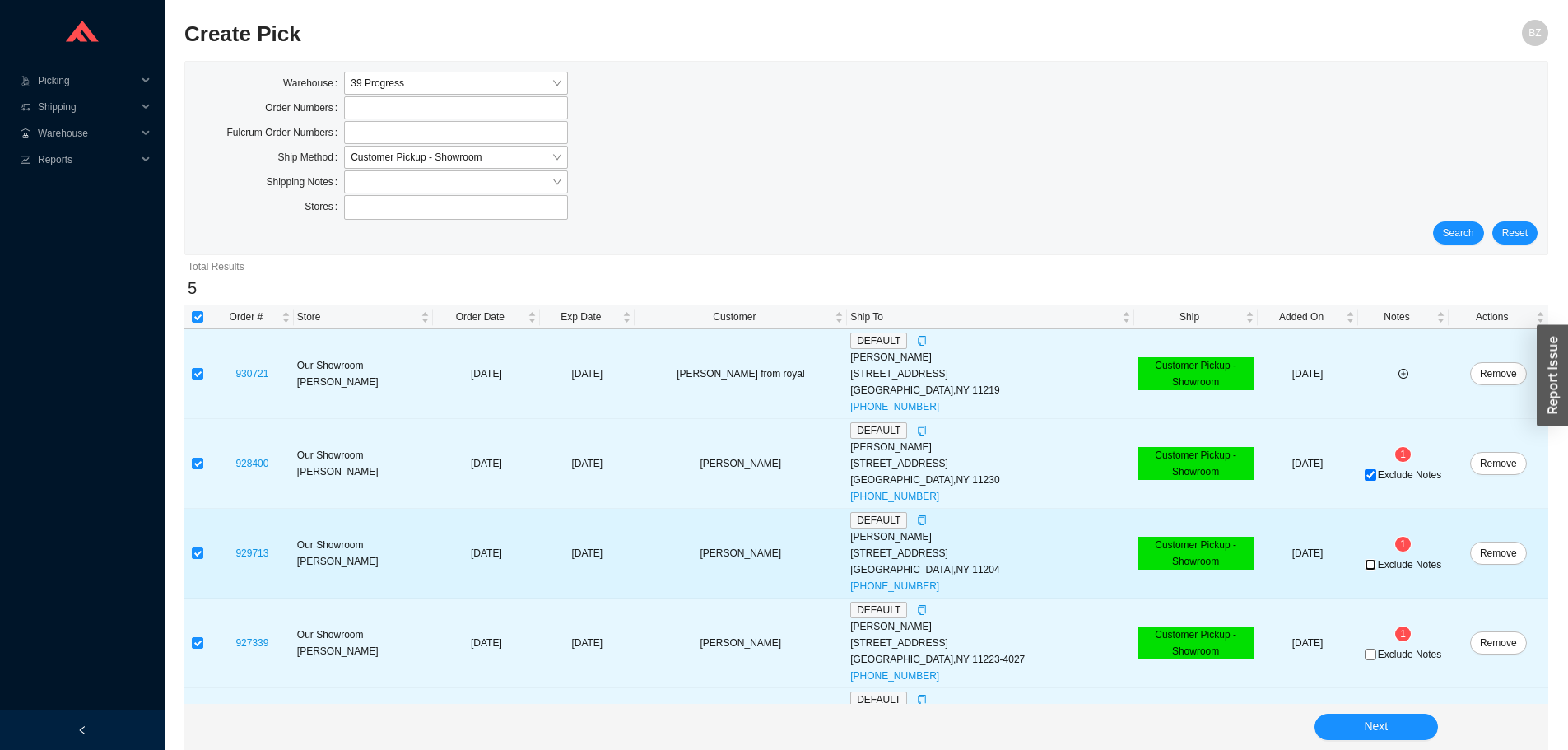
click at [1365, 570] on input "Exclude Notes" at bounding box center [1371, 565] width 11 height 11
checkbox input "true"
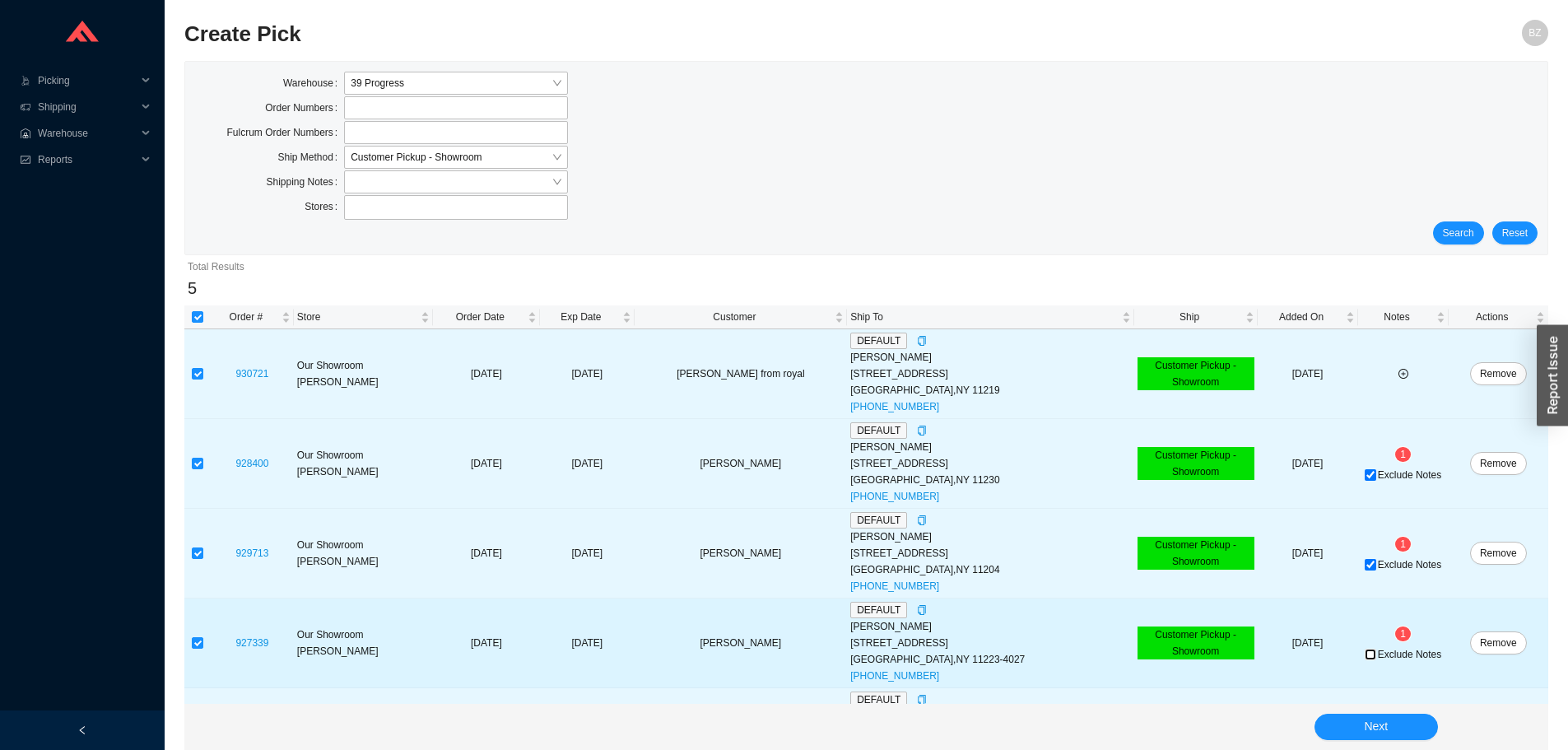
click at [1365, 659] on input "Exclude Notes" at bounding box center [1371, 655] width 11 height 11
checkbox input "true"
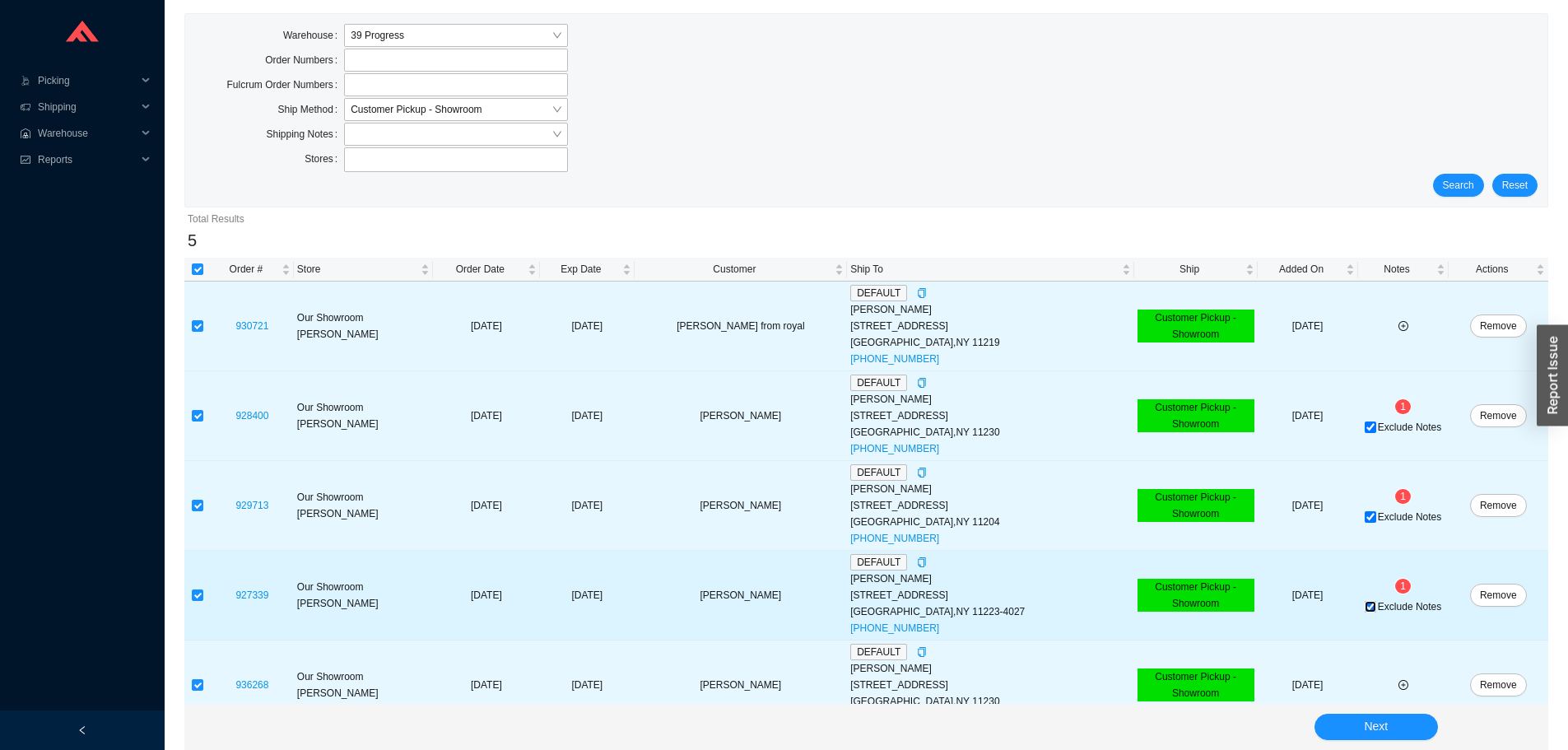
scroll to position [74, 0]
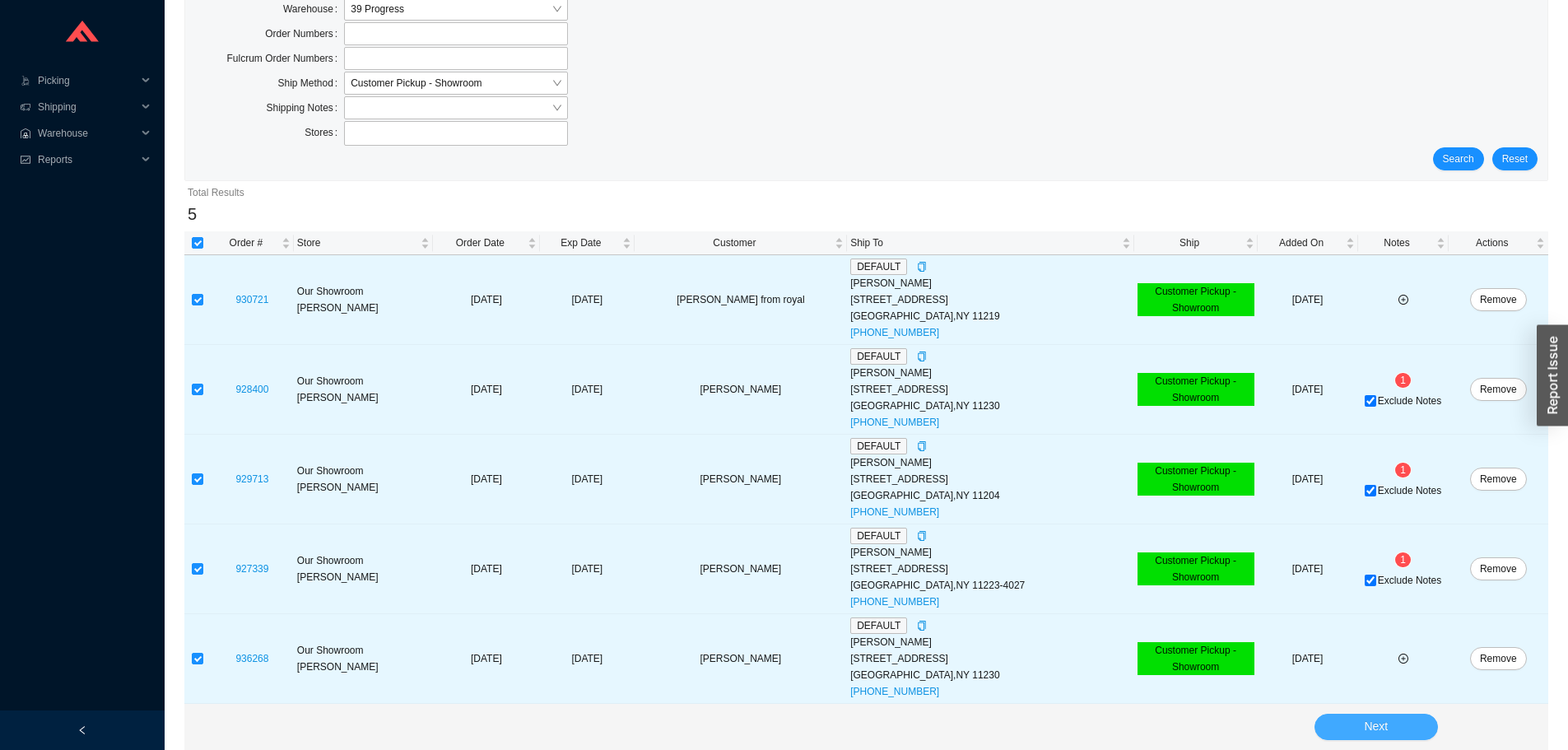
click at [1371, 725] on span "Next" at bounding box center [1375, 726] width 24 height 19
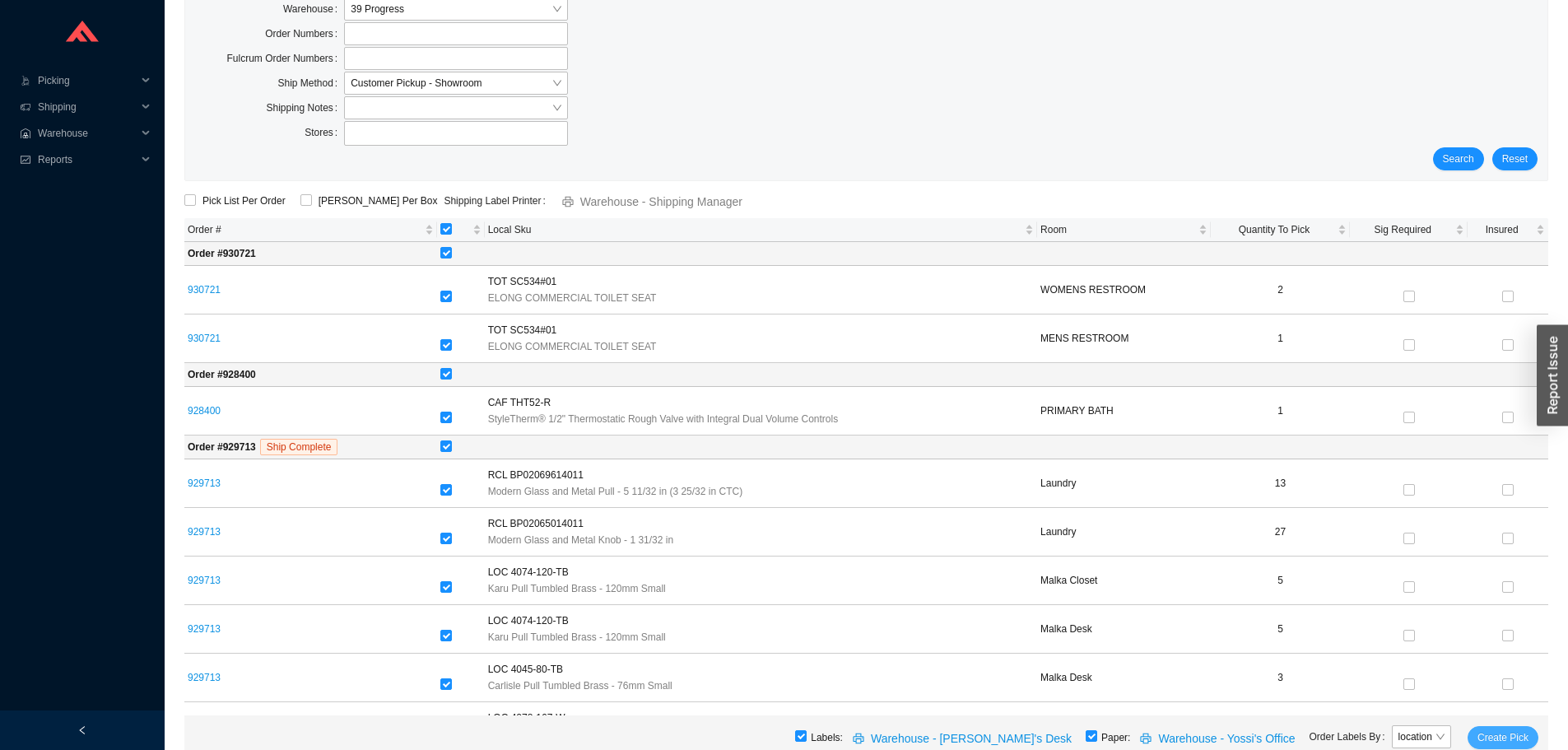
click at [1526, 732] on span "Create Pick" at bounding box center [1503, 737] width 51 height 16
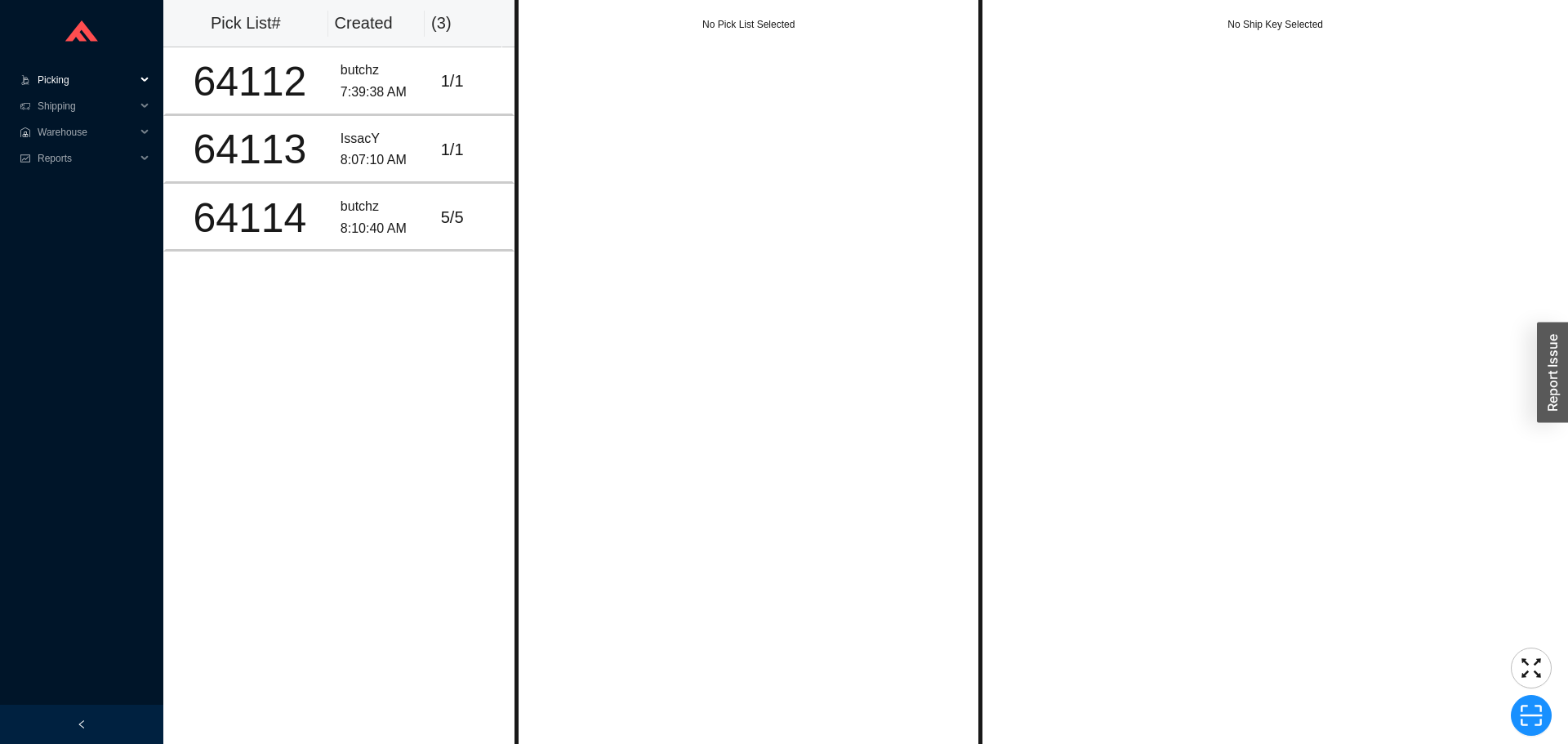
click at [67, 82] on span "Picking" at bounding box center [86, 80] width 98 height 26
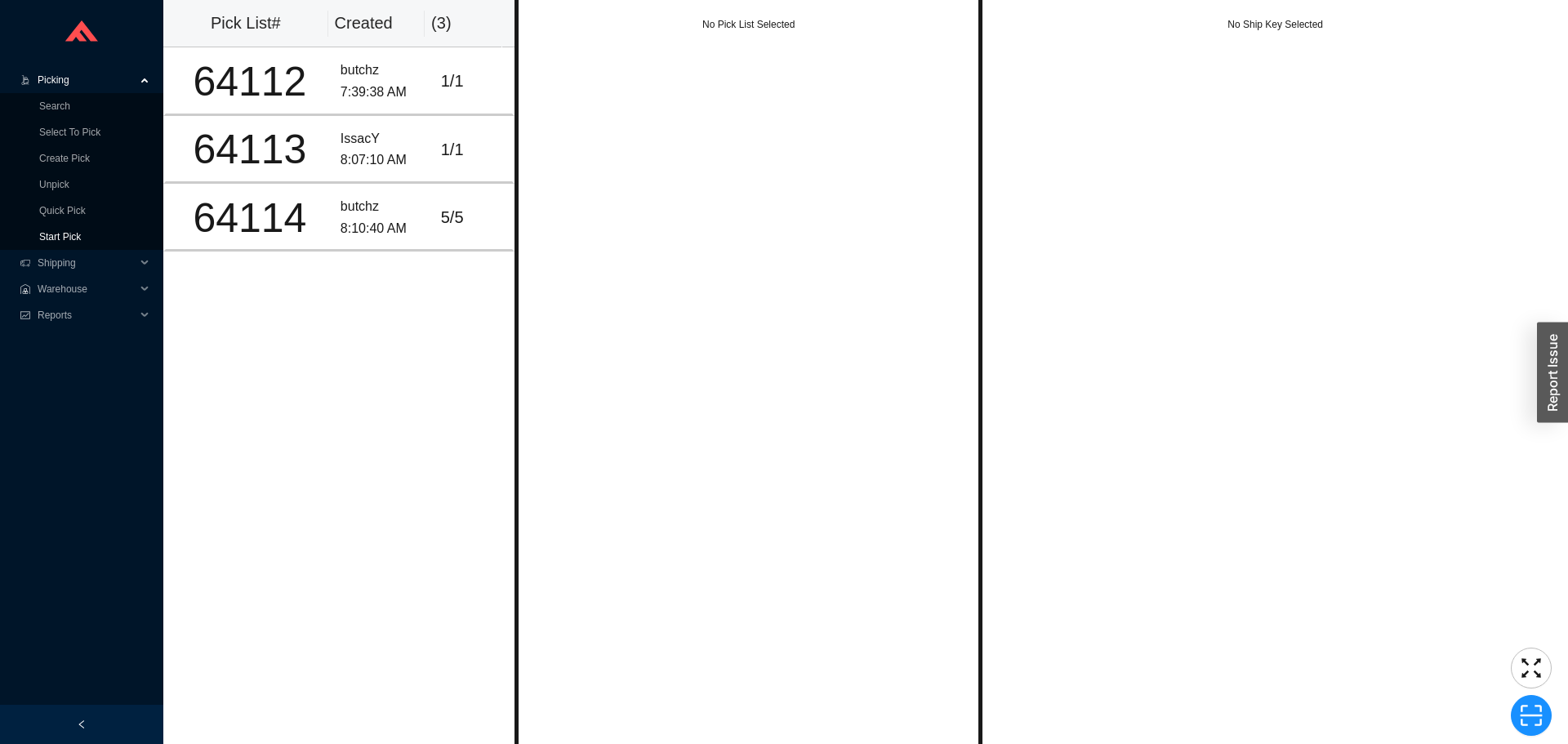
click at [73, 242] on link "Start Pick" at bounding box center [60, 237] width 41 height 11
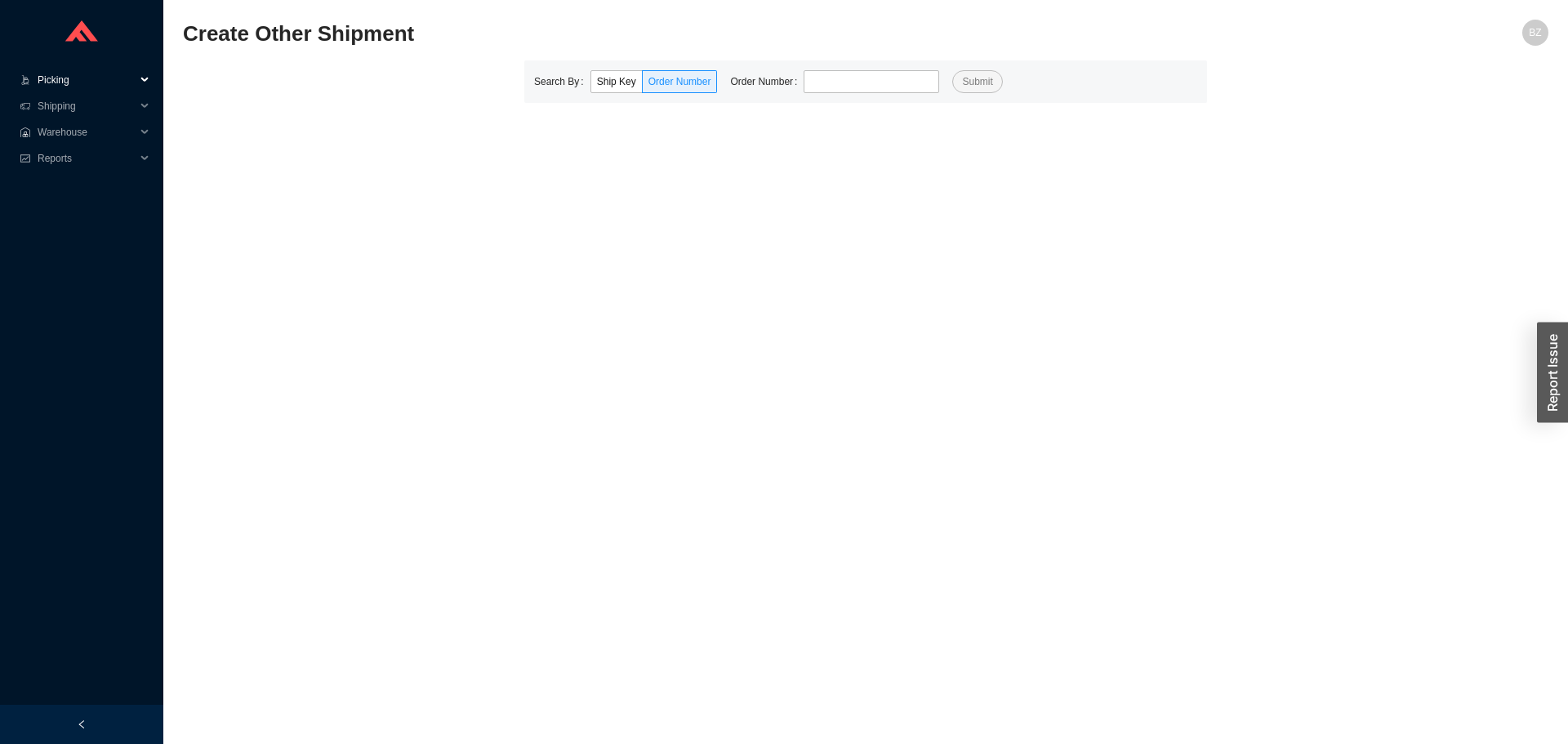
click at [47, 79] on span "Picking" at bounding box center [86, 80] width 98 height 26
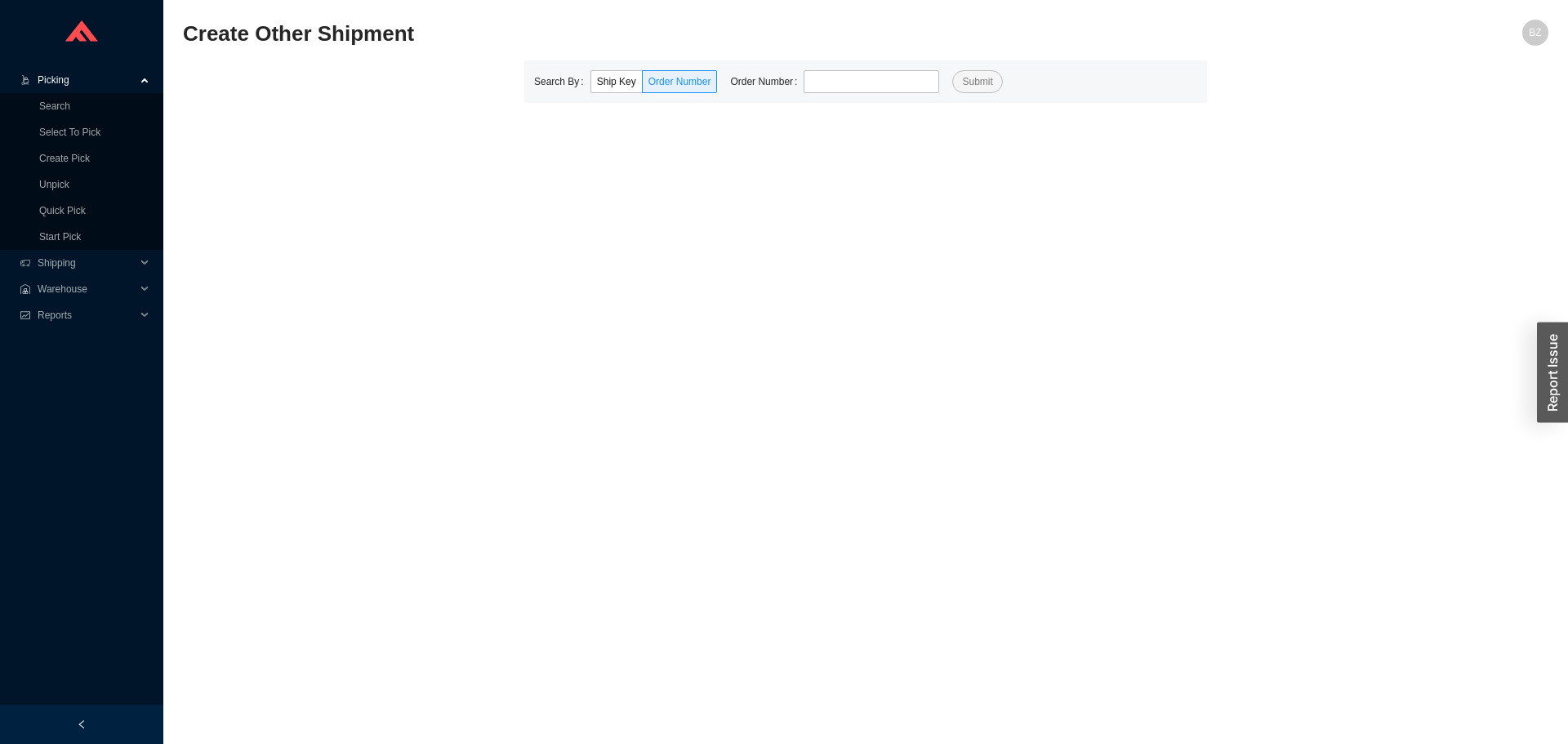
click at [54, 82] on span "Picking" at bounding box center [86, 80] width 98 height 26
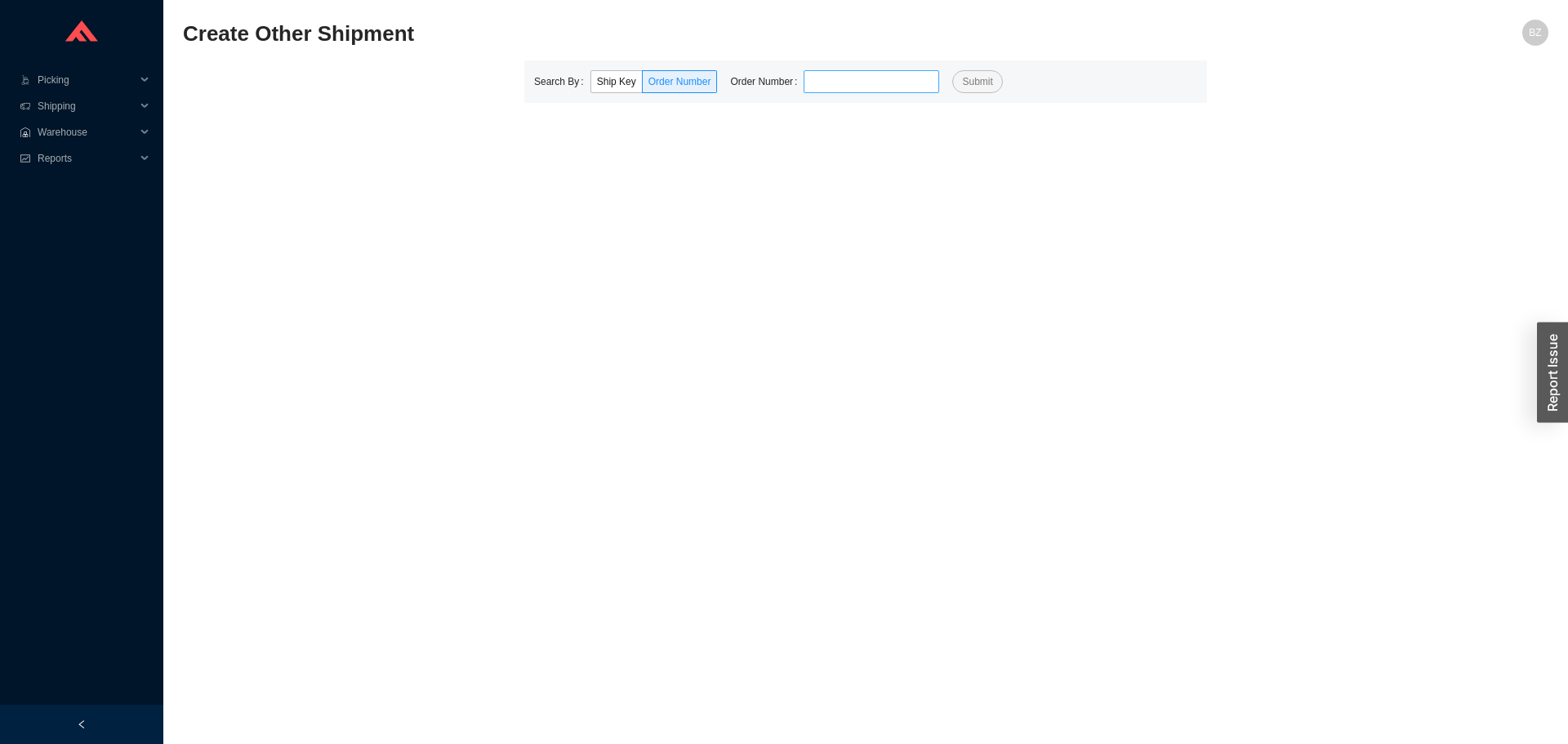
click at [855, 71] on input "tel" at bounding box center [871, 82] width 136 height 22
type input "932663"
click at [962, 72] on button "Submit" at bounding box center [977, 82] width 50 height 22
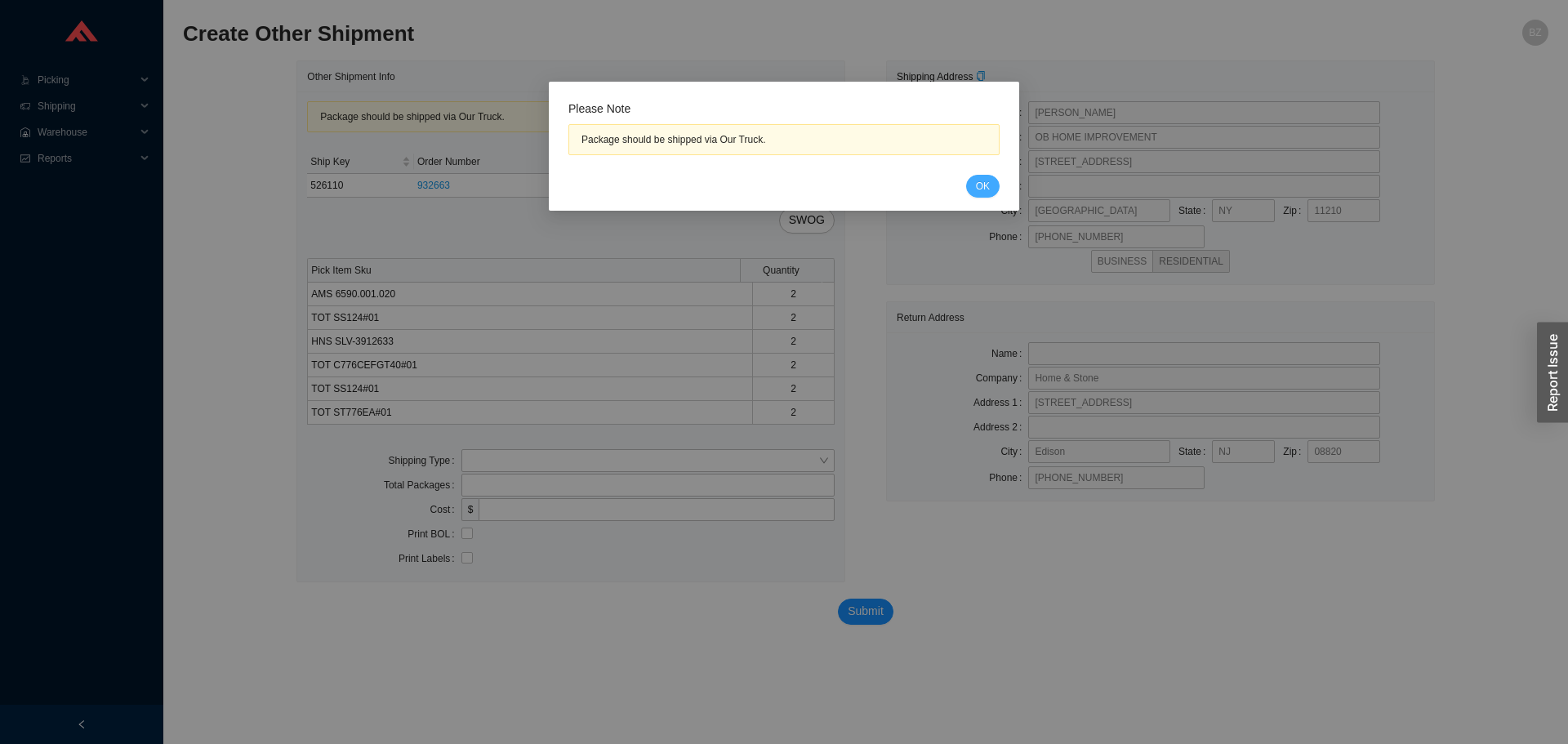
click at [984, 182] on span "OK" at bounding box center [983, 186] width 14 height 16
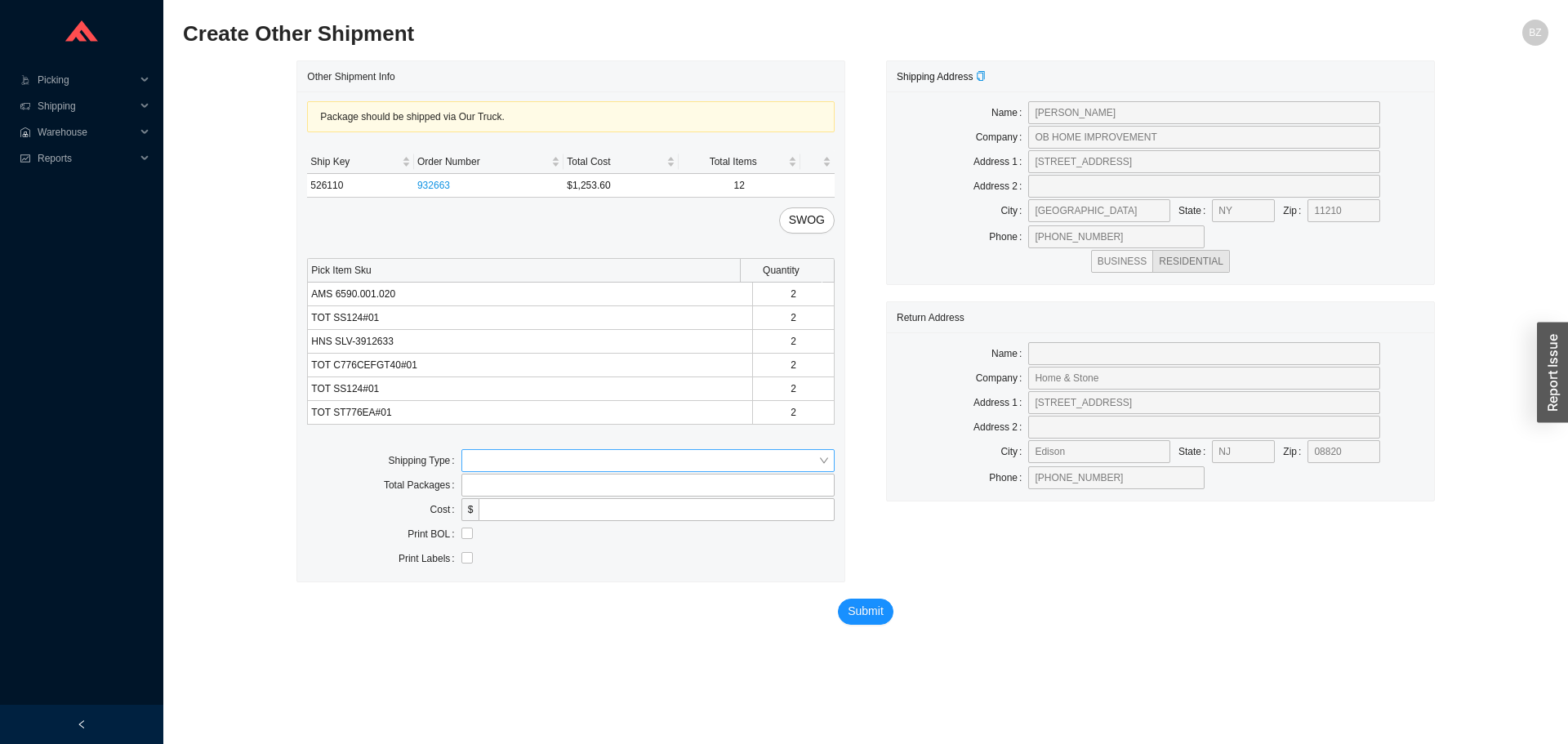
click at [662, 456] on input "search" at bounding box center [643, 460] width 350 height 22
click at [622, 486] on div "Our Truck" at bounding box center [648, 490] width 360 height 15
click at [614, 520] on input "text" at bounding box center [648, 510] width 373 height 22
type input "bz"
click at [464, 560] on input "checkbox" at bounding box center [467, 558] width 11 height 11
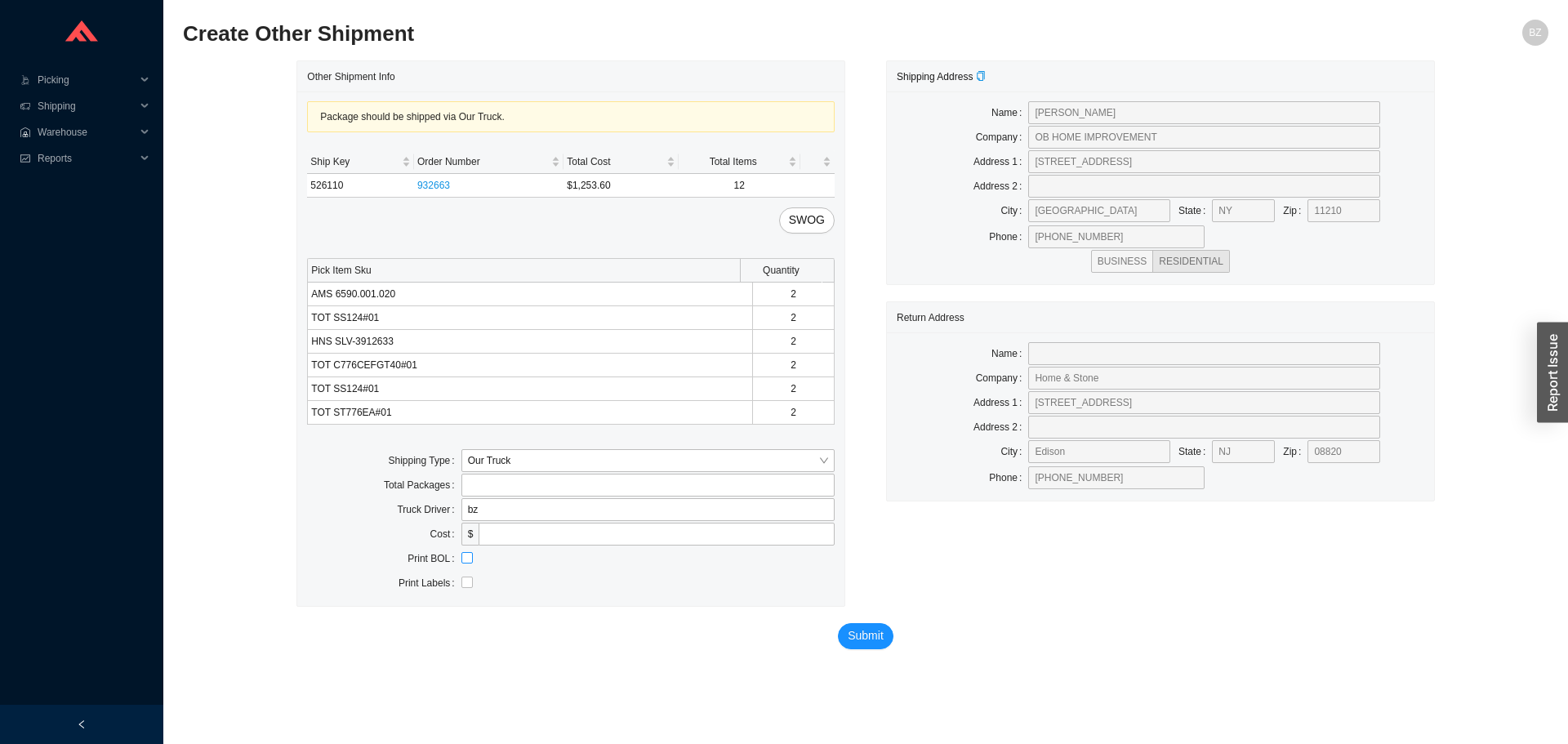
checkbox input "true"
click at [875, 642] on span "Submit" at bounding box center [865, 636] width 36 height 19
